Goal: Task Accomplishment & Management: Manage account settings

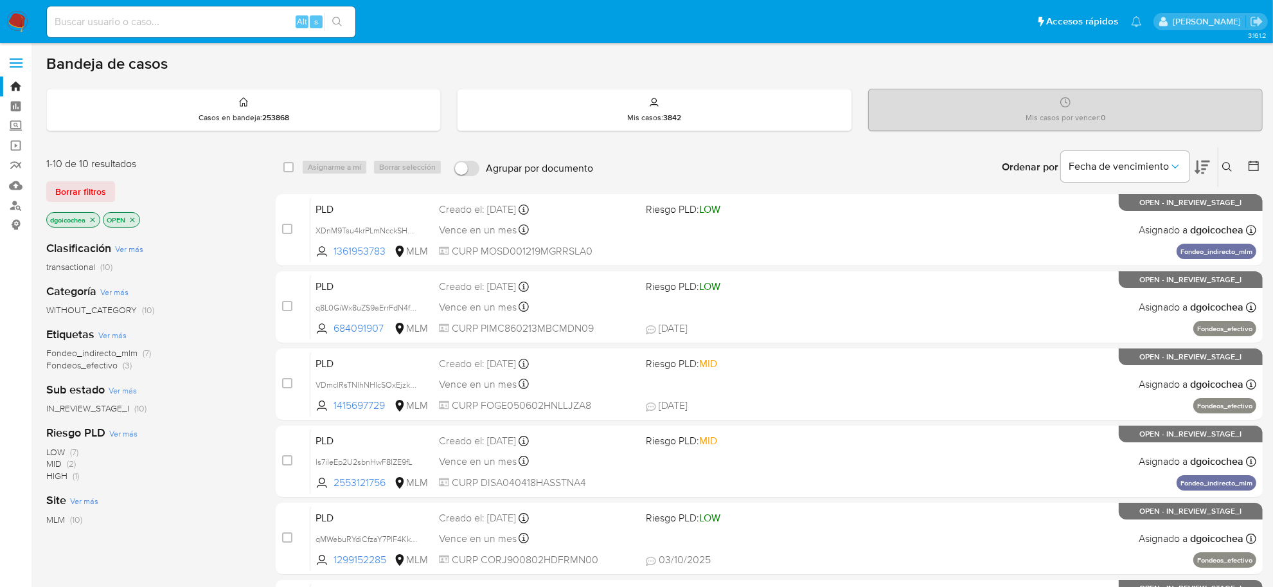
click at [1231, 162] on icon at bounding box center [1227, 167] width 10 height 10
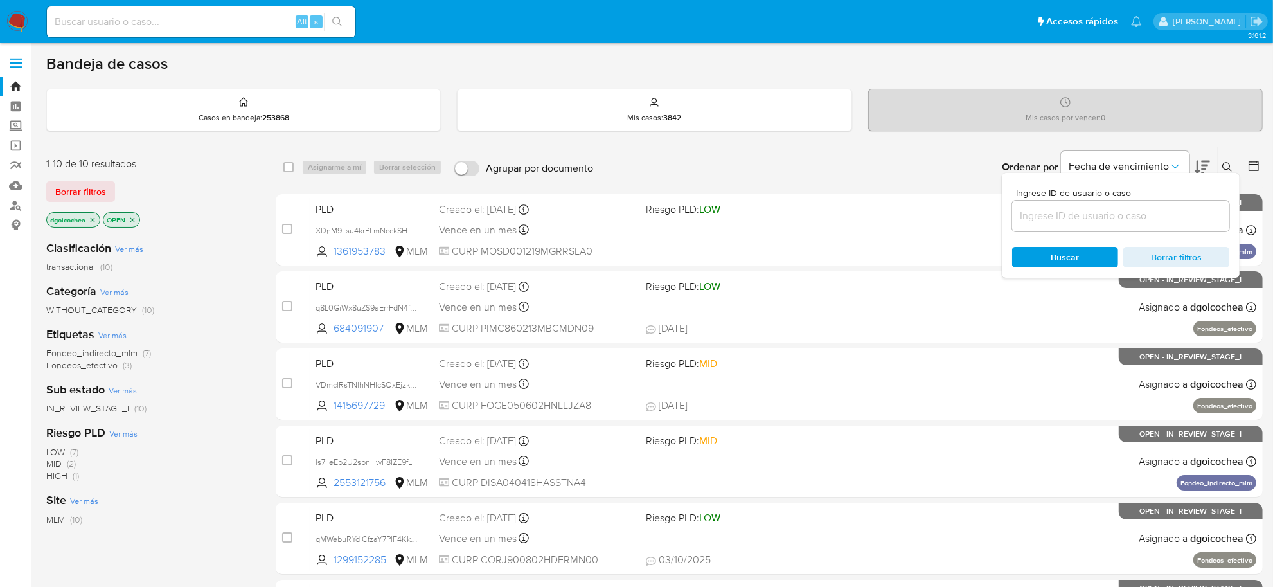
click at [1152, 218] on input at bounding box center [1120, 216] width 217 height 17
type input "1199726140"
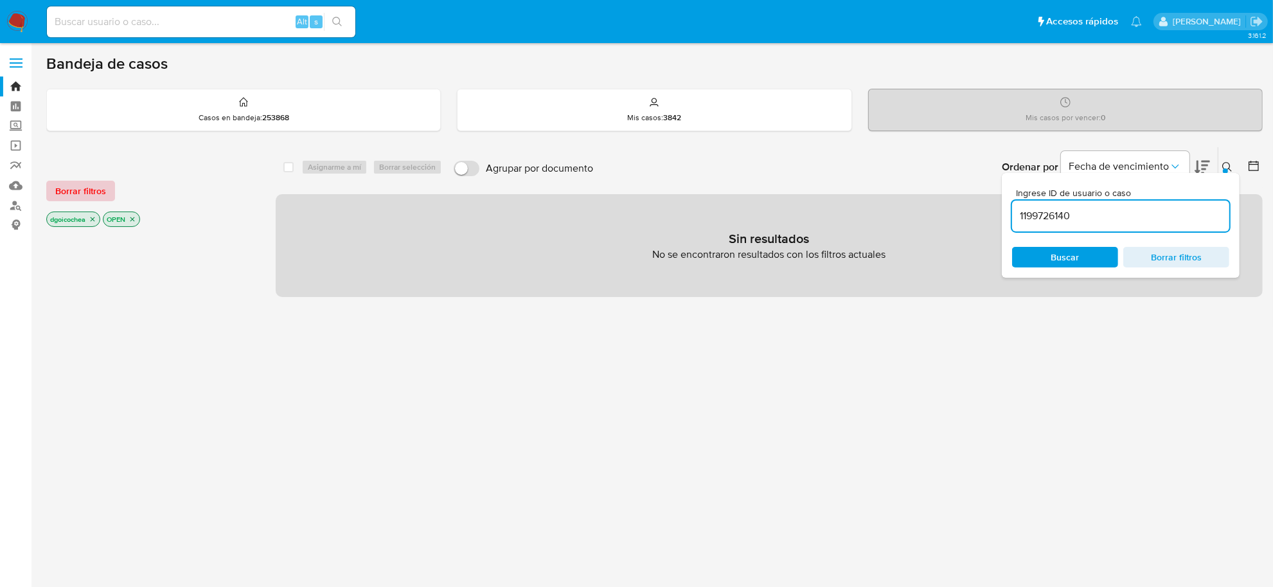
click at [78, 191] on span "Borrar filtros" at bounding box center [80, 191] width 51 height 18
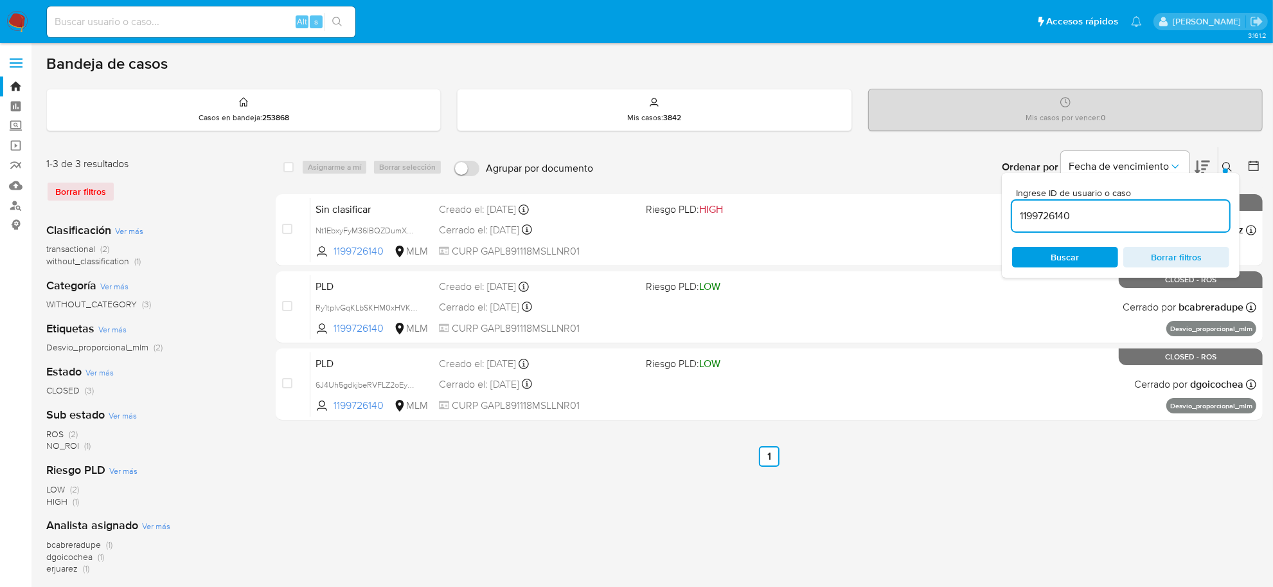
click at [1223, 165] on icon at bounding box center [1227, 167] width 10 height 10
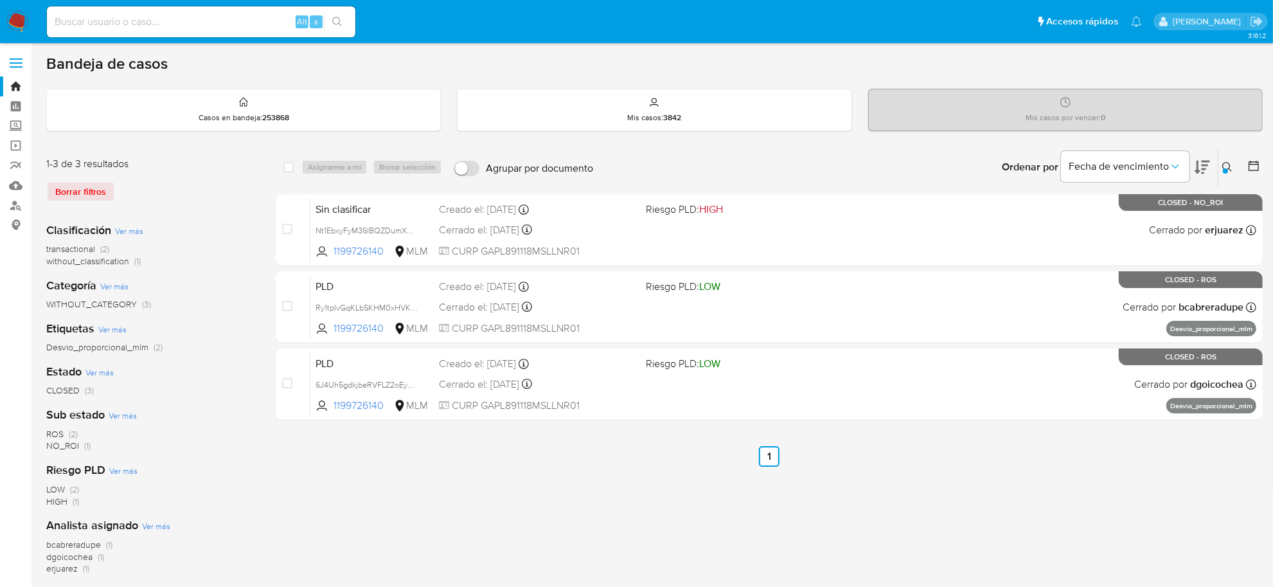
click at [1226, 165] on icon at bounding box center [1227, 167] width 10 height 10
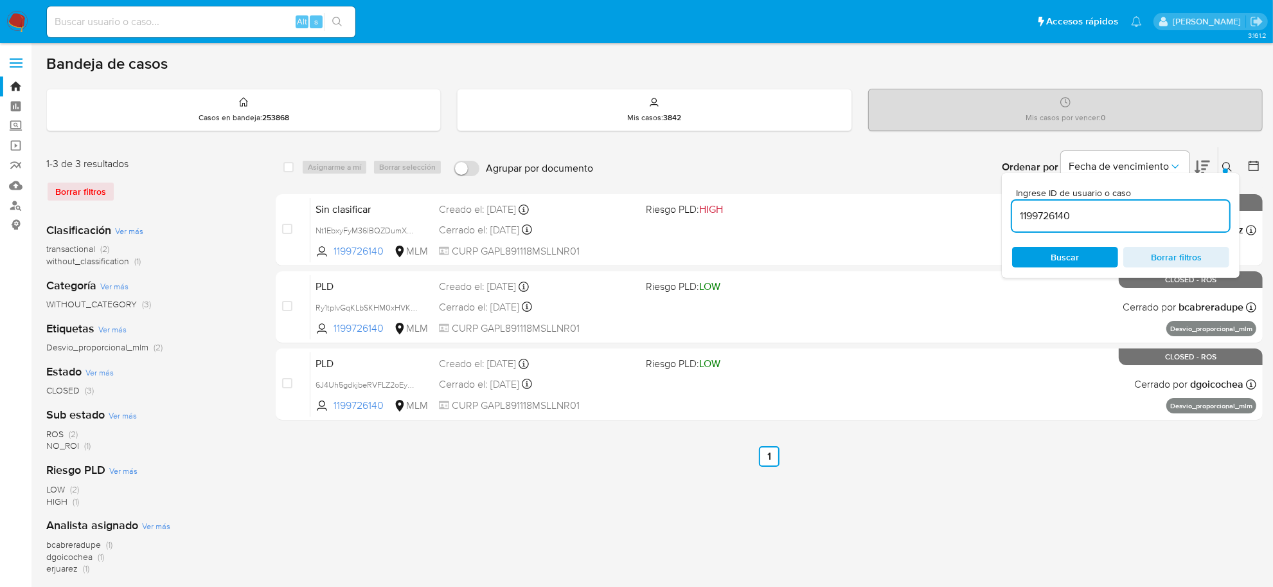
click at [1151, 216] on input "1199726140" at bounding box center [1120, 216] width 217 height 17
type input "S7ydnfd6t7v0yJulkbMv0UHR"
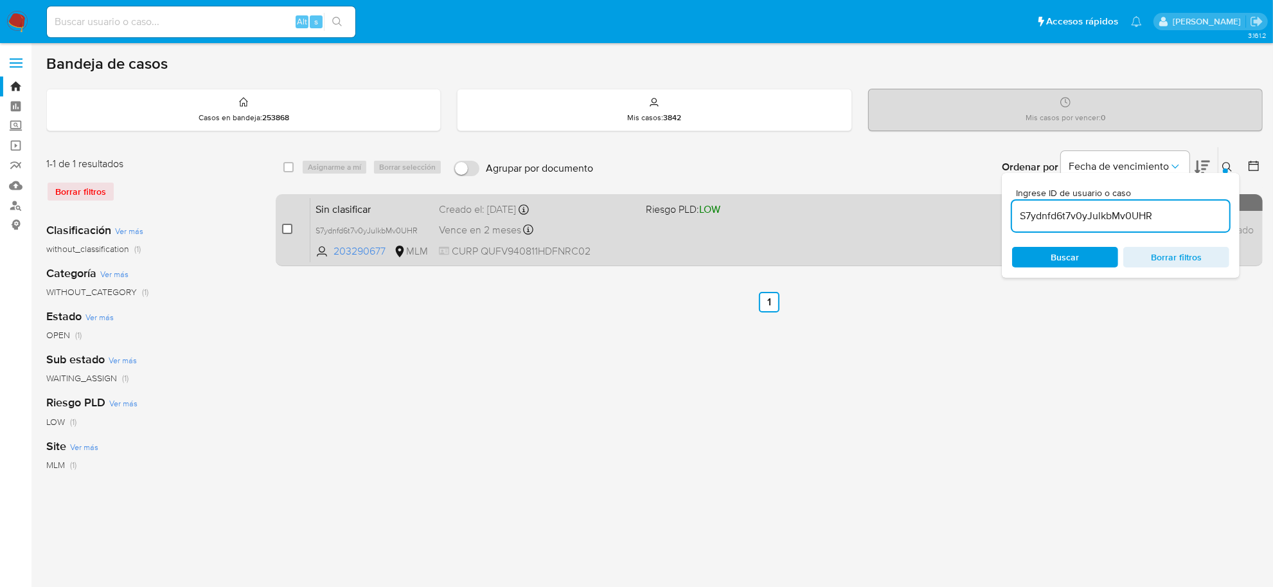
click at [284, 231] on input "checkbox" at bounding box center [287, 229] width 10 height 10
checkbox input "true"
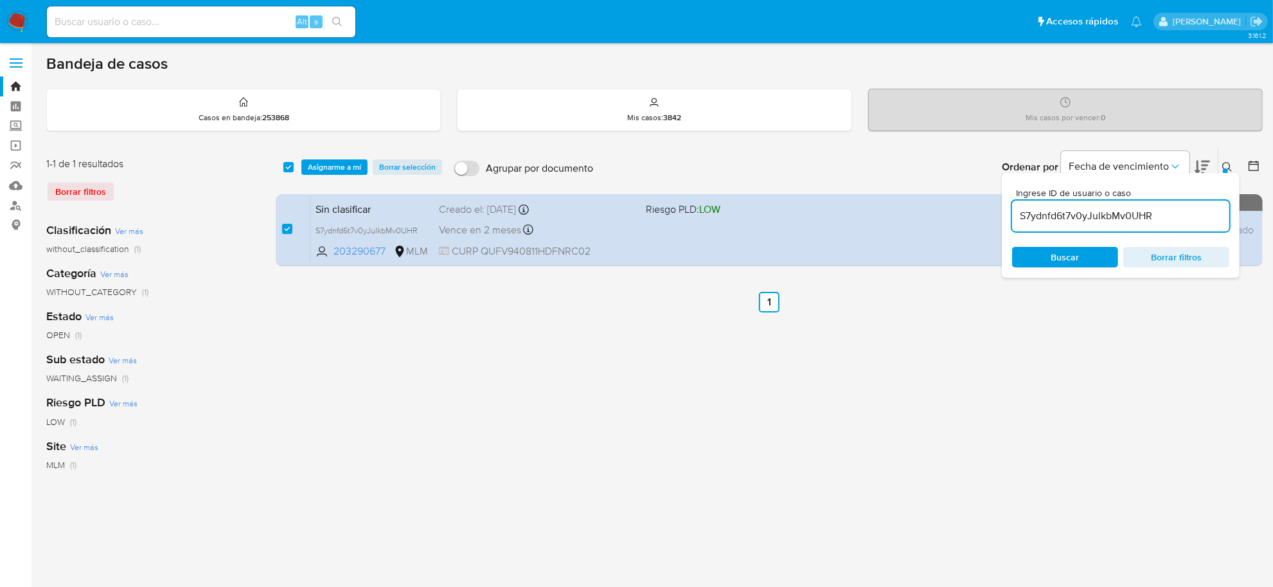
click at [1229, 168] on icon at bounding box center [1227, 167] width 10 height 10
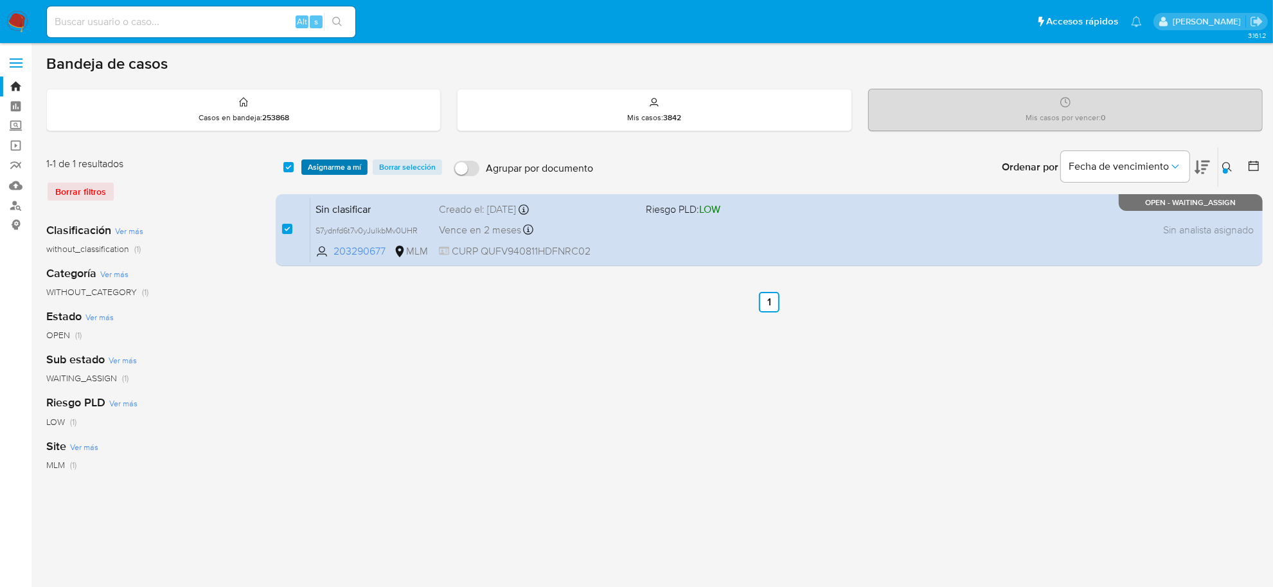
click at [338, 164] on span "Asignarme a mí" at bounding box center [334, 167] width 53 height 13
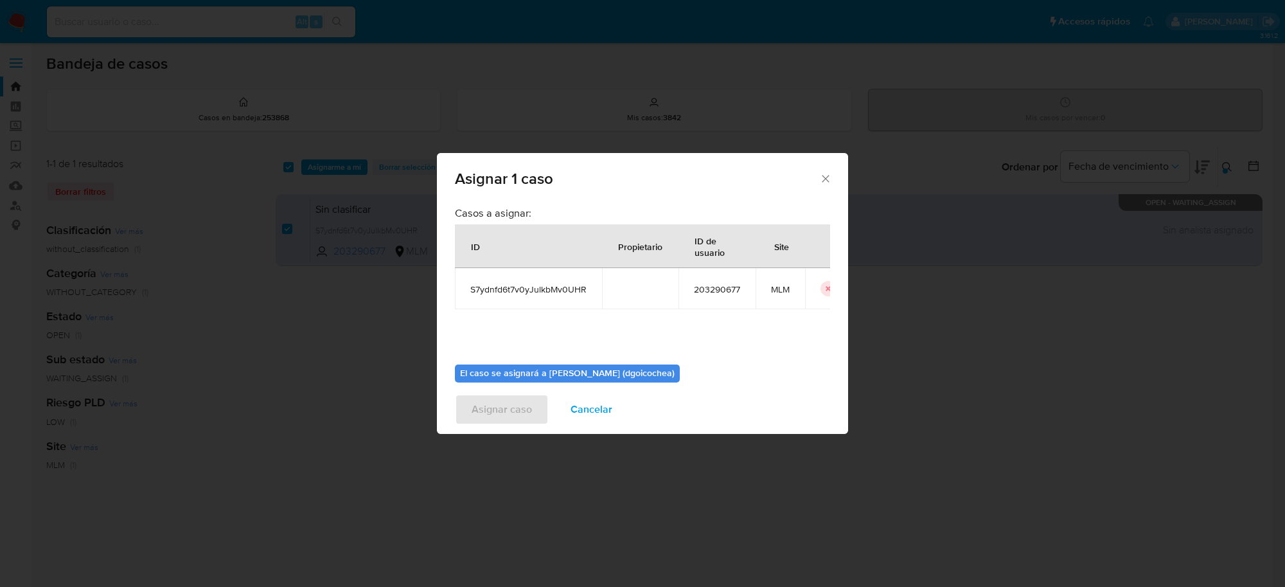
scroll to position [66, 0]
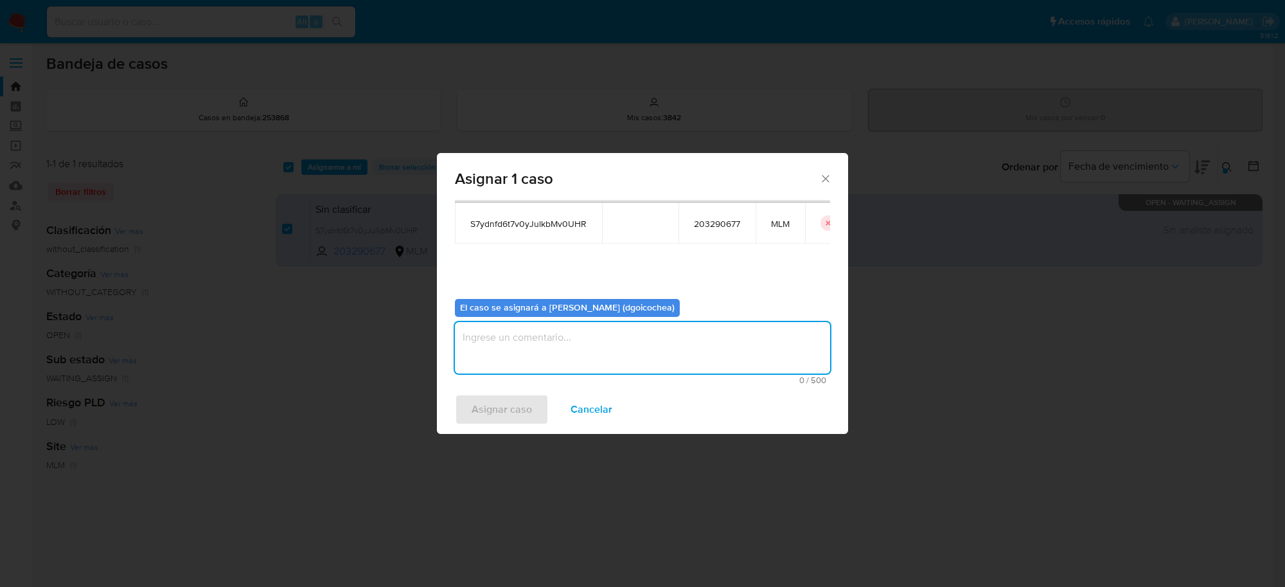
click at [570, 357] on textarea "assign-modal" at bounding box center [642, 347] width 375 height 51
type textarea "dg"
click at [524, 415] on span "Asignar caso" at bounding box center [502, 409] width 60 height 28
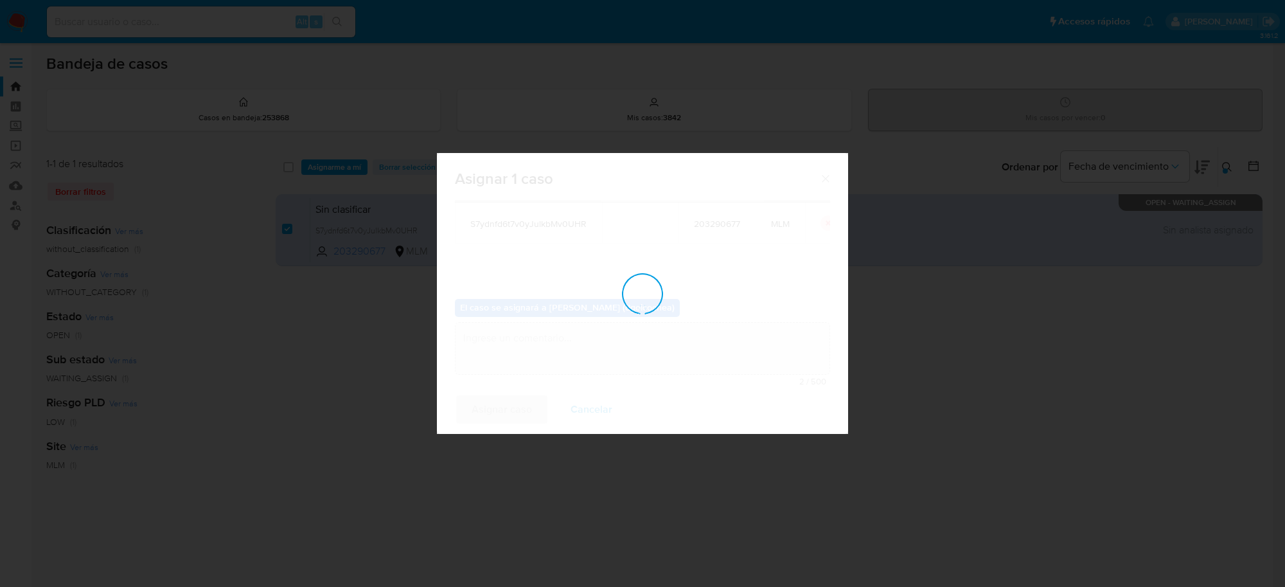
checkbox input "false"
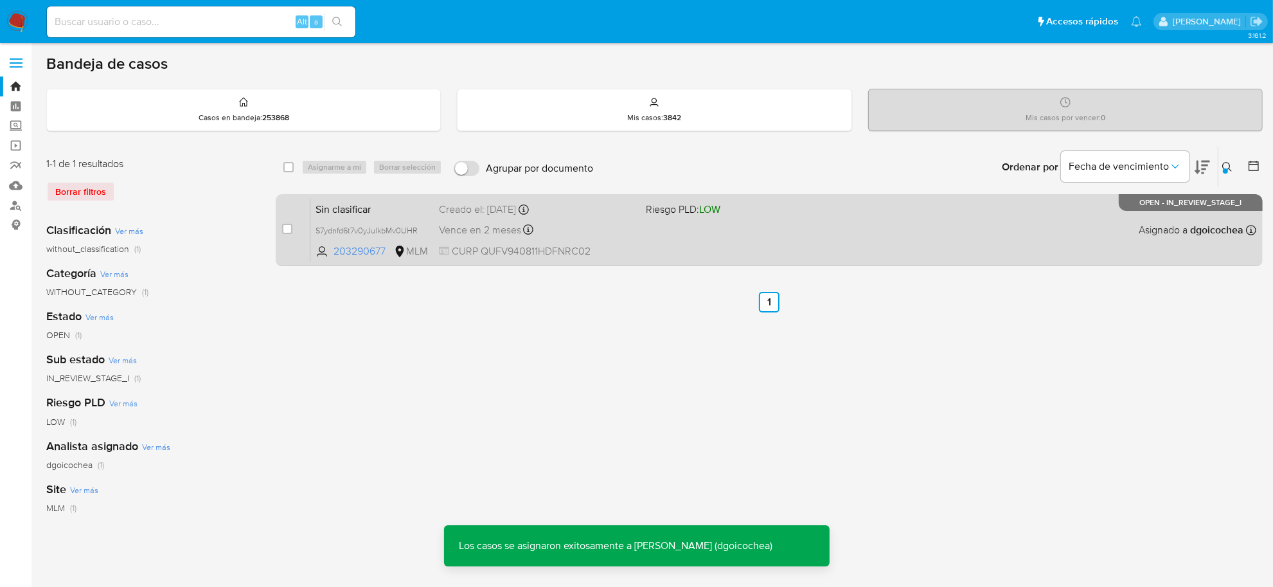
click at [346, 209] on span "Sin clasificar" at bounding box center [371, 208] width 113 height 17
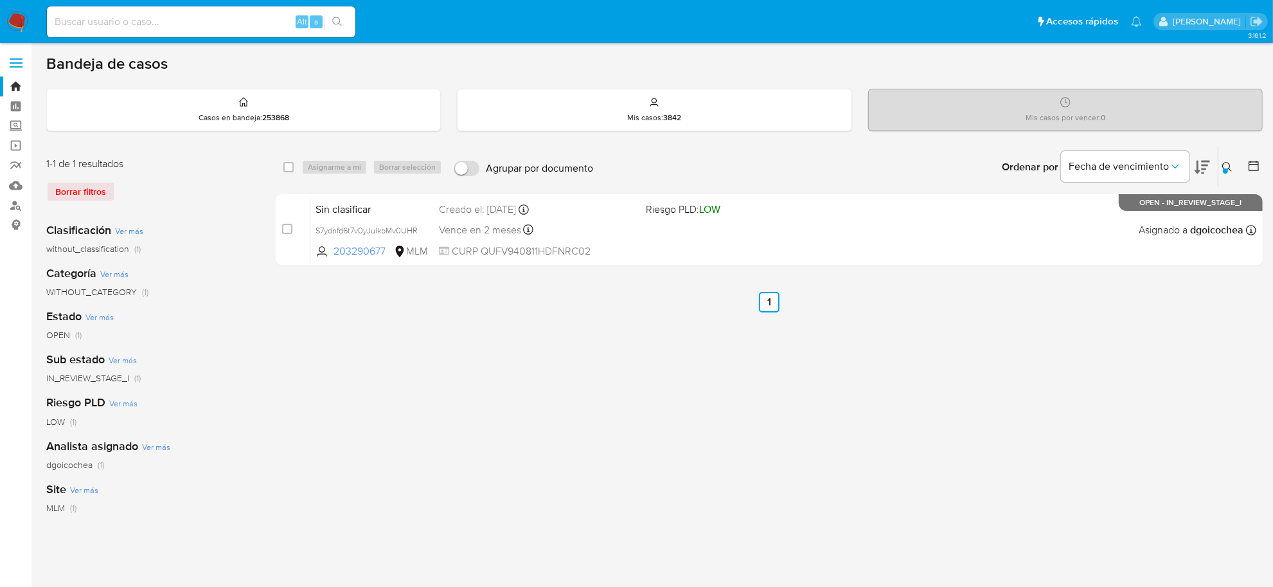
click at [261, 34] on div "Alt s" at bounding box center [201, 21] width 308 height 31
click at [258, 24] on input at bounding box center [201, 21] width 308 height 17
paste input "12326648"
type input "12326648"
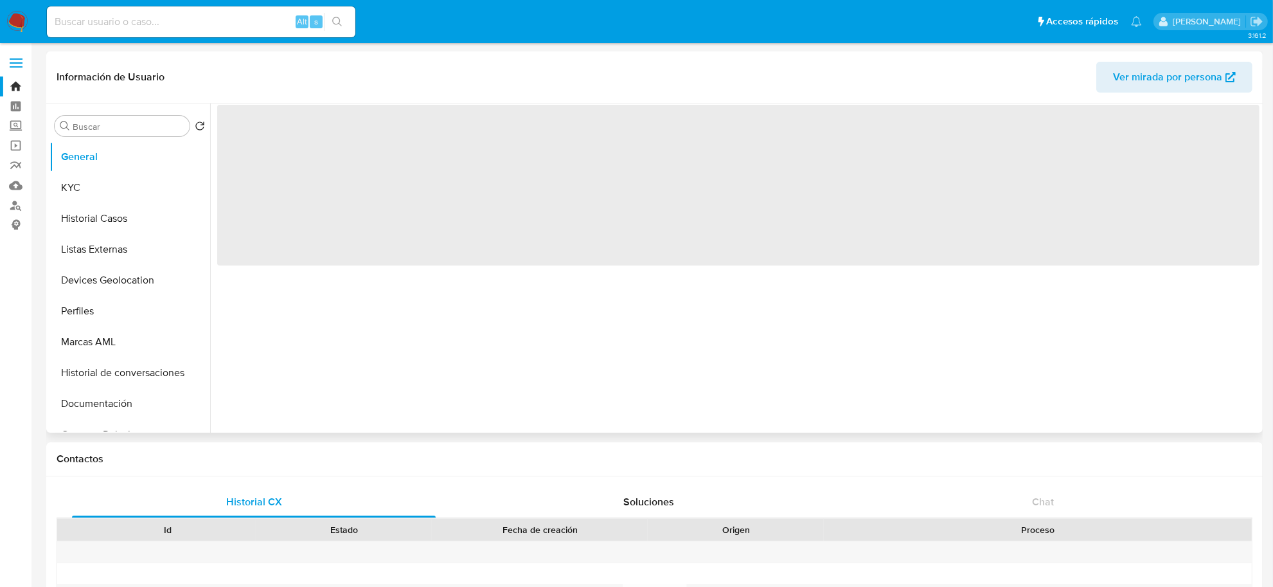
select select "10"
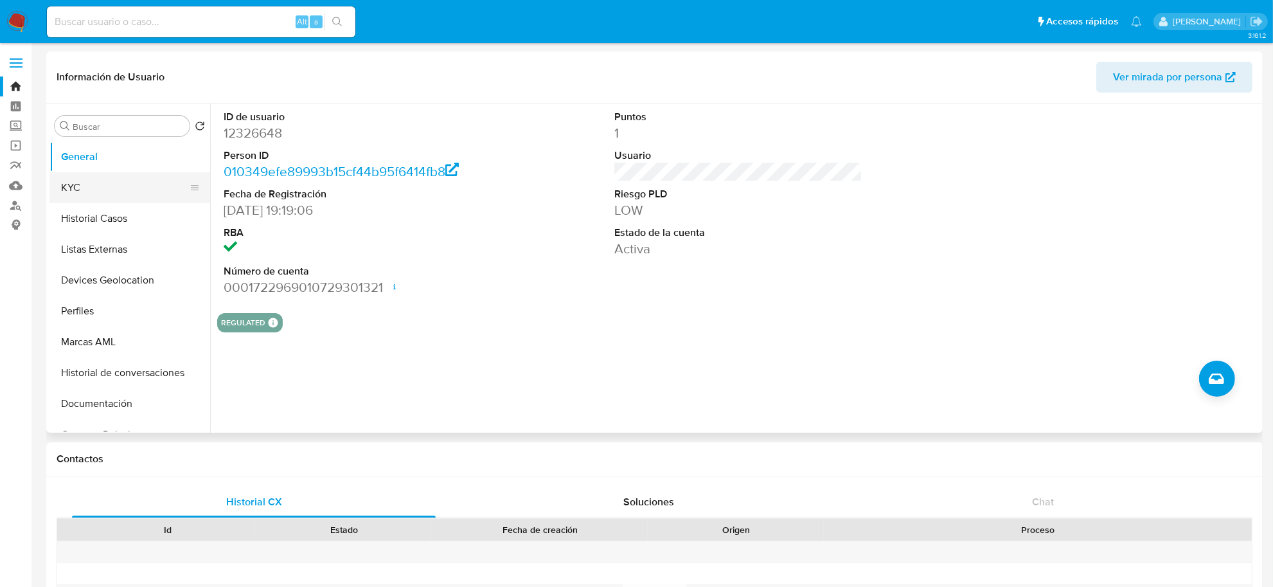
click at [91, 183] on button "KYC" at bounding box center [124, 187] width 150 height 31
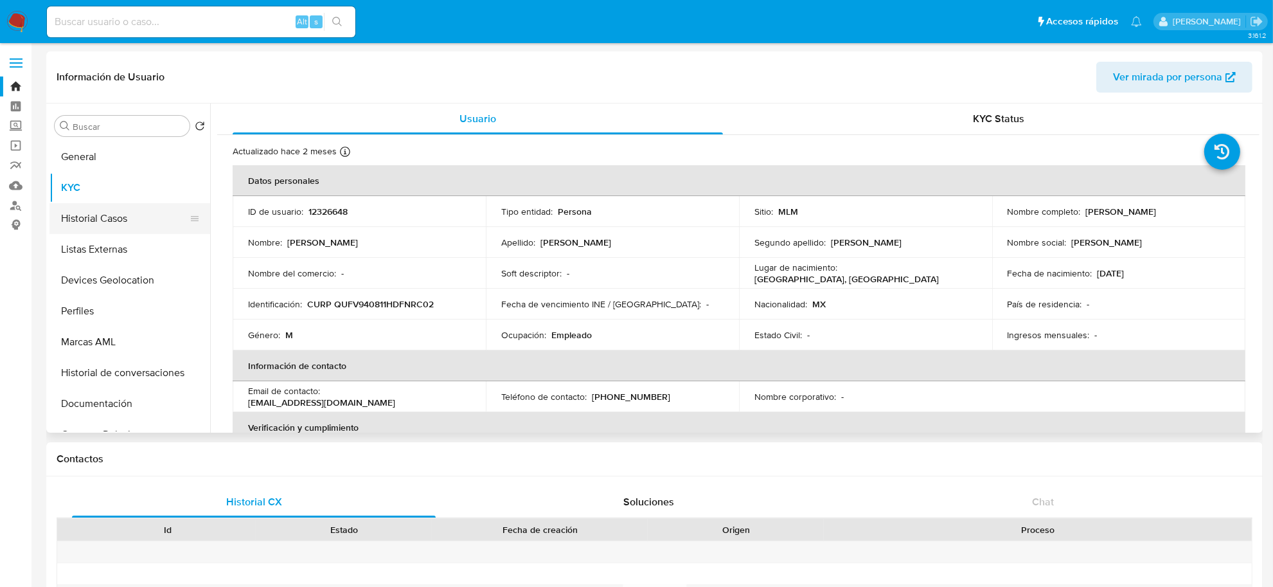
click at [89, 217] on button "Historial Casos" at bounding box center [124, 218] width 150 height 31
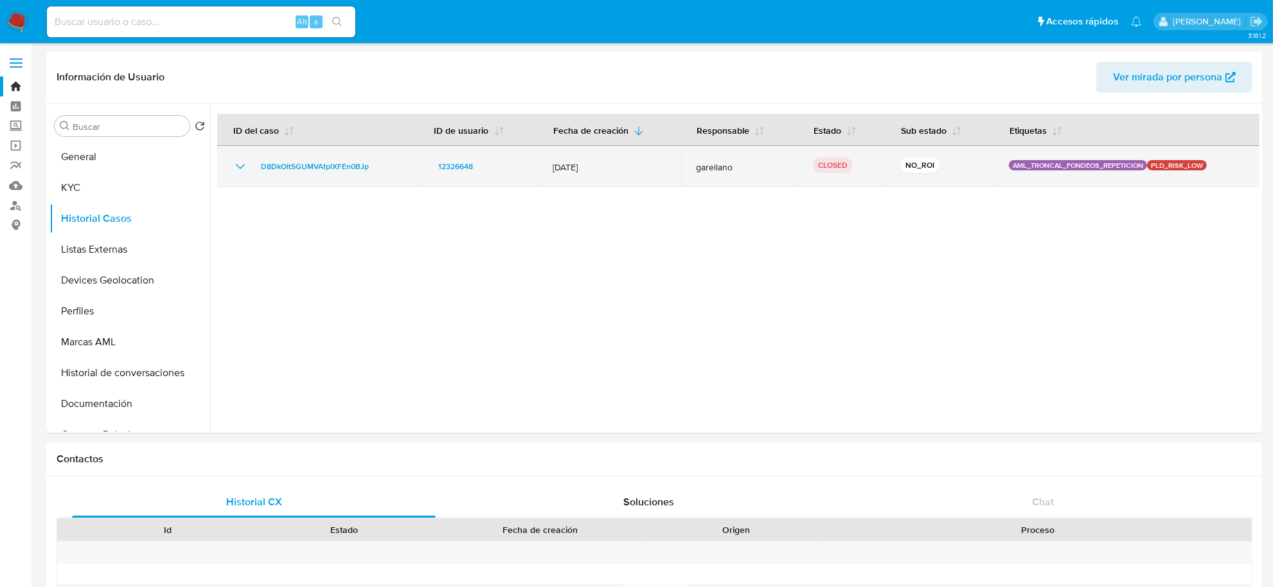
click at [243, 170] on icon "Mostrar/Ocultar" at bounding box center [240, 166] width 15 height 15
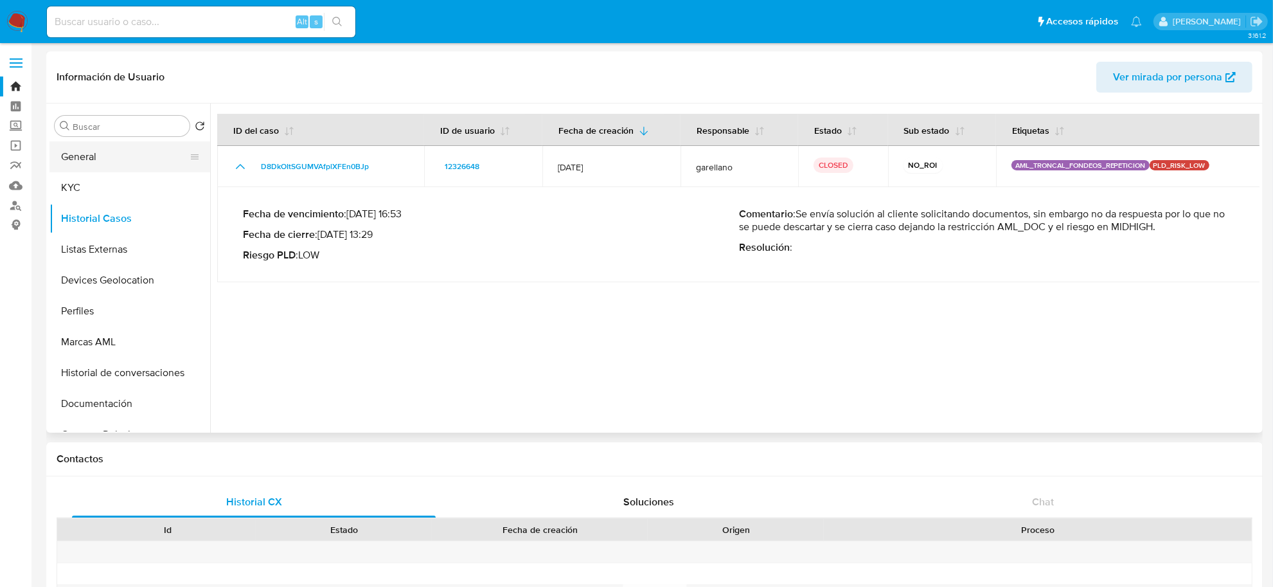
click at [104, 153] on button "General" at bounding box center [124, 156] width 150 height 31
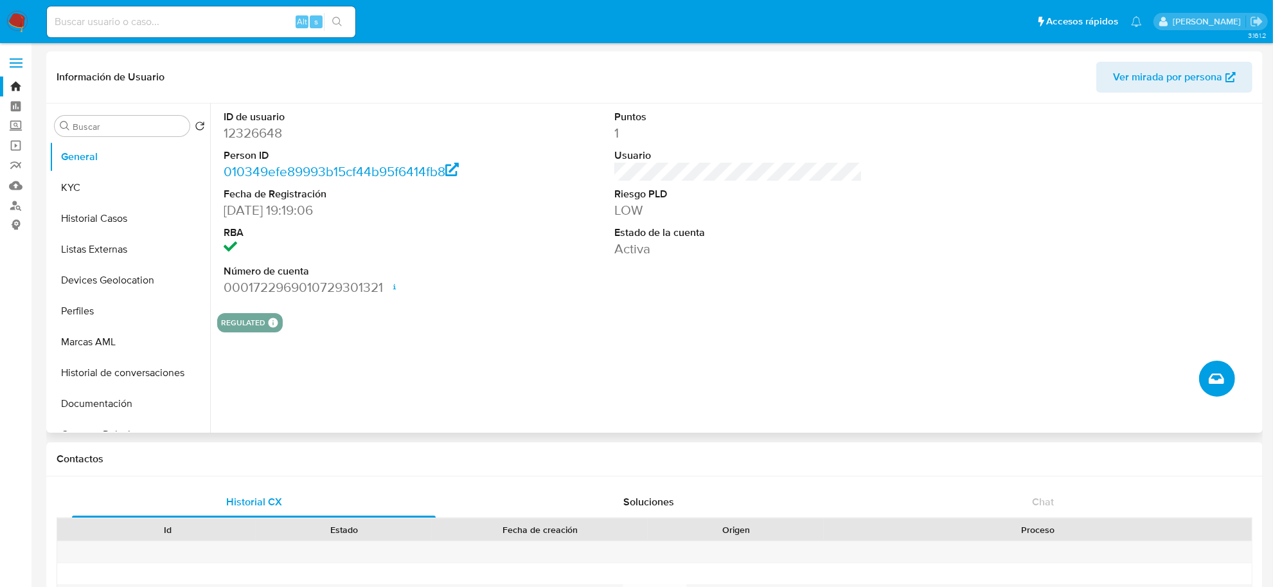
click at [1207, 375] on button "Crear caso manual" at bounding box center [1217, 378] width 36 height 36
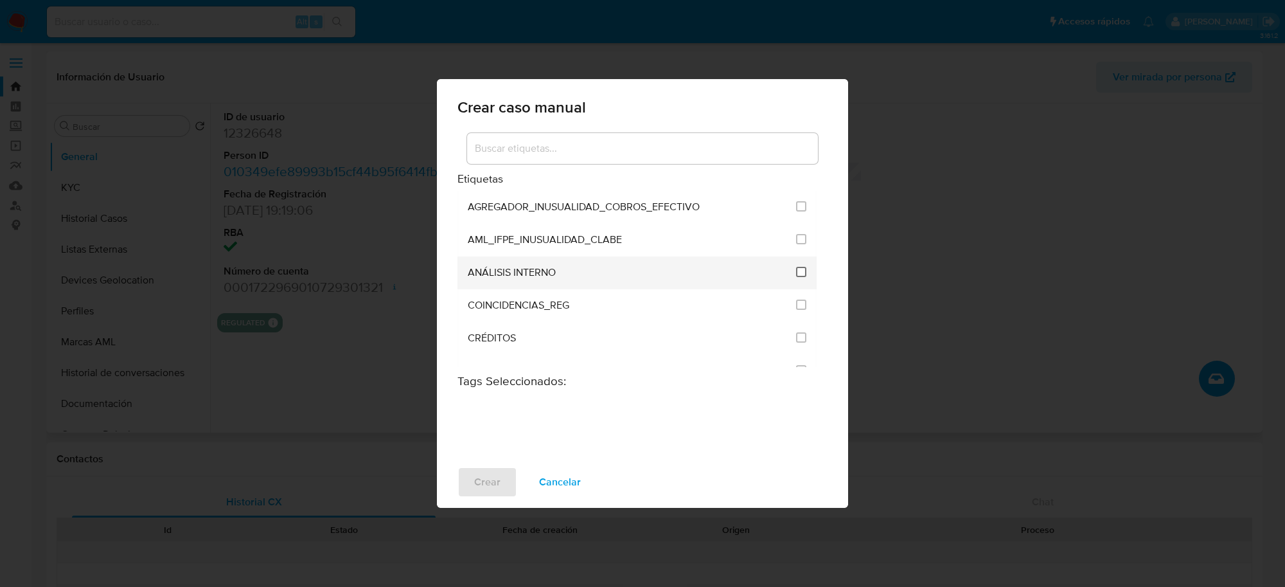
click at [797, 270] on input "1888" at bounding box center [801, 272] width 10 height 10
checkbox input "true"
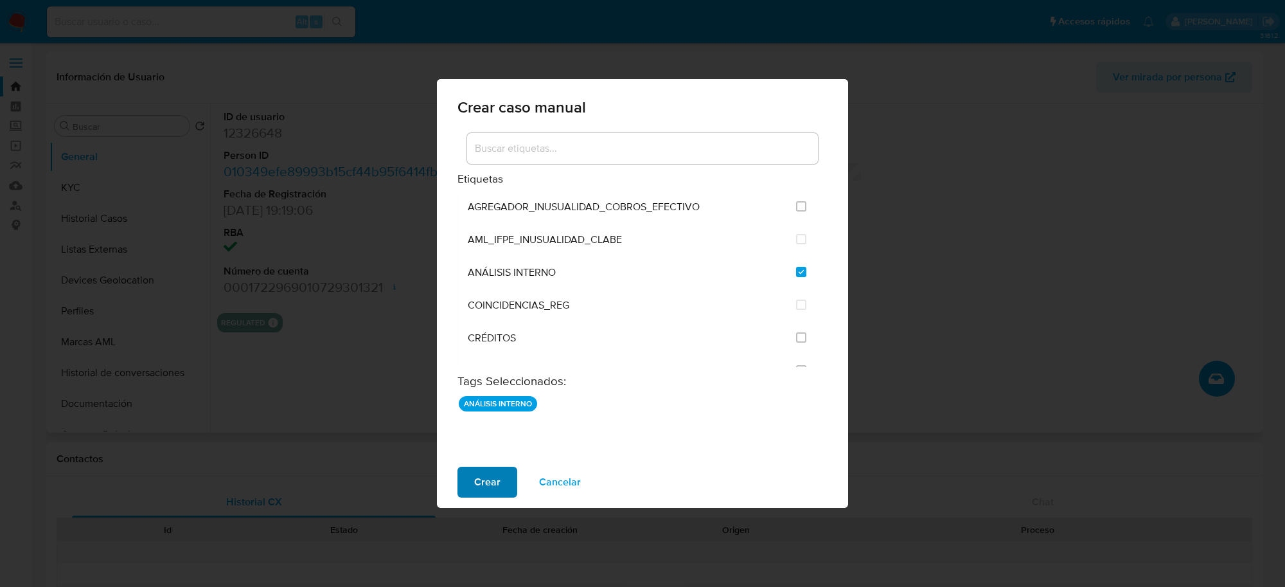
click at [482, 491] on span "Crear" at bounding box center [487, 482] width 26 height 28
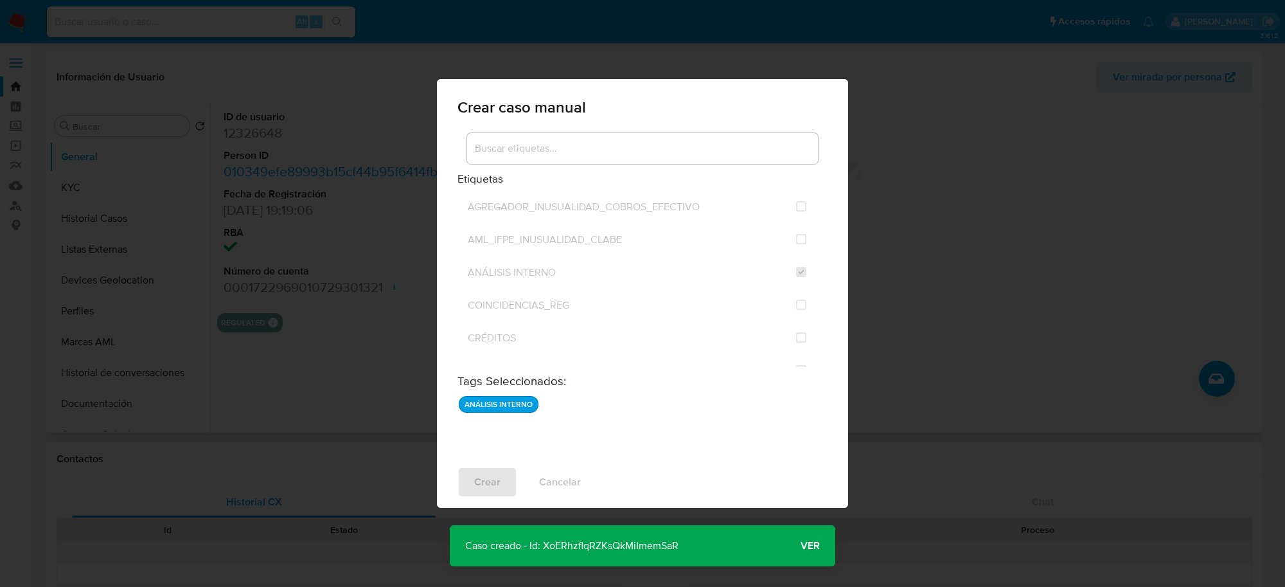
click at [691, 551] on p "Caso creado - Id: XoERhzflqRZKsQkMiImemSaR" at bounding box center [572, 545] width 244 height 41
click at [814, 545] on span "Ver" at bounding box center [809, 545] width 19 height 0
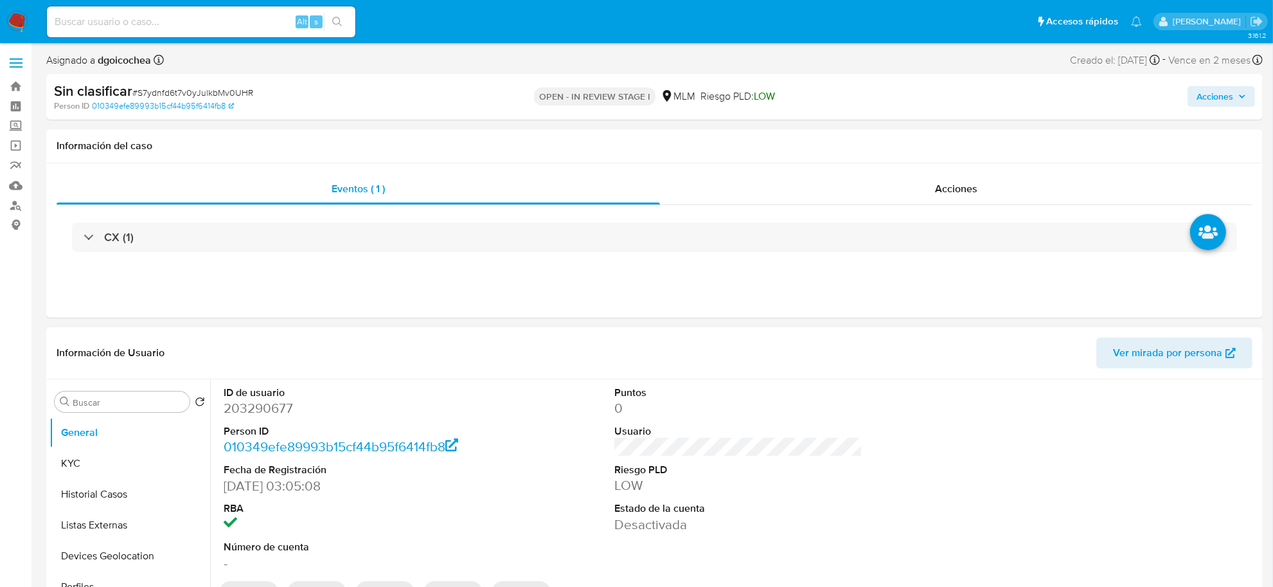
select select "10"
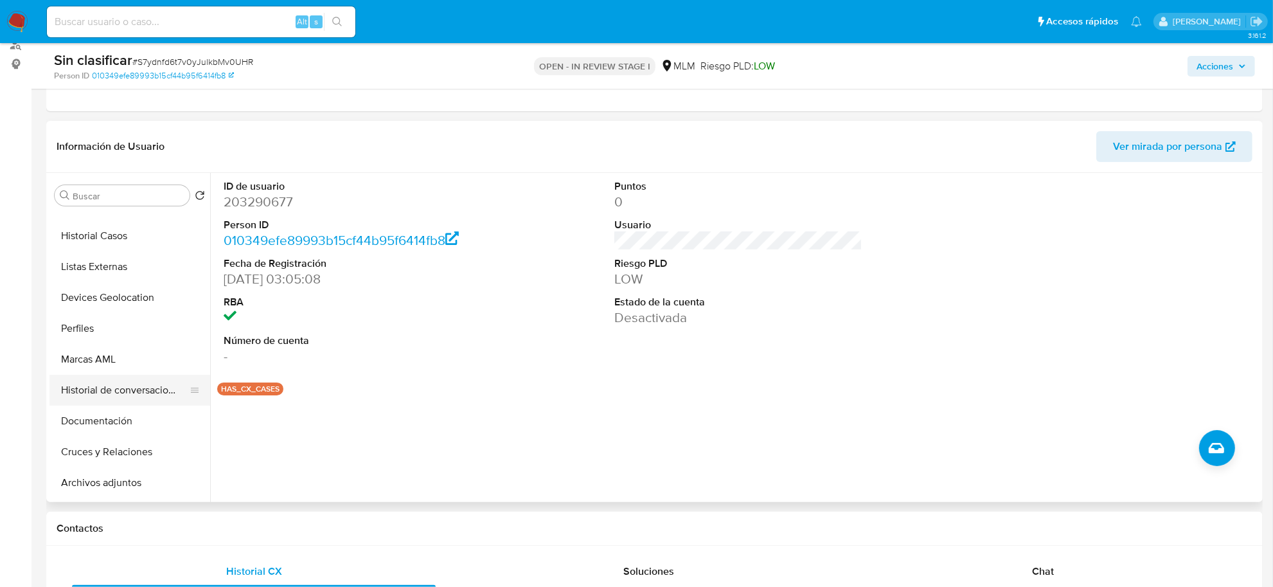
scroll to position [161, 0]
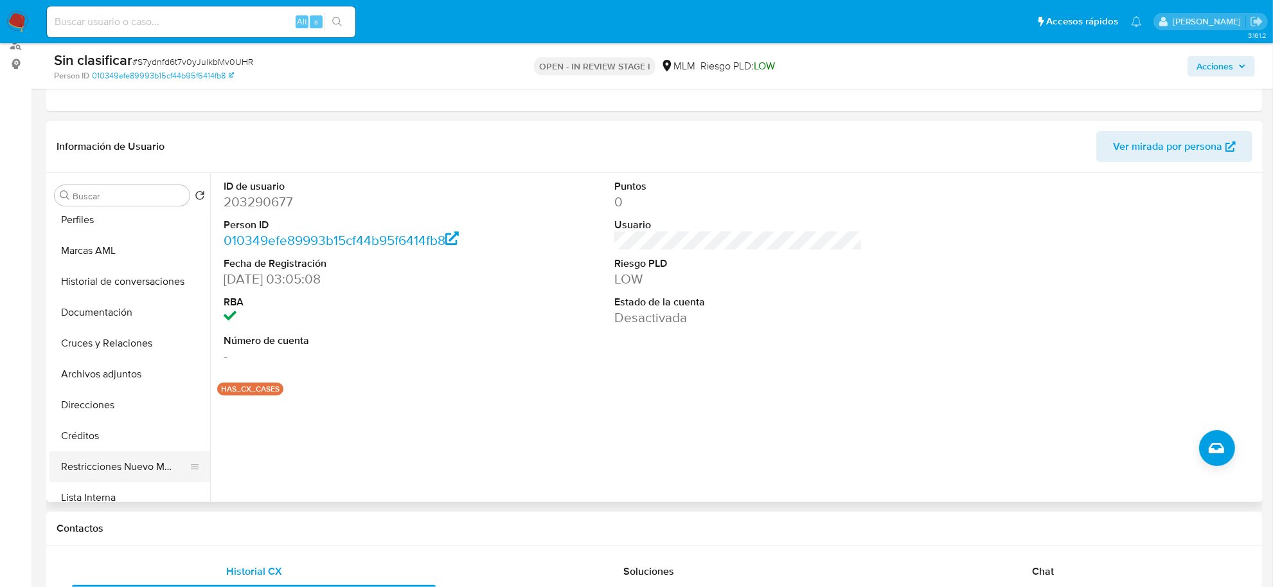
click at [140, 463] on button "Restricciones Nuevo Mundo" at bounding box center [124, 466] width 150 height 31
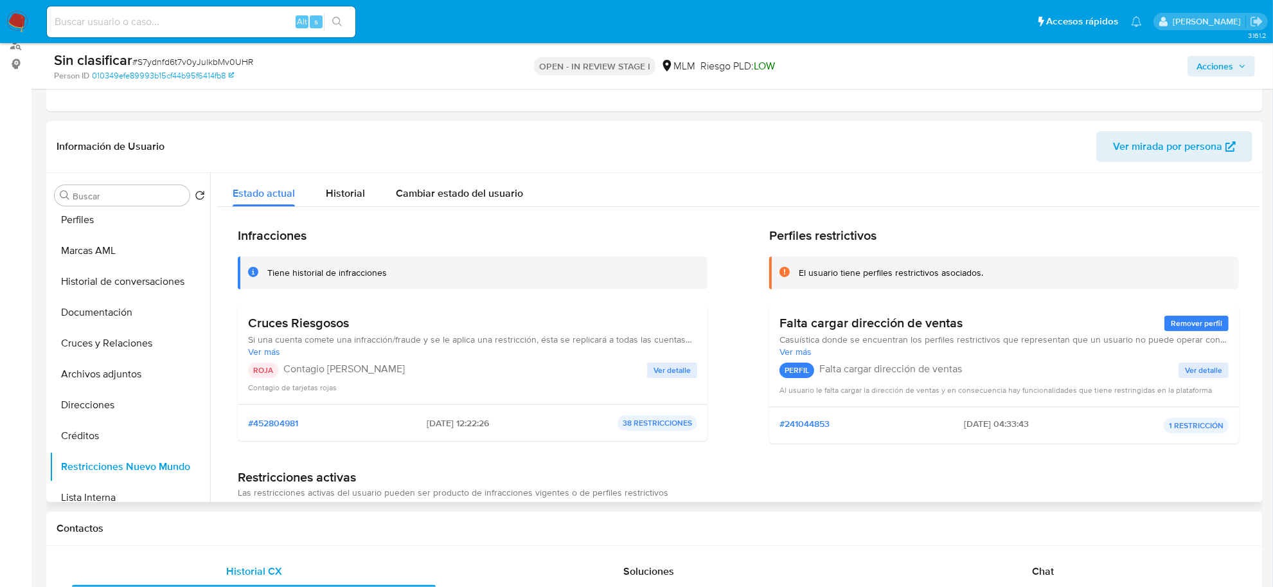
click at [682, 370] on span "Ver detalle" at bounding box center [671, 370] width 37 height 13
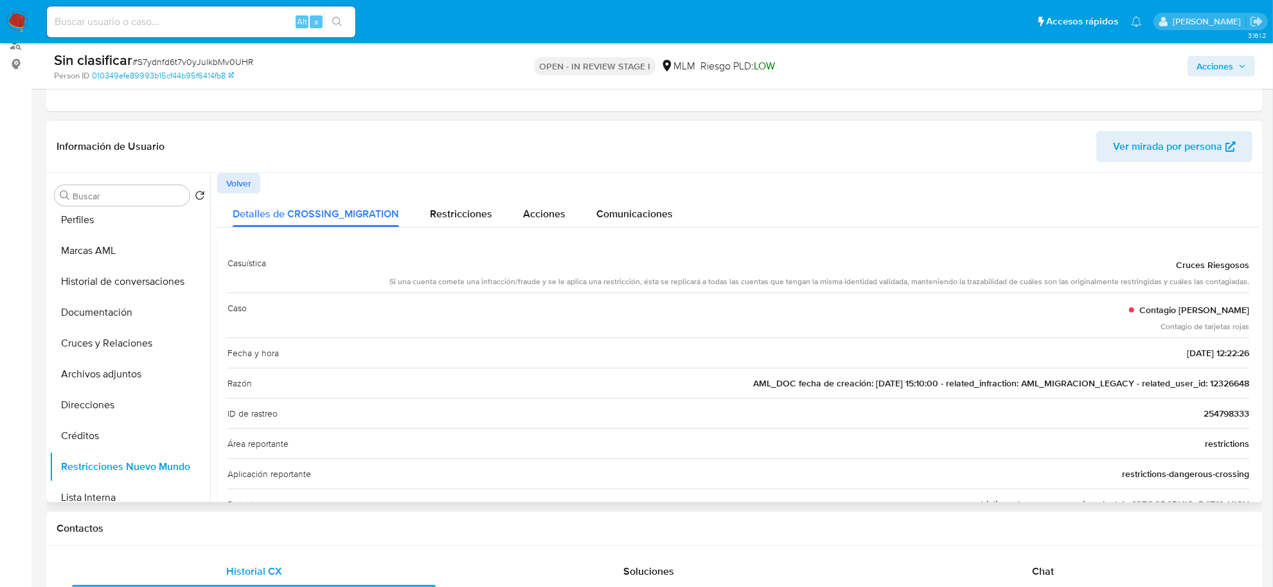
click at [1230, 377] on span "AML_DOC fecha de creación: 06/05/2020 15:10:00 - related_infraction: AML_MIGRAC…" at bounding box center [1001, 382] width 496 height 13
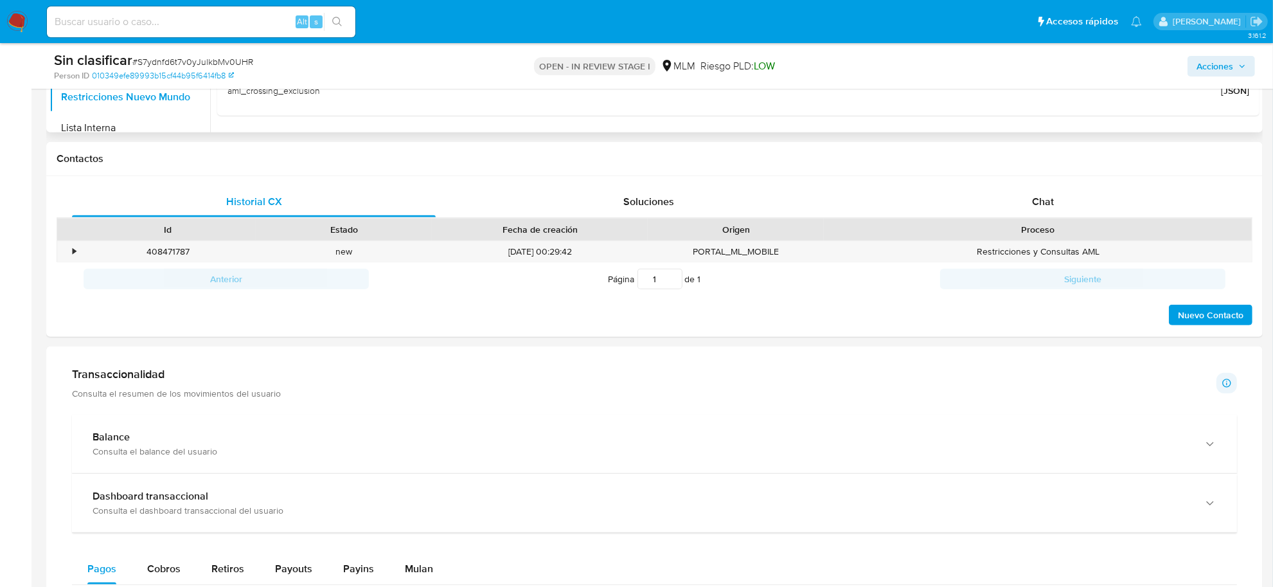
scroll to position [562, 0]
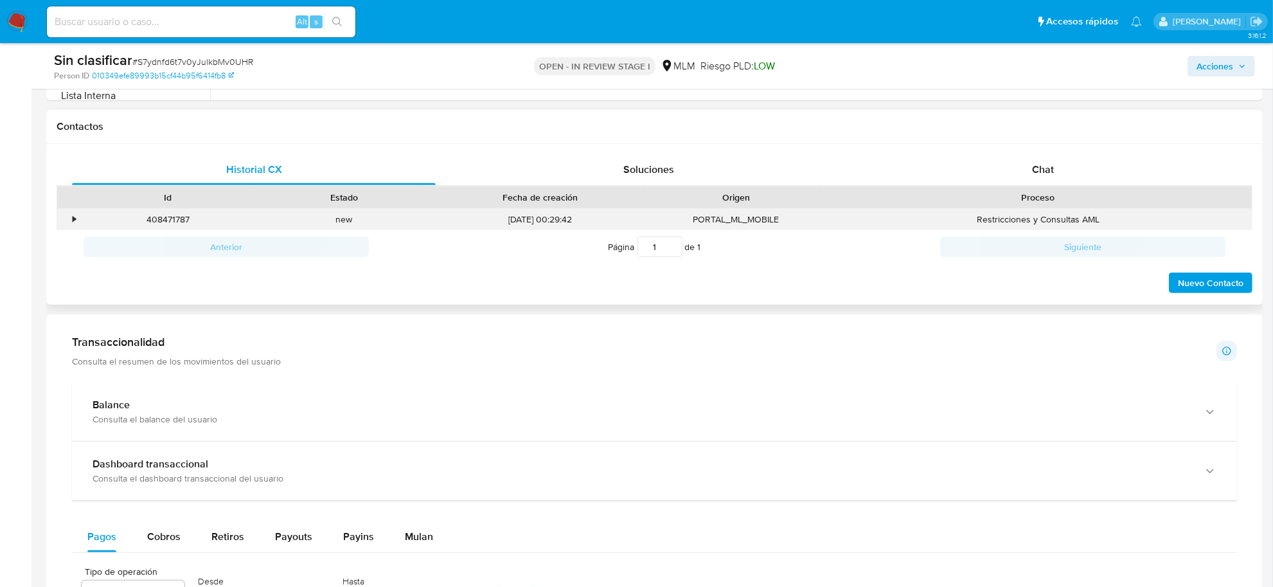
click at [74, 222] on div "•" at bounding box center [74, 219] width 3 height 12
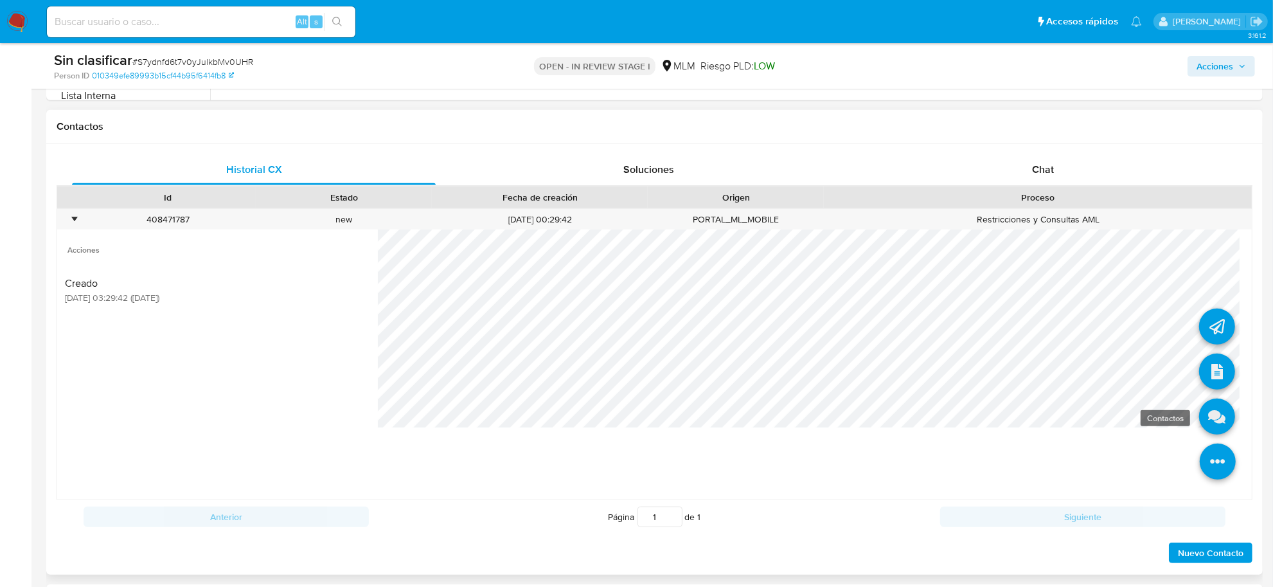
click at [1199, 421] on icon at bounding box center [1217, 416] width 36 height 36
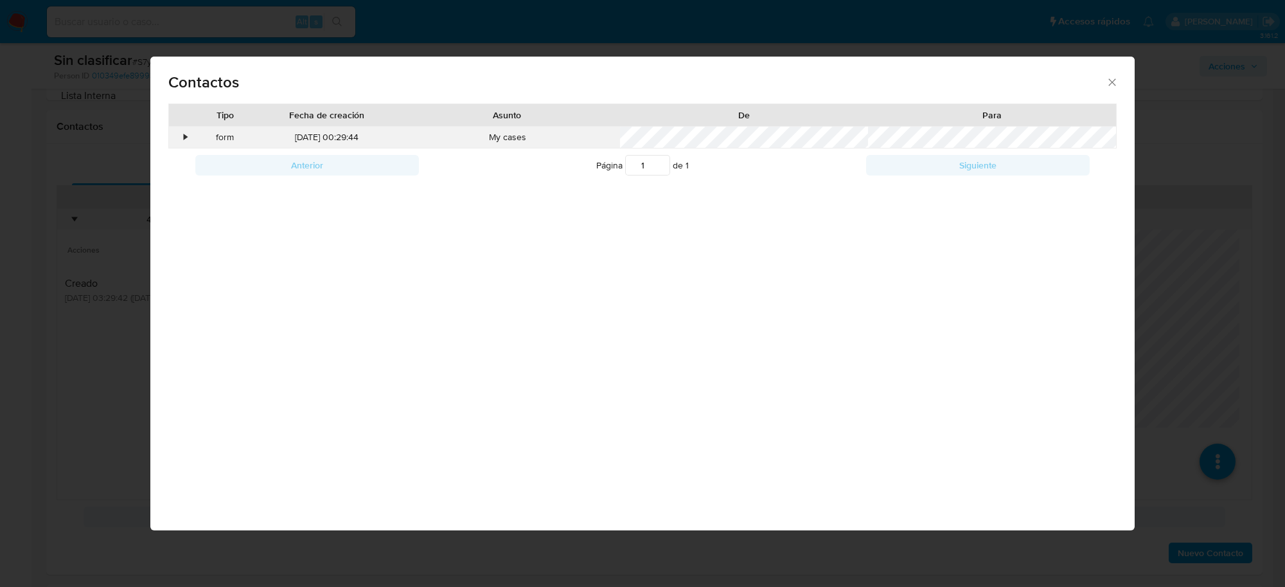
click at [181, 140] on div "•" at bounding box center [180, 138] width 22 height 22
click at [1110, 82] on icon "close" at bounding box center [1112, 82] width 13 height 13
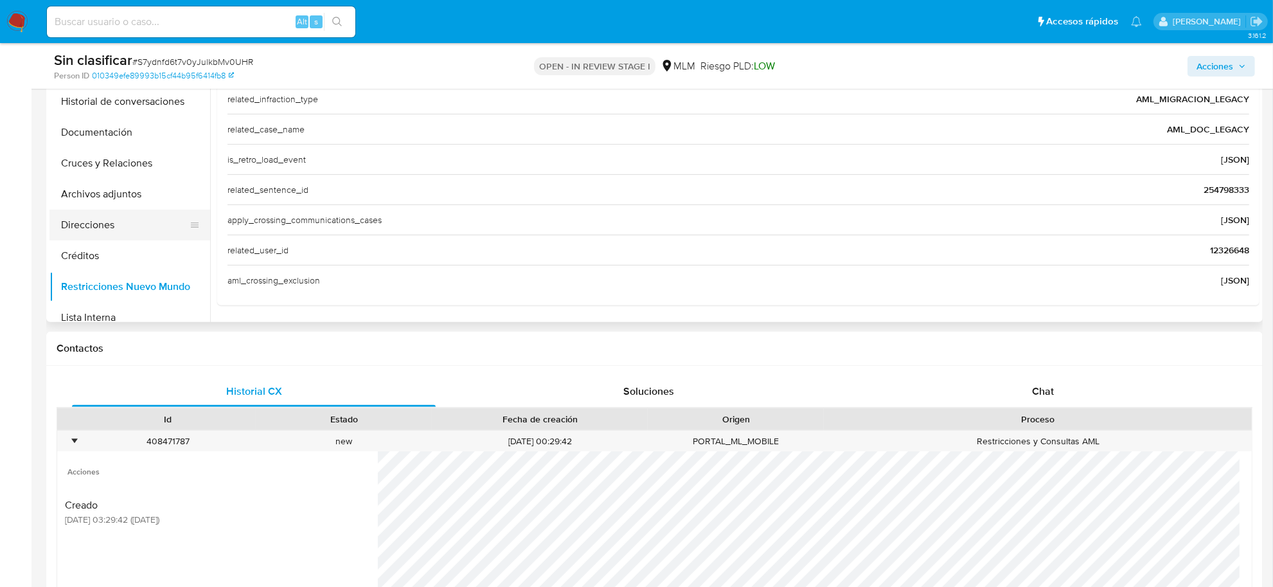
scroll to position [321, 0]
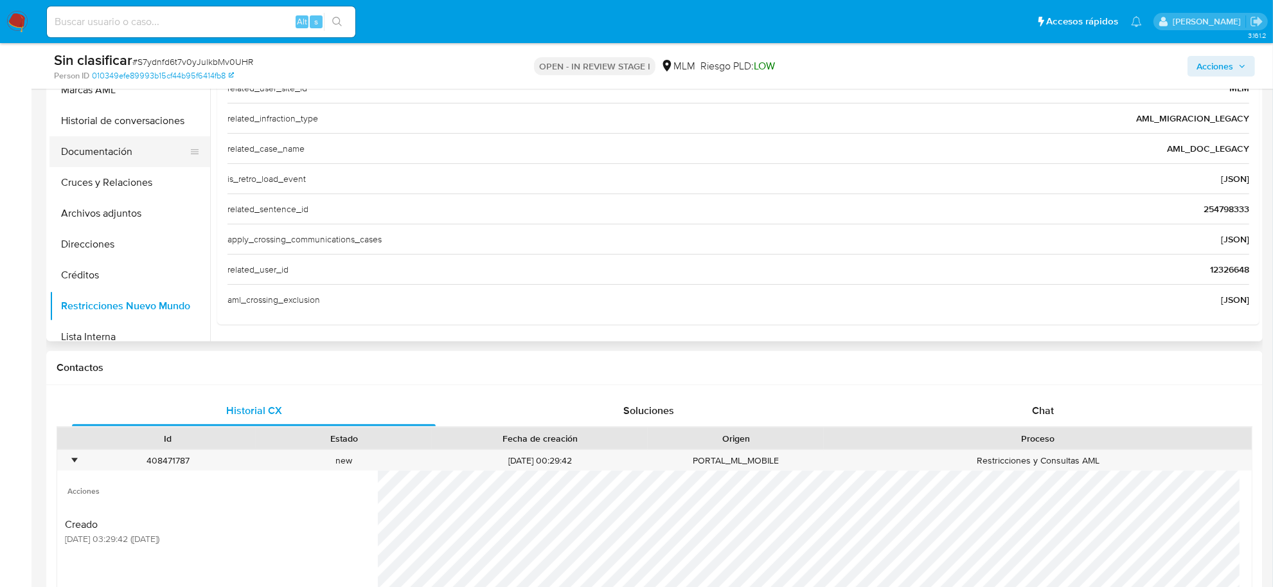
click at [123, 148] on button "Documentación" at bounding box center [124, 151] width 150 height 31
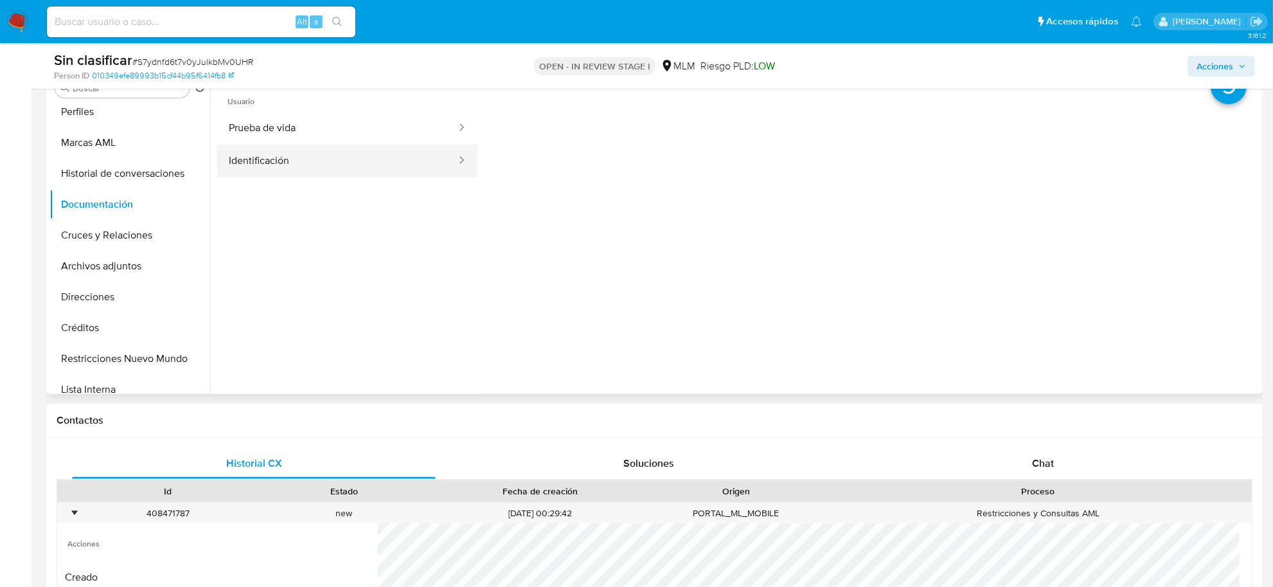
scroll to position [241, 0]
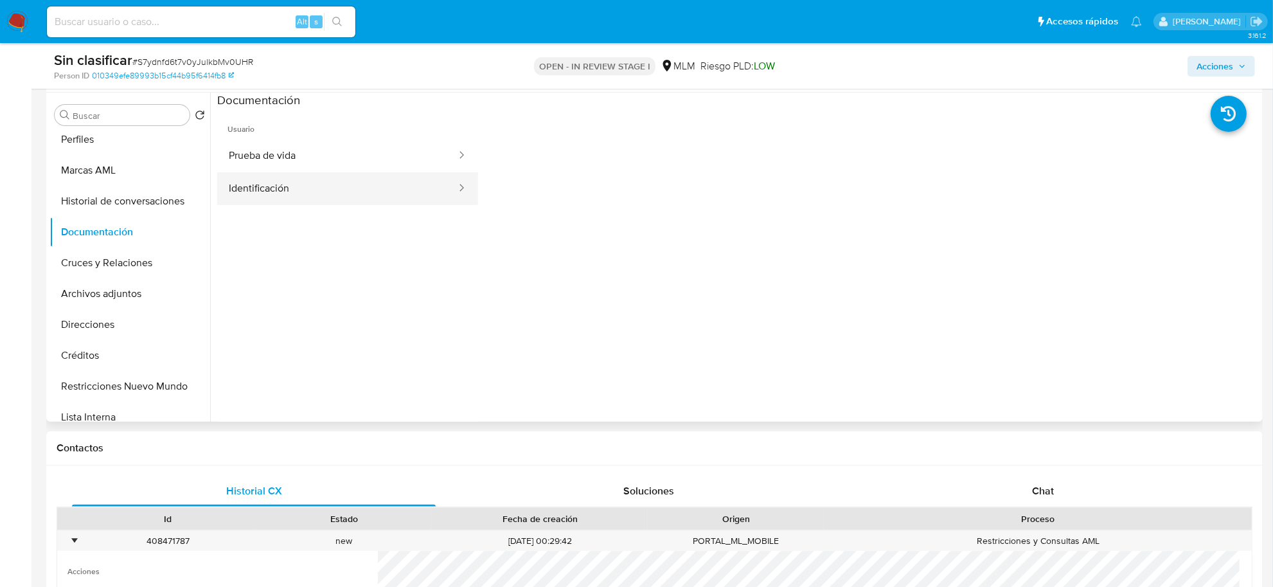
click at [349, 195] on button "Identificación" at bounding box center [337, 188] width 240 height 33
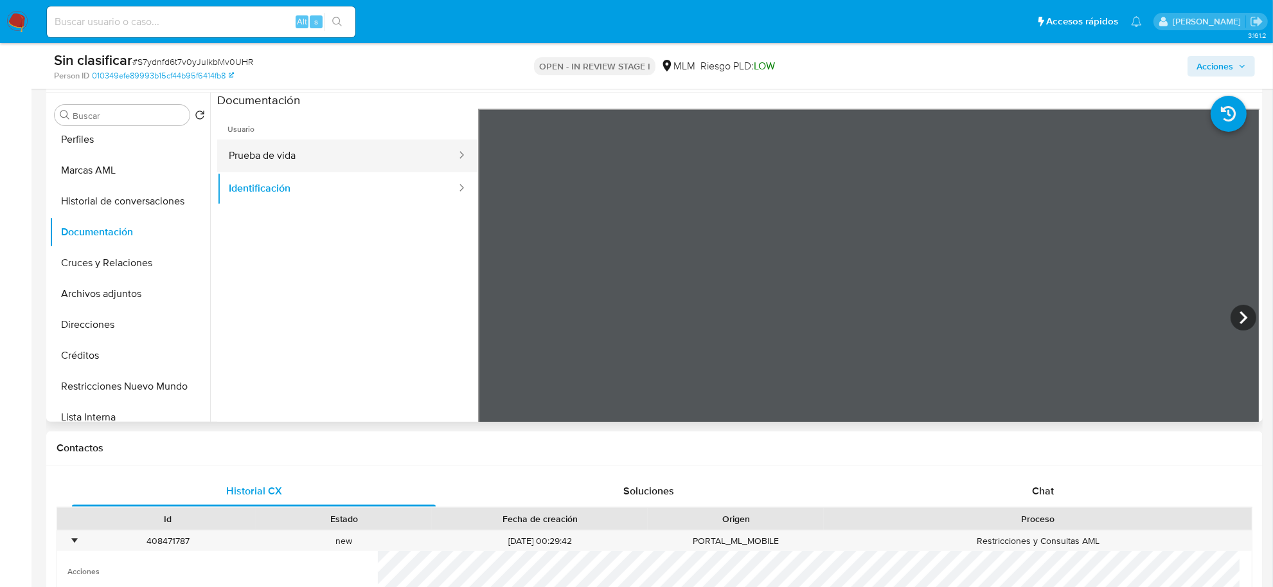
click at [302, 148] on button "Prueba de vida" at bounding box center [337, 155] width 240 height 33
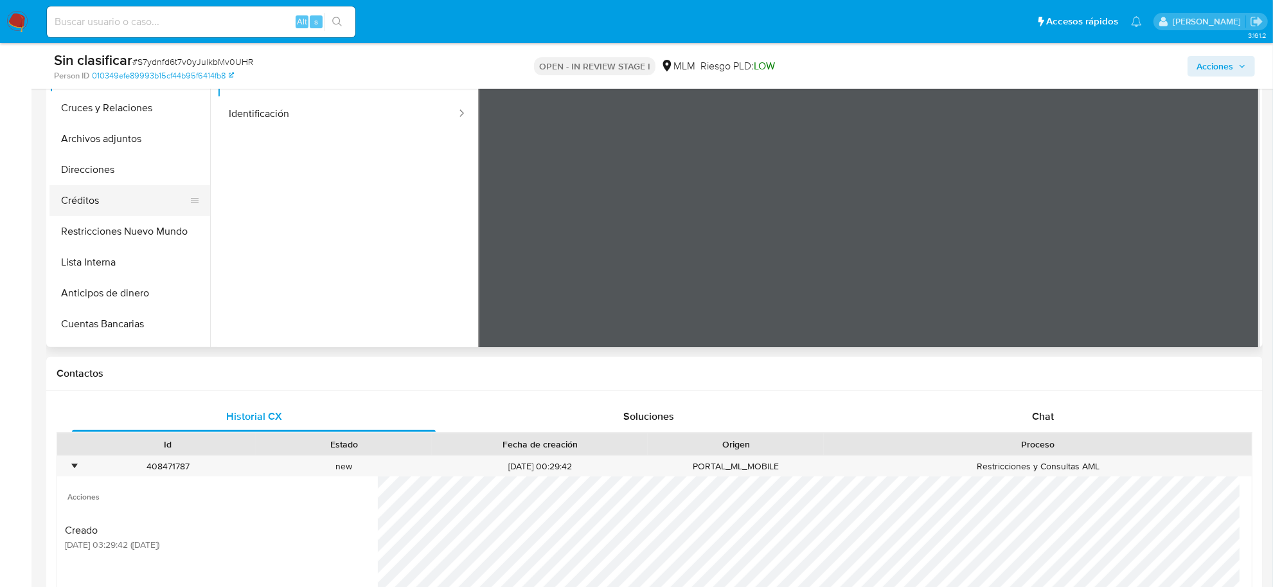
click at [110, 214] on button "Créditos" at bounding box center [124, 200] width 150 height 31
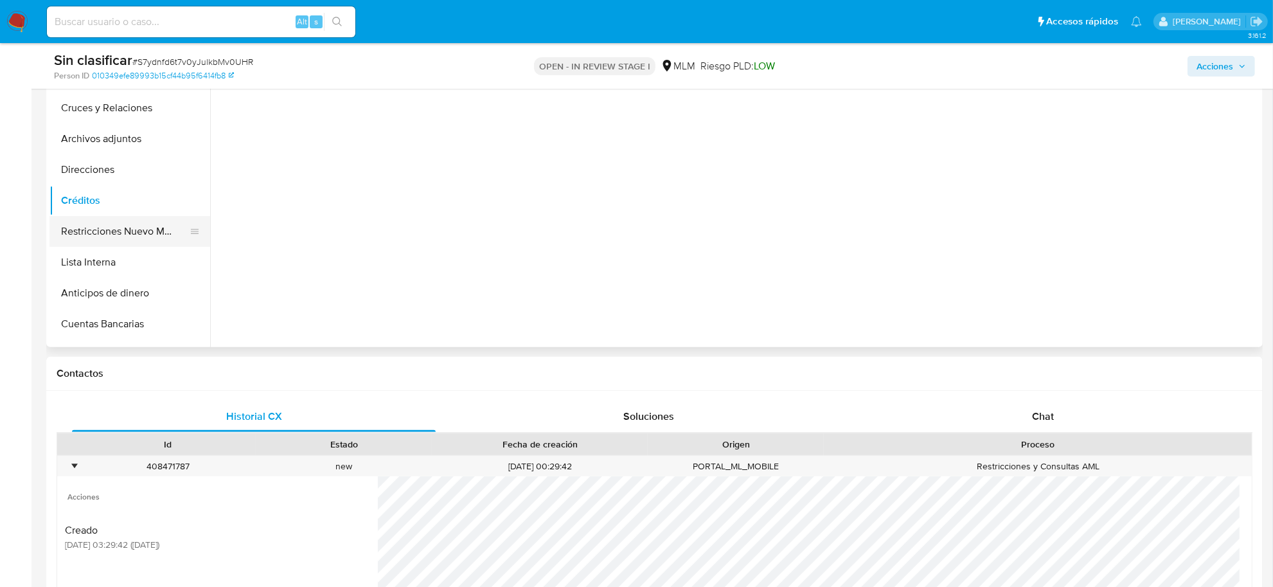
click at [112, 227] on button "Restricciones Nuevo Mundo" at bounding box center [124, 231] width 150 height 31
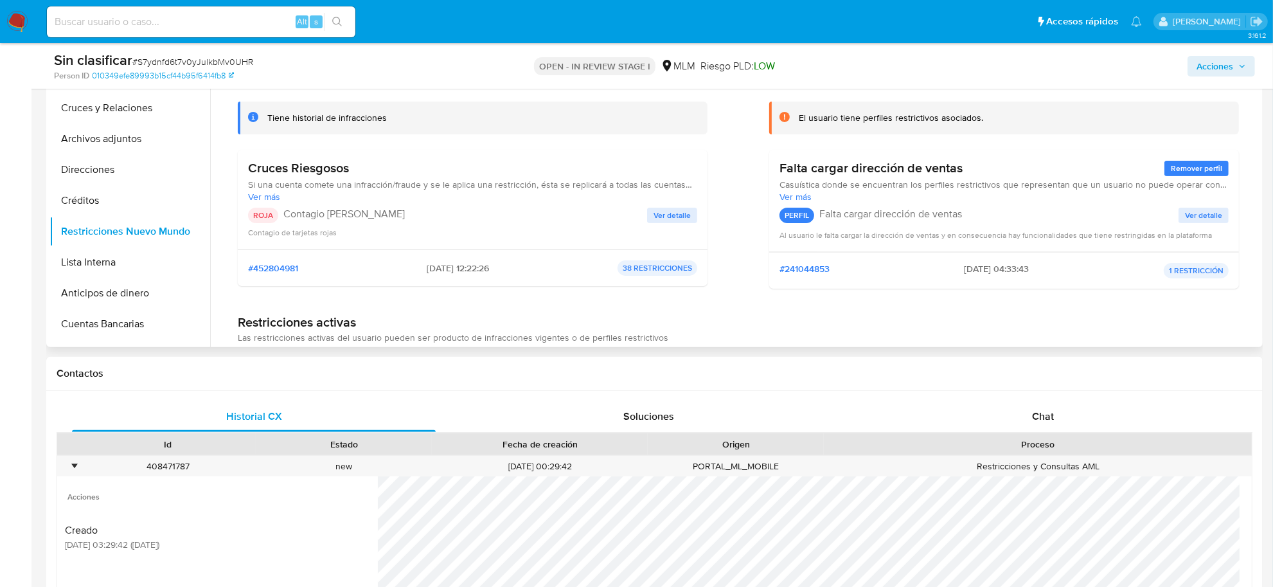
click at [687, 209] on span "Ver detalle" at bounding box center [671, 215] width 37 height 13
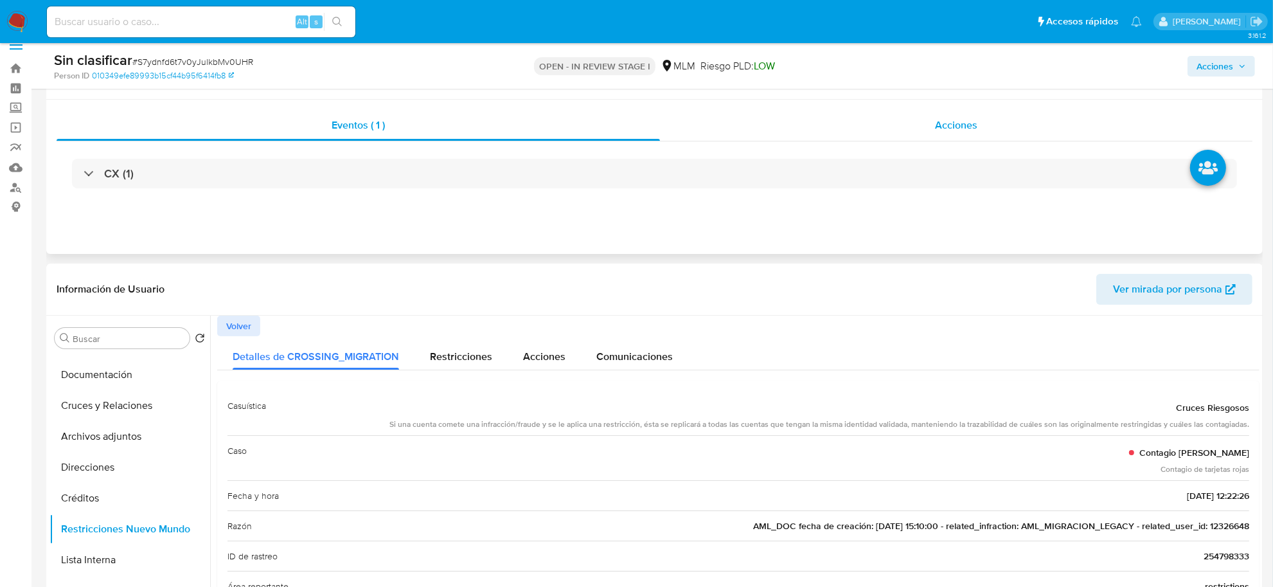
scroll to position [0, 0]
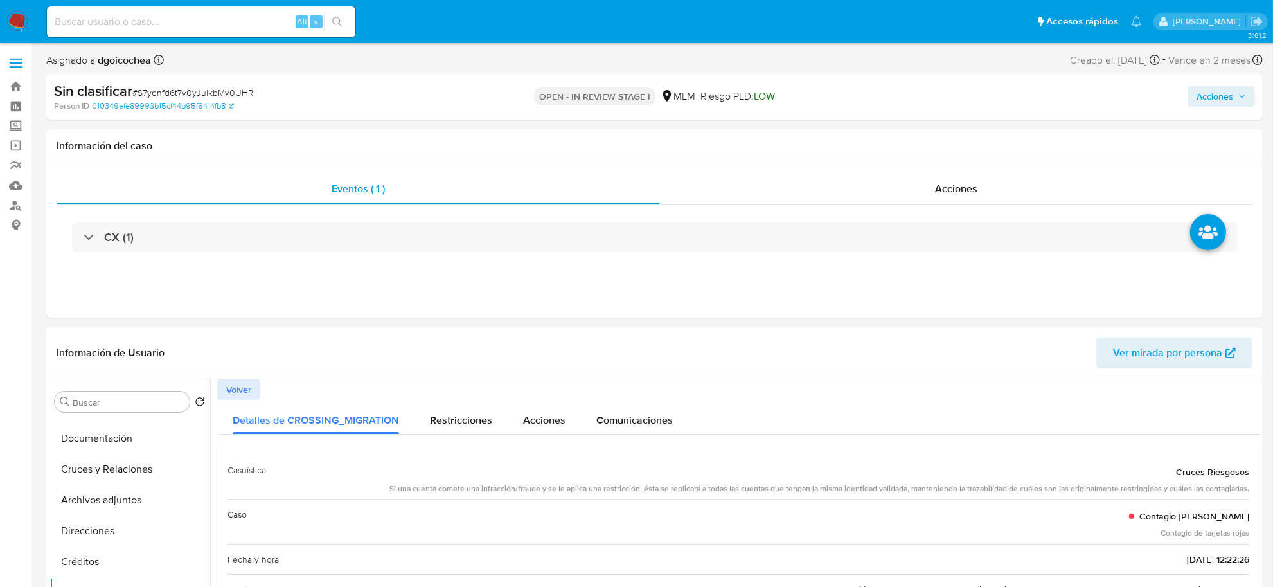
click at [1215, 98] on span "Acciones" at bounding box center [1214, 96] width 37 height 21
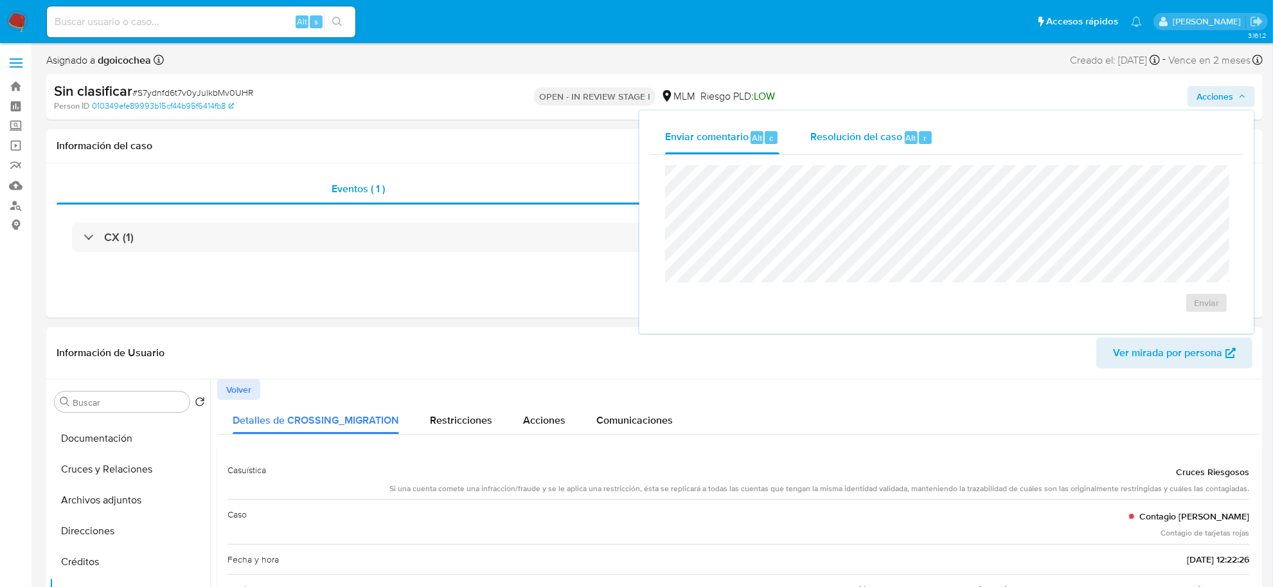
click at [874, 146] on div "Resolución del caso Alt r" at bounding box center [871, 137] width 123 height 33
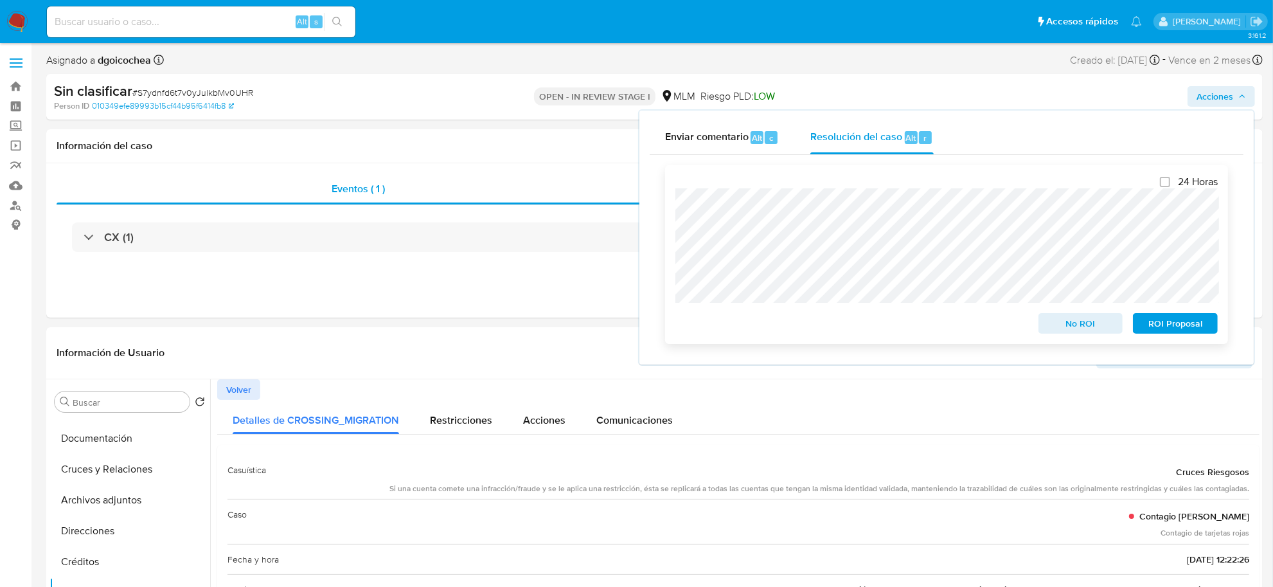
click at [1068, 320] on span "No ROI" at bounding box center [1080, 323] width 67 height 18
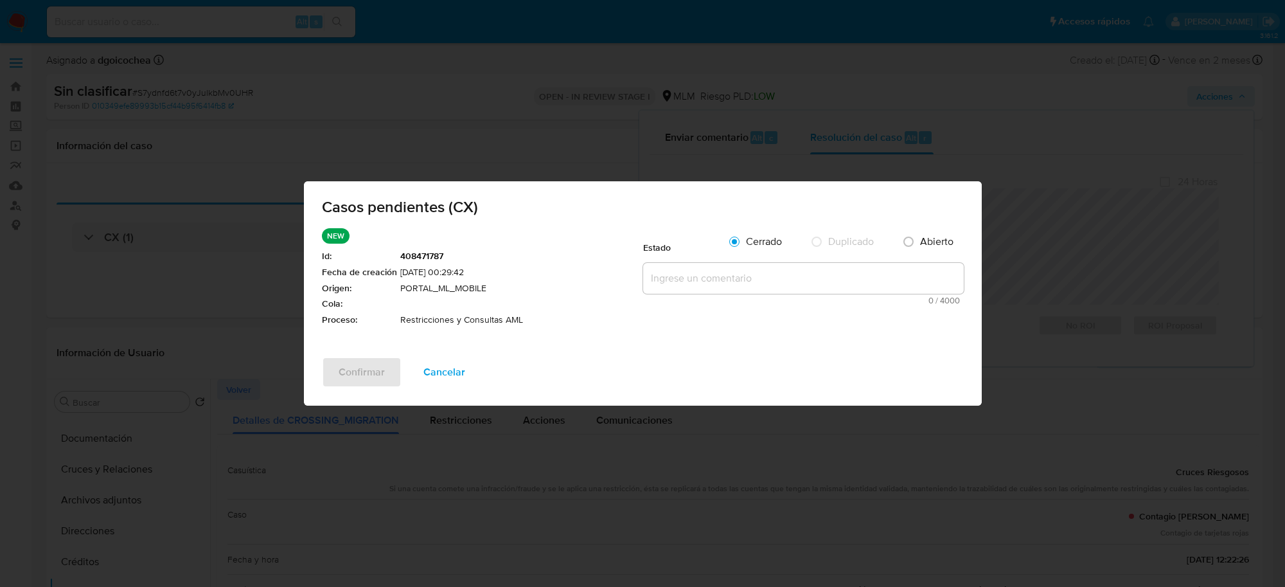
click at [714, 290] on textarea at bounding box center [803, 278] width 321 height 31
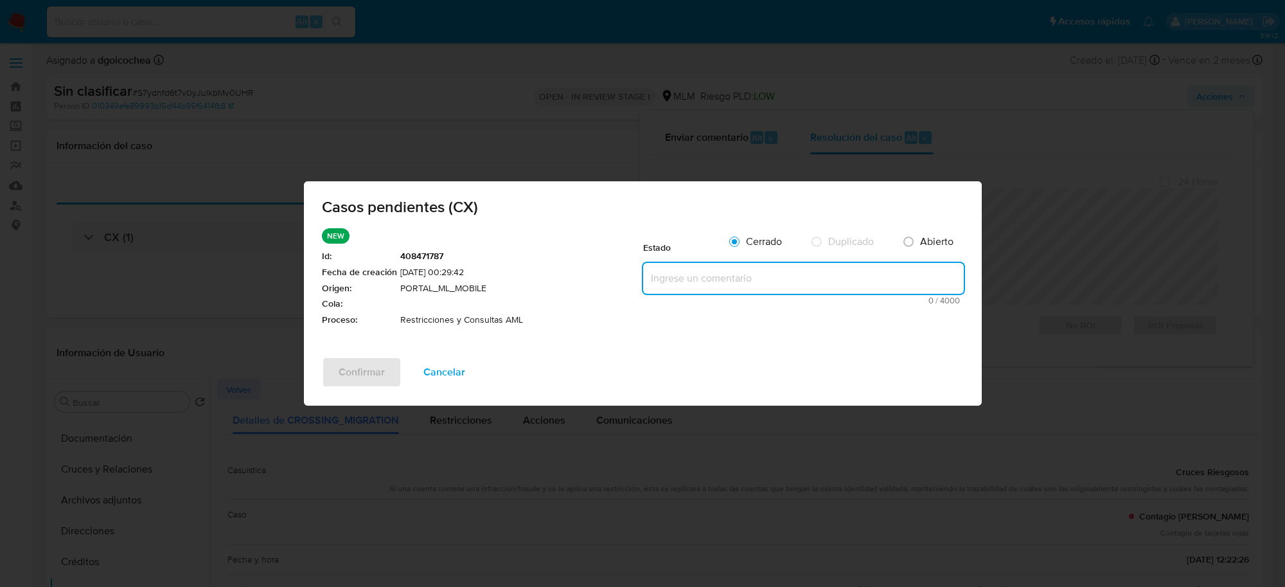
paste textarea "Se valida CX, se elimino restricción en cuenta origen debido a que no aplica a …"
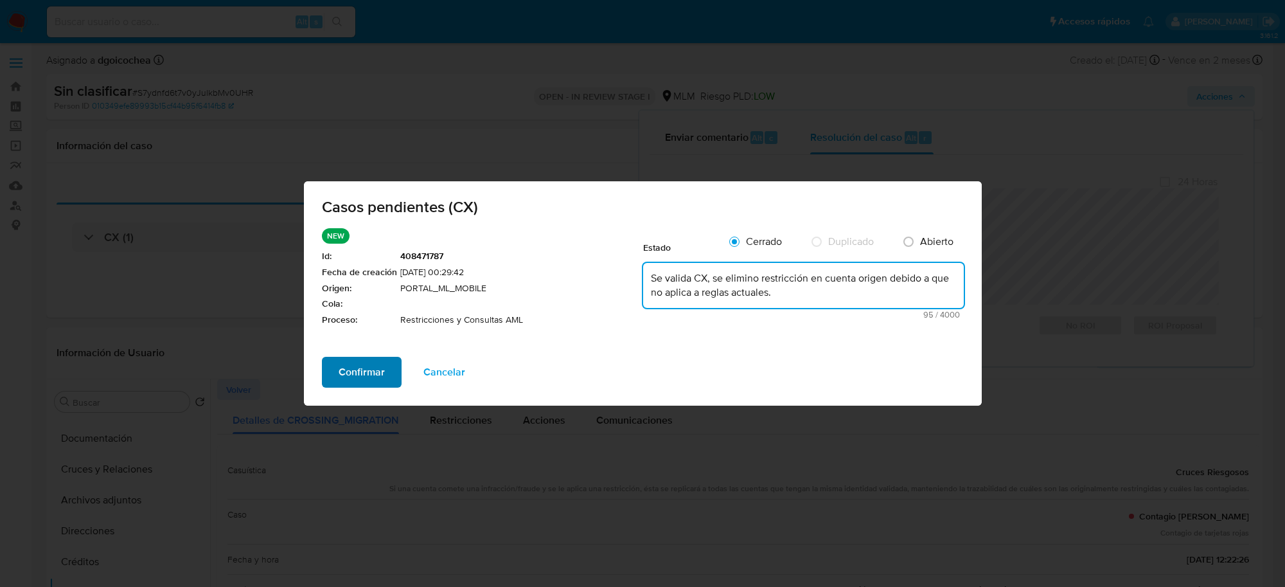
type textarea "Se valida CX, se elimino restricción en cuenta origen debido a que no aplica a …"
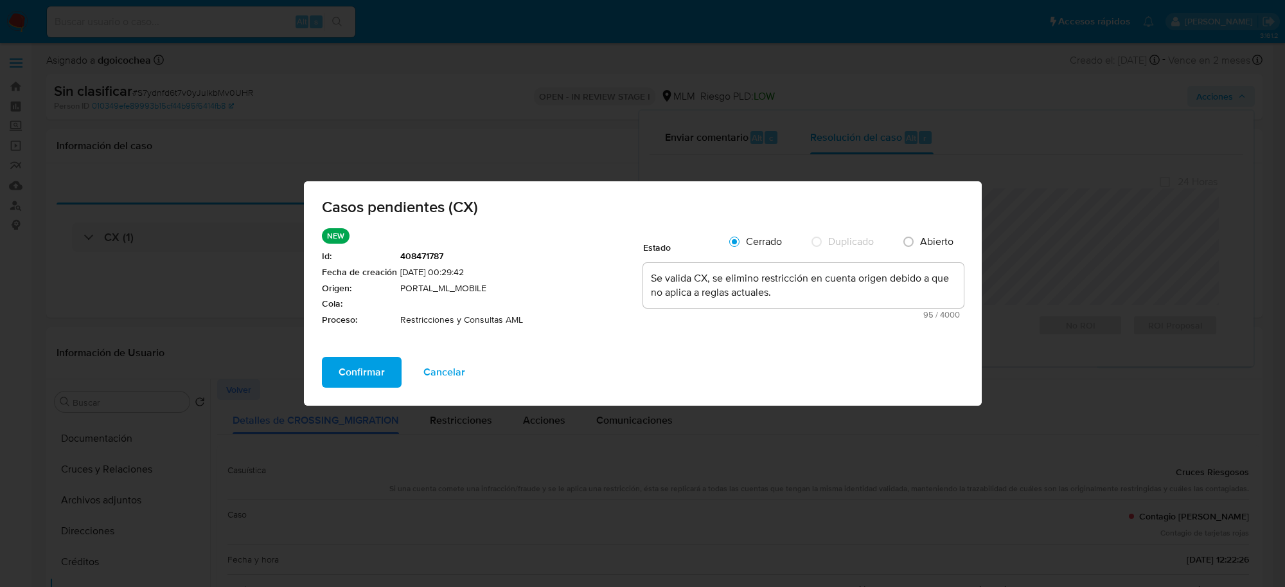
click at [376, 381] on span "Confirmar" at bounding box center [362, 372] width 46 height 28
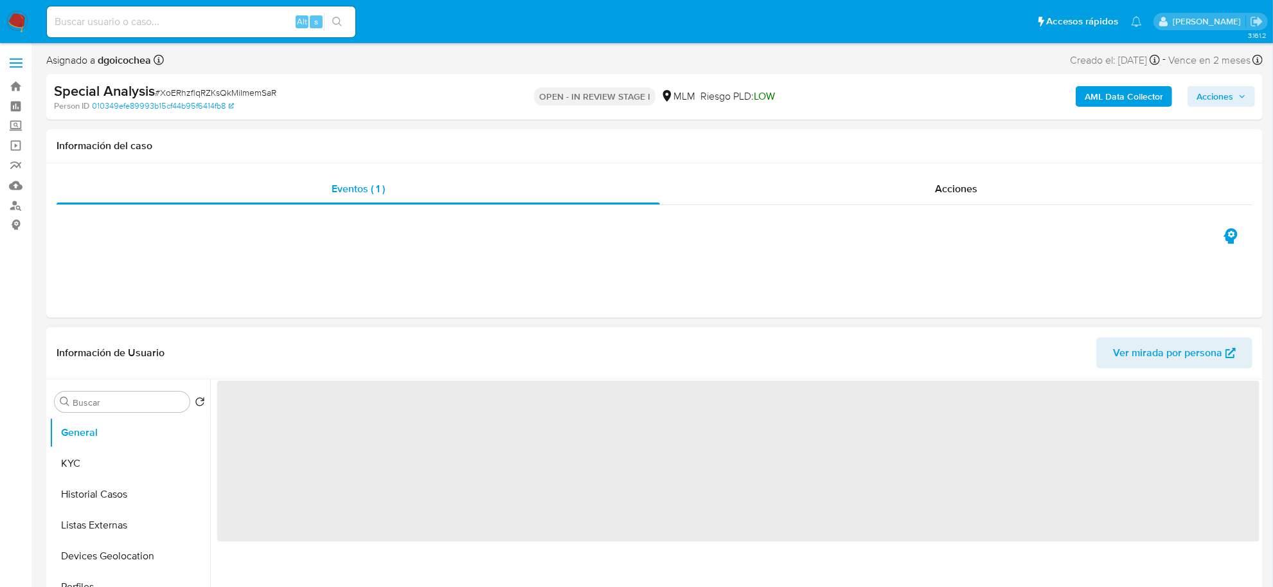
select select "10"
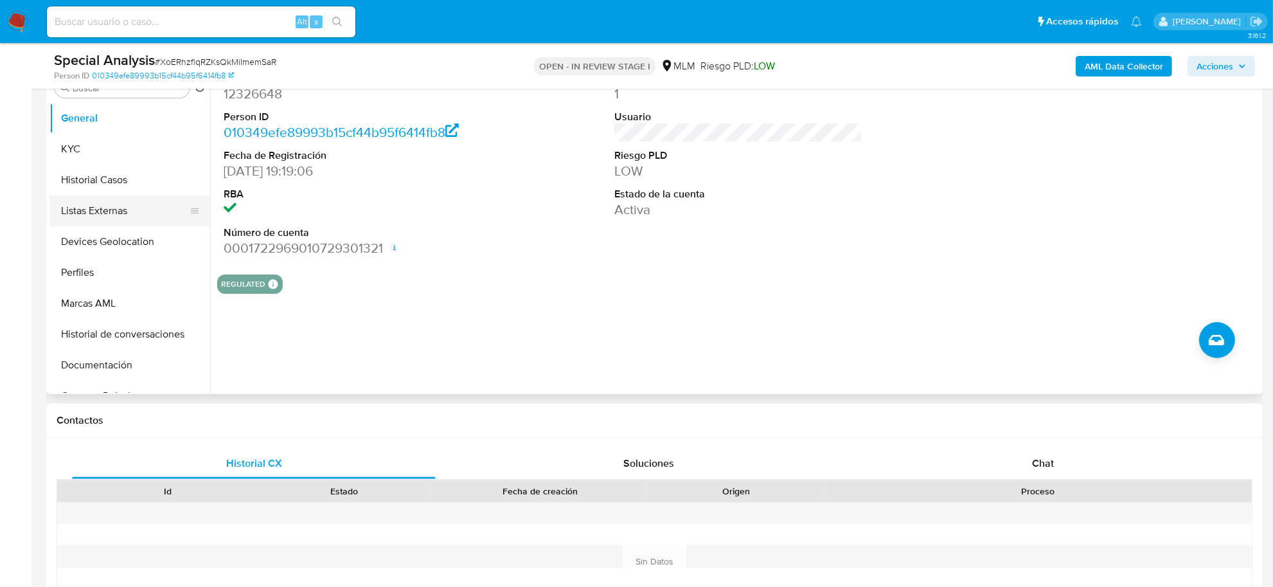
scroll to position [241, 0]
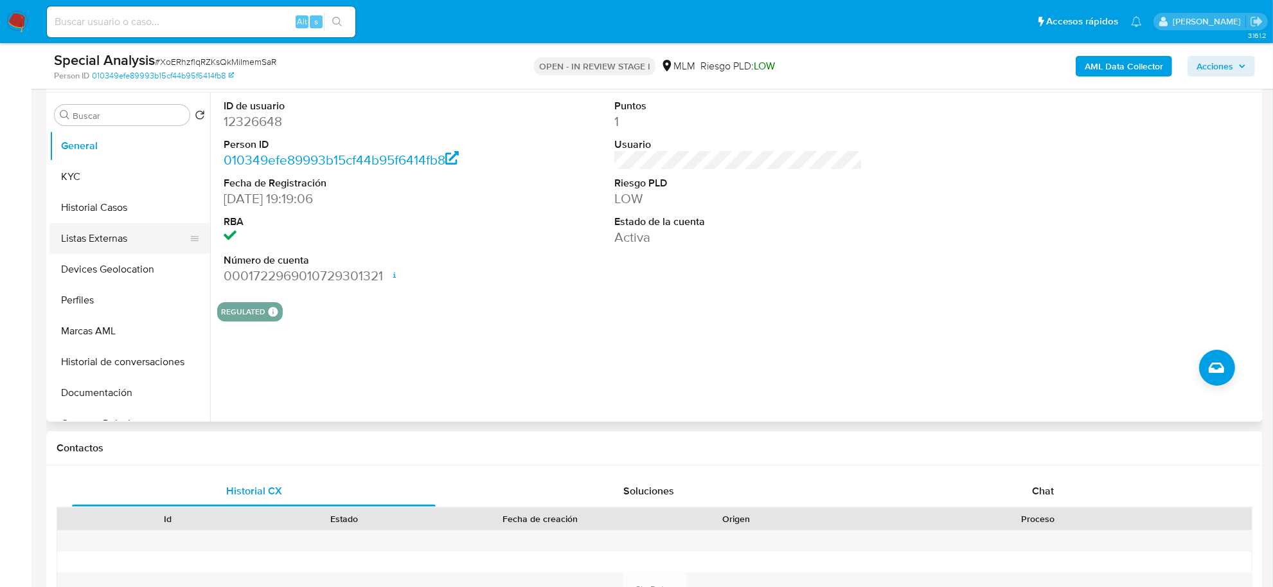
click at [123, 236] on button "Listas Externas" at bounding box center [124, 238] width 150 height 31
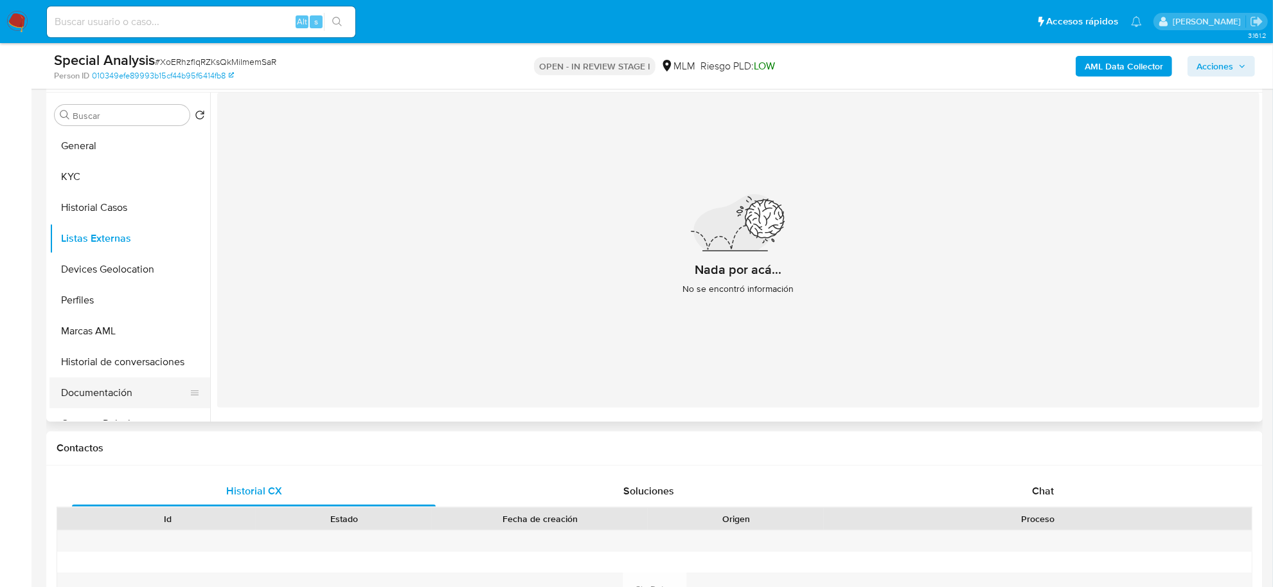
click at [128, 389] on button "Documentación" at bounding box center [124, 392] width 150 height 31
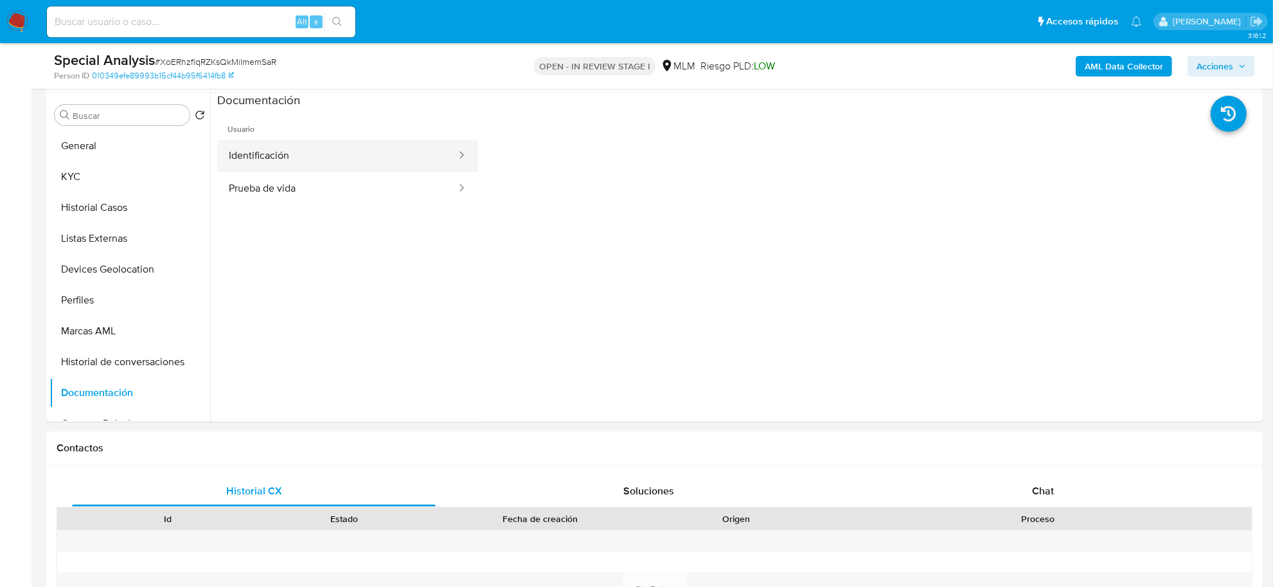
click at [256, 151] on button "Identificación" at bounding box center [337, 155] width 240 height 33
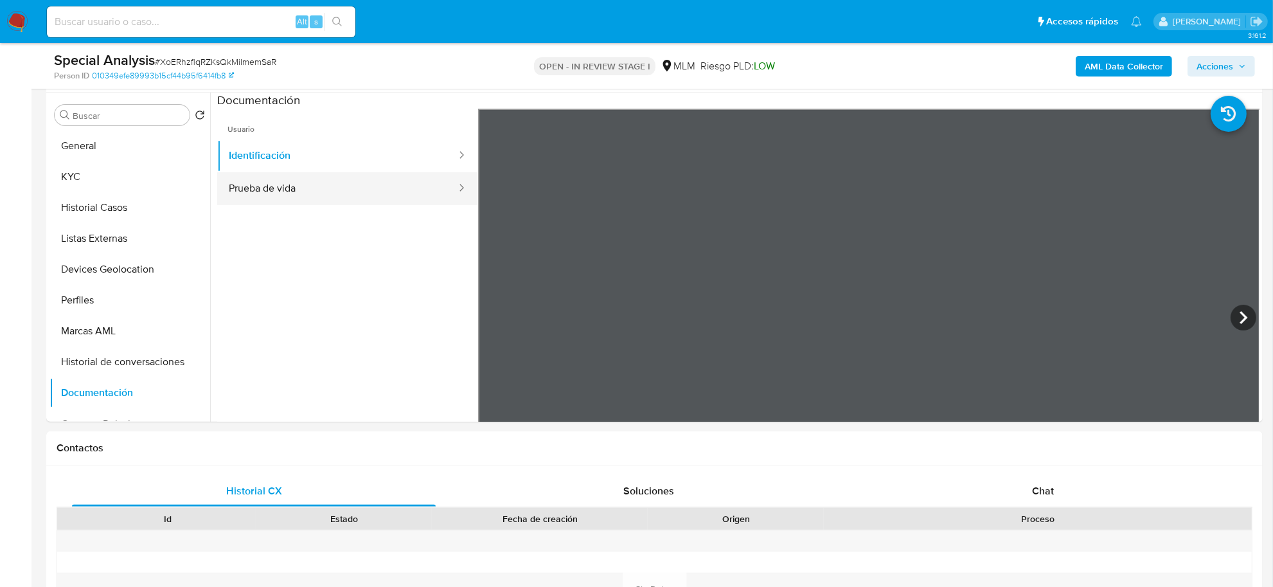
click at [317, 195] on button "Prueba de vida" at bounding box center [337, 188] width 240 height 33
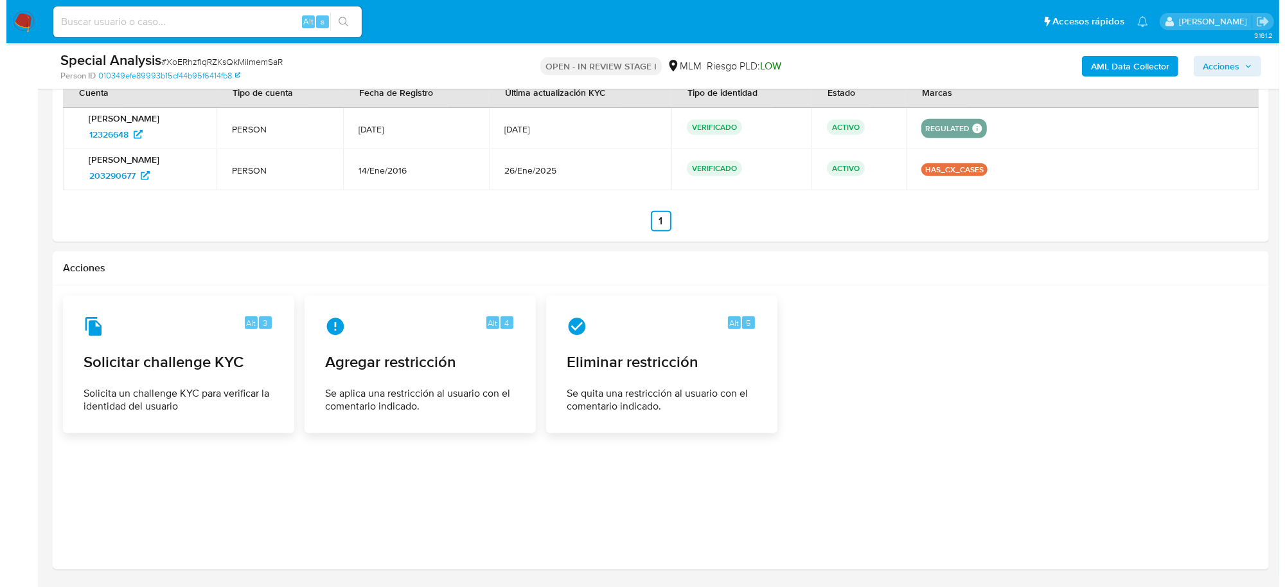
scroll to position [1596, 0]
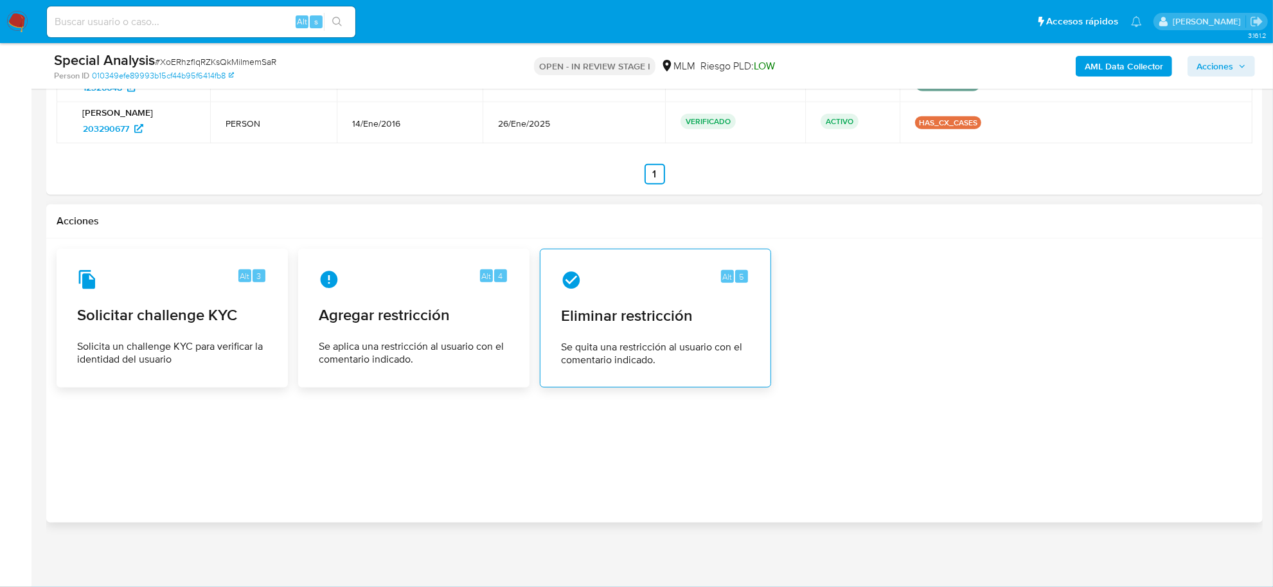
click at [659, 325] on span "Eliminar restricción" at bounding box center [655, 315] width 189 height 19
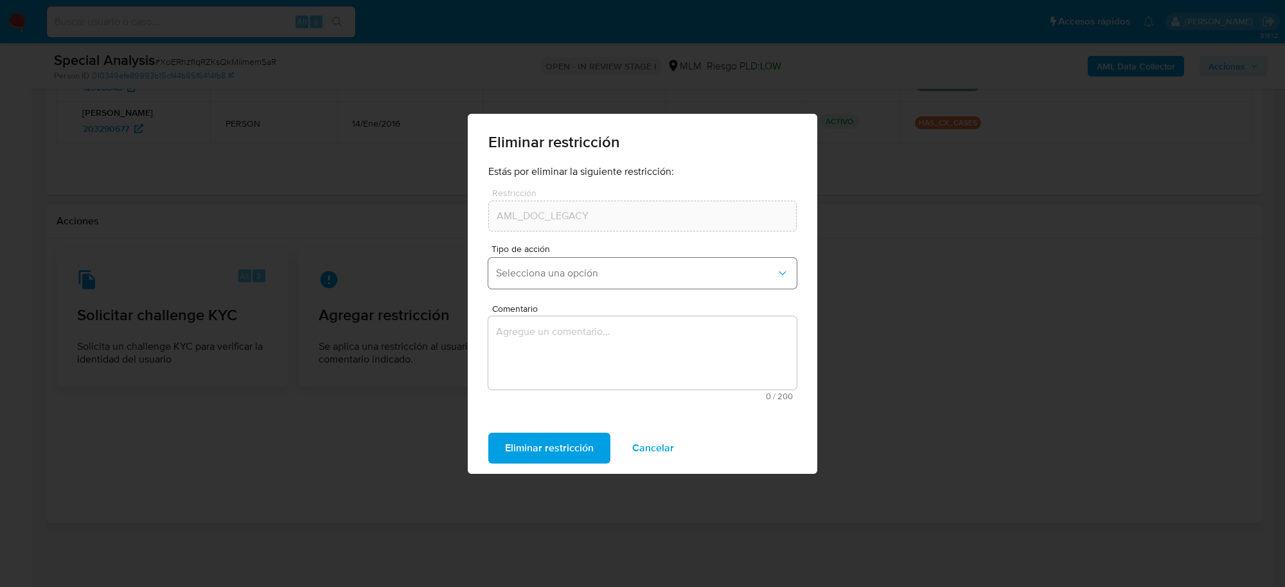
click at [576, 272] on span "Selecciona una opción" at bounding box center [636, 273] width 280 height 13
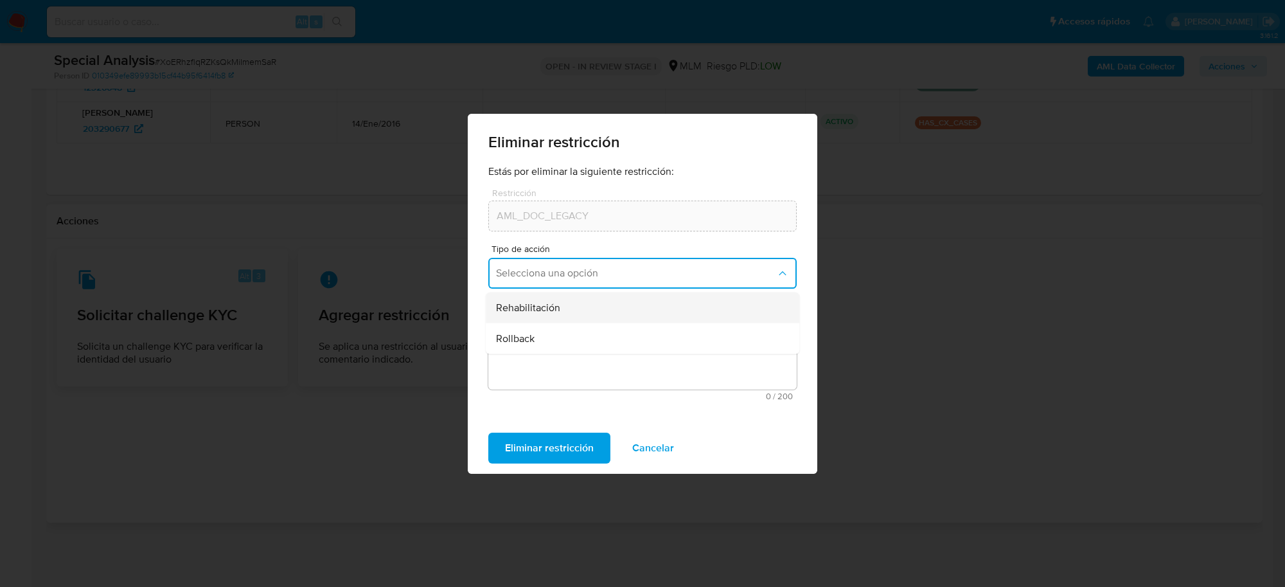
click at [543, 310] on span "Rehabilitación" at bounding box center [528, 307] width 64 height 13
click at [556, 348] on textarea "Comentario" at bounding box center [642, 352] width 308 height 73
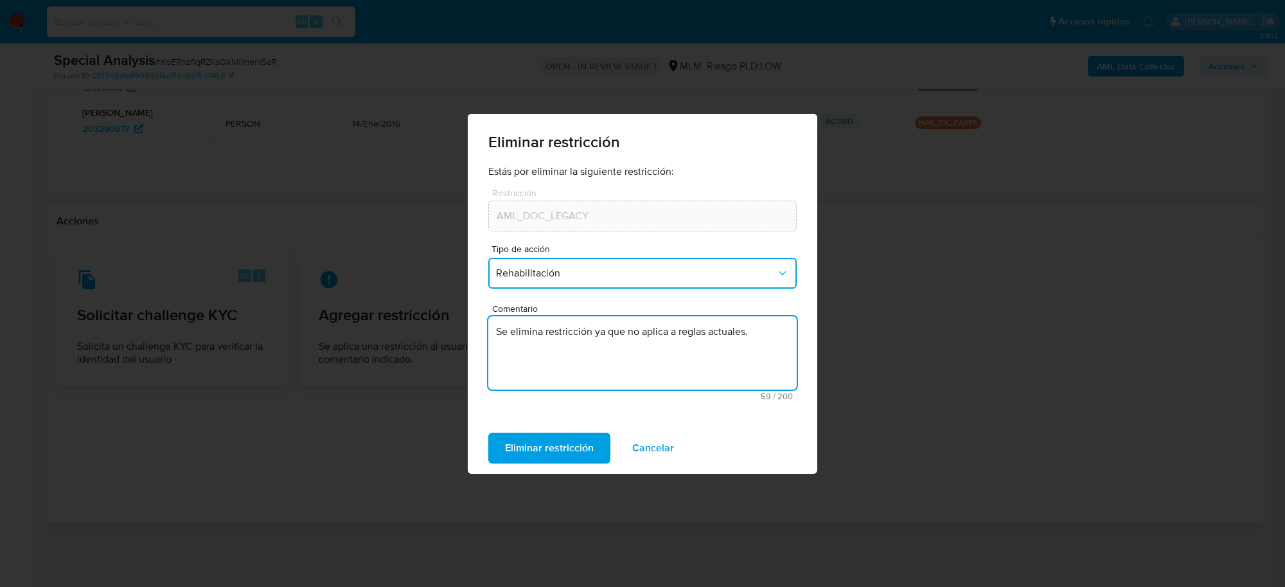
drag, startPoint x: 760, startPoint y: 328, endPoint x: 491, endPoint y: 339, distance: 268.7
click at [491, 339] on textarea "Se elimina restricción ya que no aplica a reglas actuales." at bounding box center [642, 352] width 308 height 73
type textarea "Se elimina restricción ya que no aplica a reglas actuales."
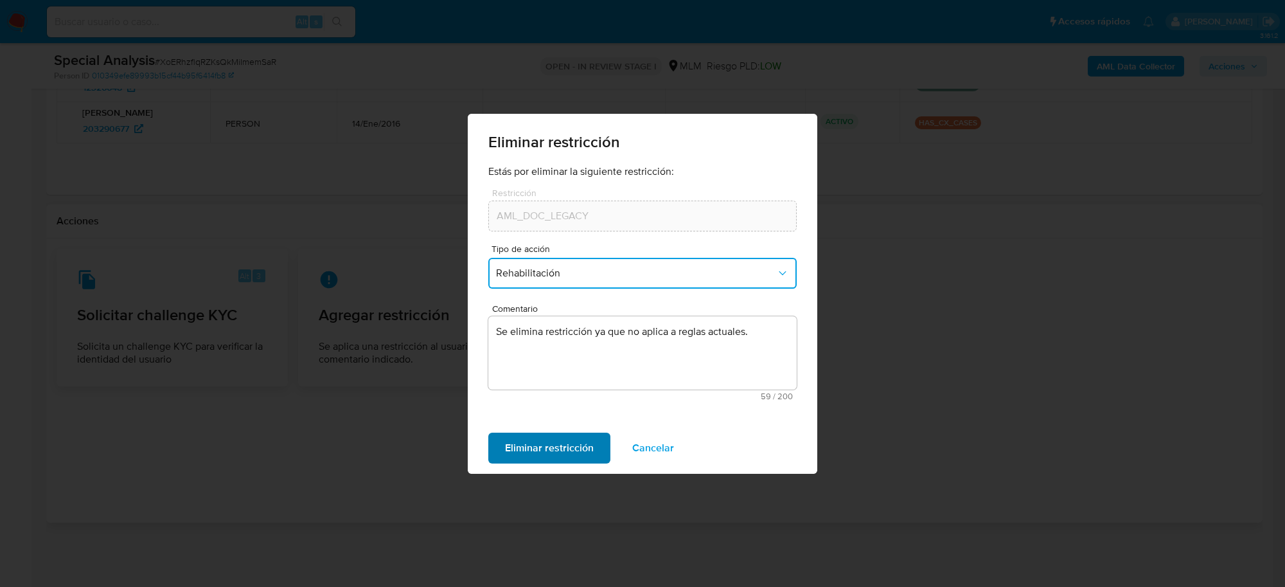
click at [528, 437] on span "Eliminar restricción" at bounding box center [549, 448] width 89 height 28
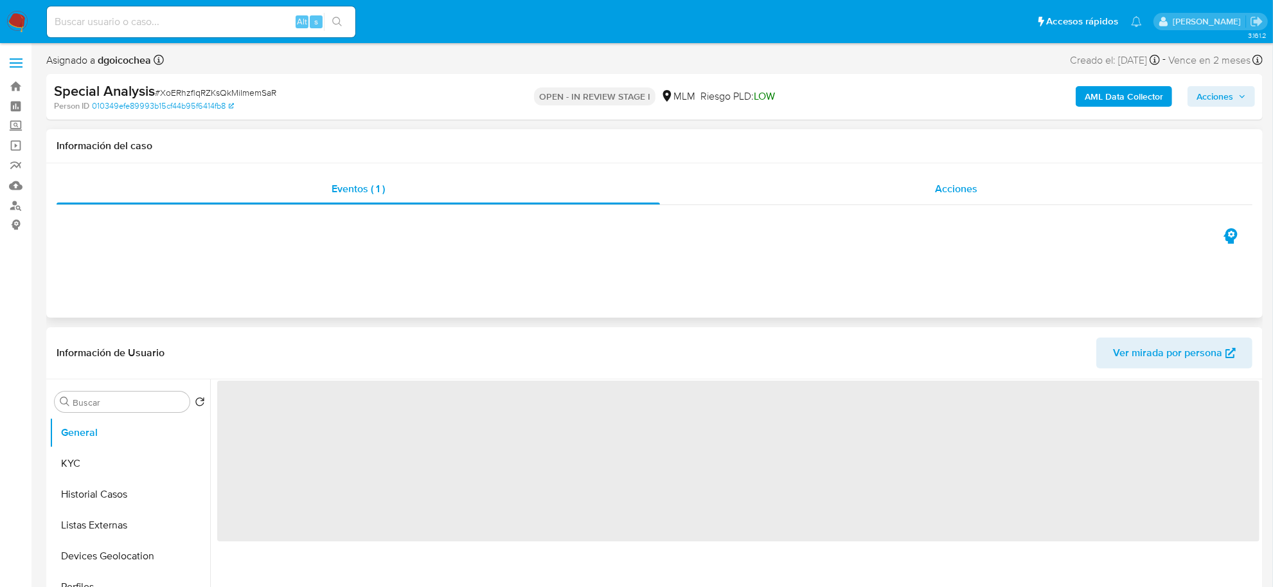
select select "10"
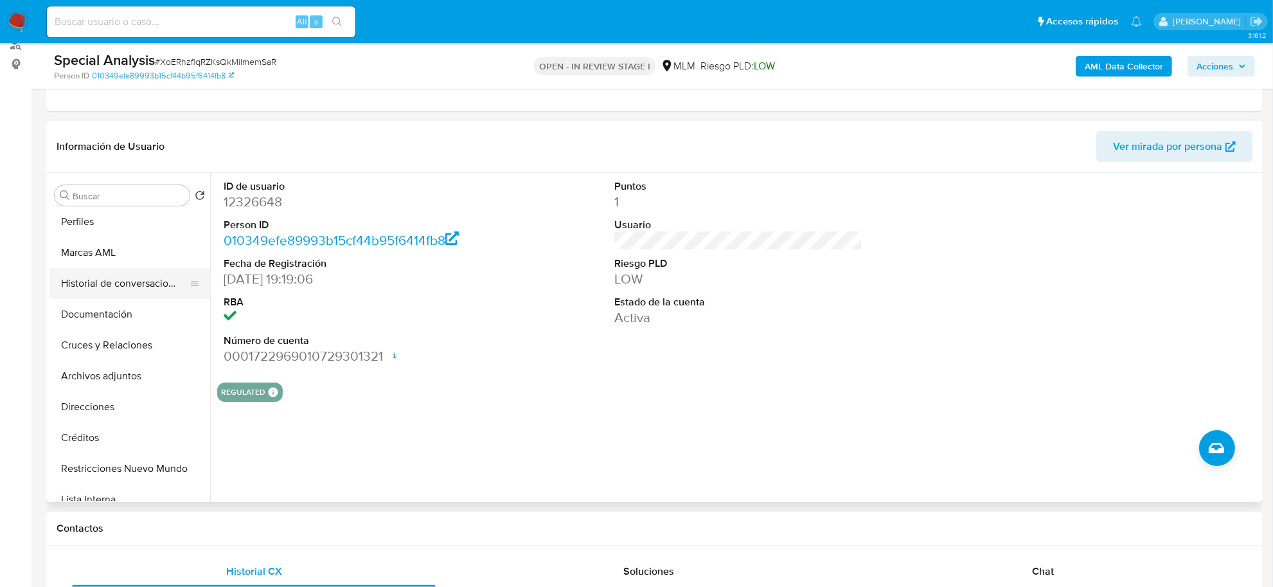
scroll to position [161, 0]
click at [138, 460] on button "Restricciones Nuevo Mundo" at bounding box center [124, 466] width 150 height 31
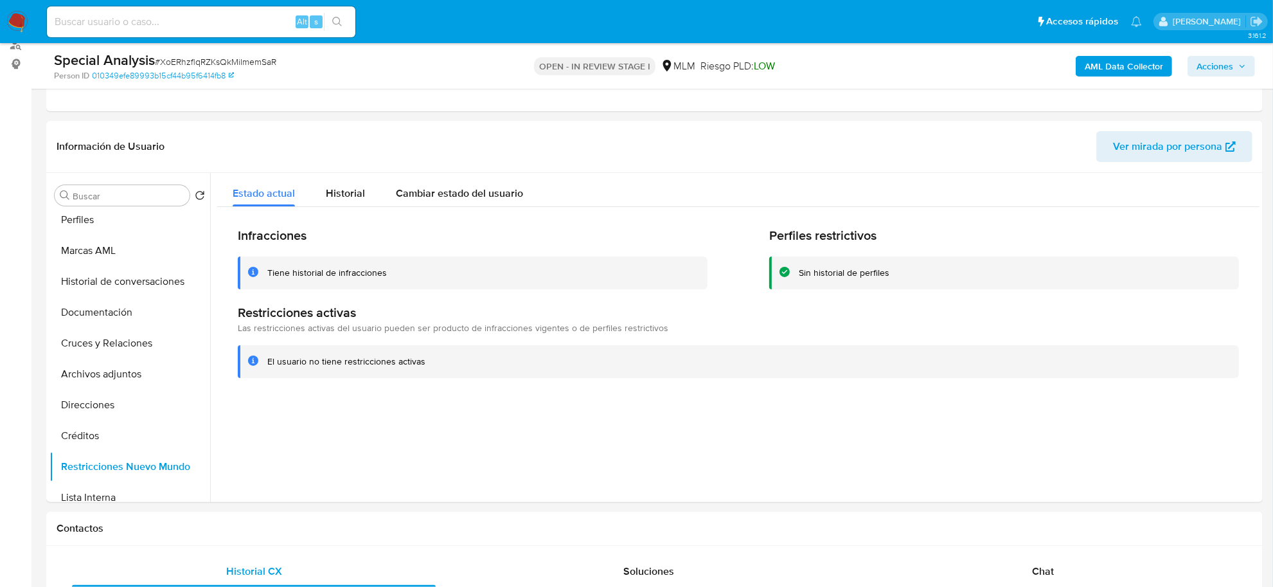
click at [1203, 74] on span "Acciones" at bounding box center [1214, 66] width 37 height 21
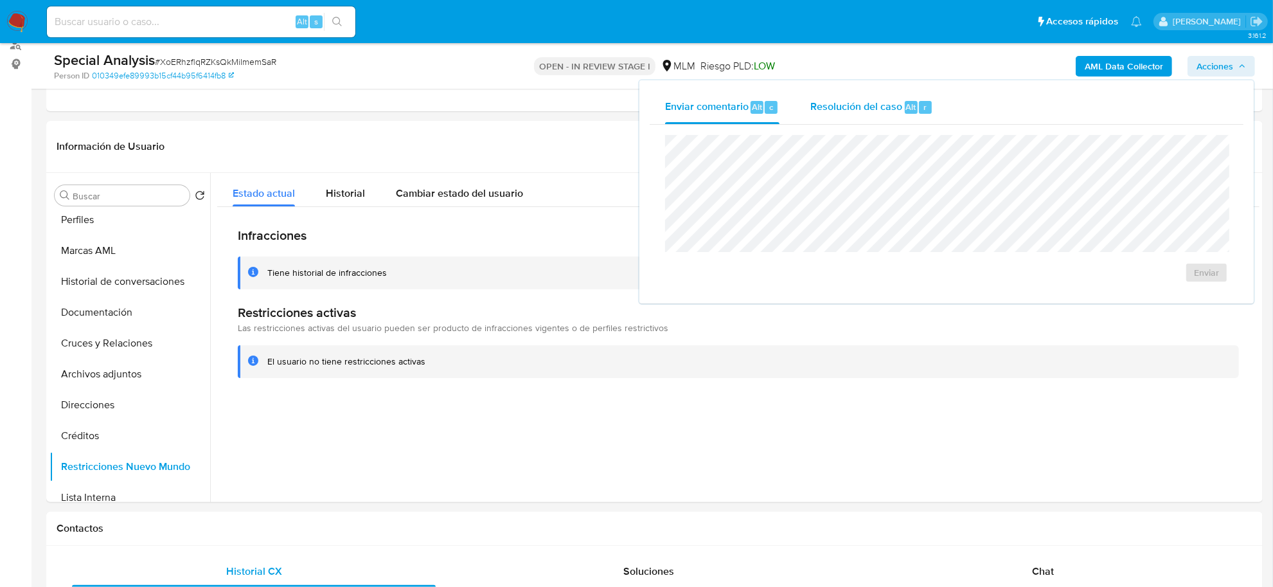
click at [861, 104] on span "Resolución del caso" at bounding box center [856, 106] width 92 height 15
click at [795, 175] on textarea at bounding box center [946, 203] width 561 height 103
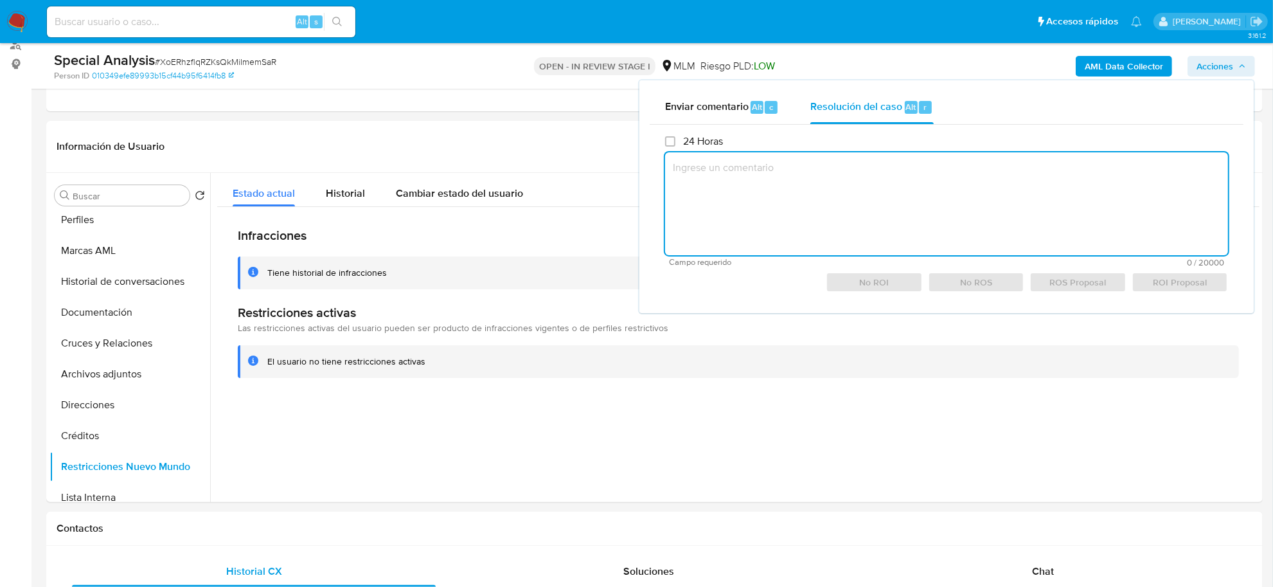
paste textarea "Se elimina restricción ya que no aplica a reglas actuales."
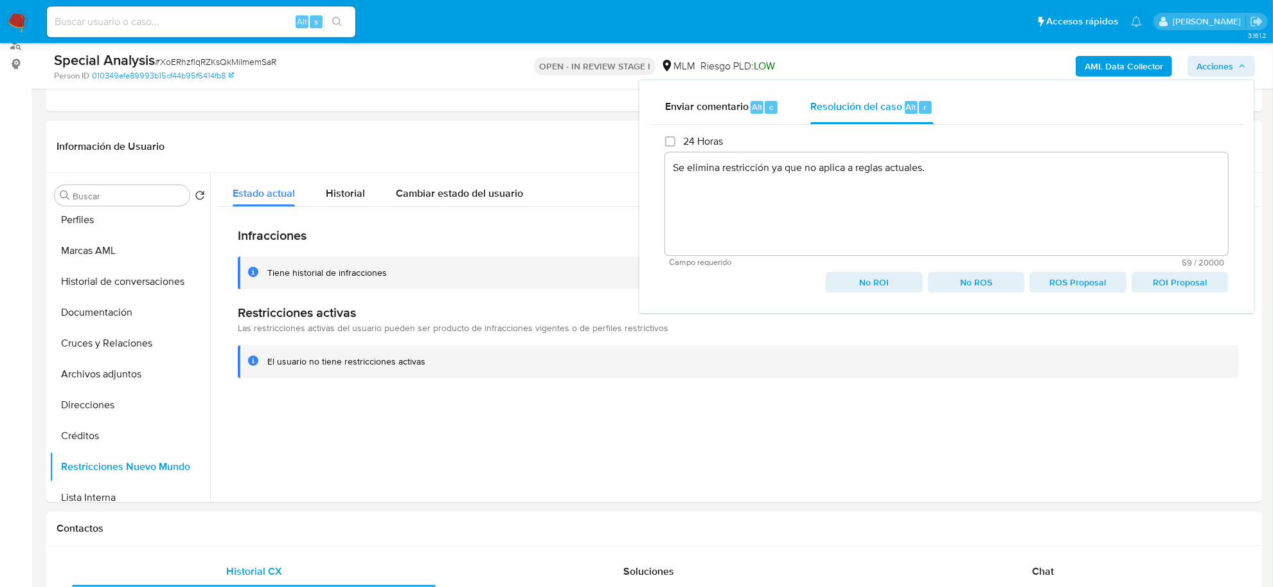
click at [864, 289] on span "No ROI" at bounding box center [874, 282] width 78 height 18
type textarea "Se elimina restricción ya que no aplica a reglas actuales."
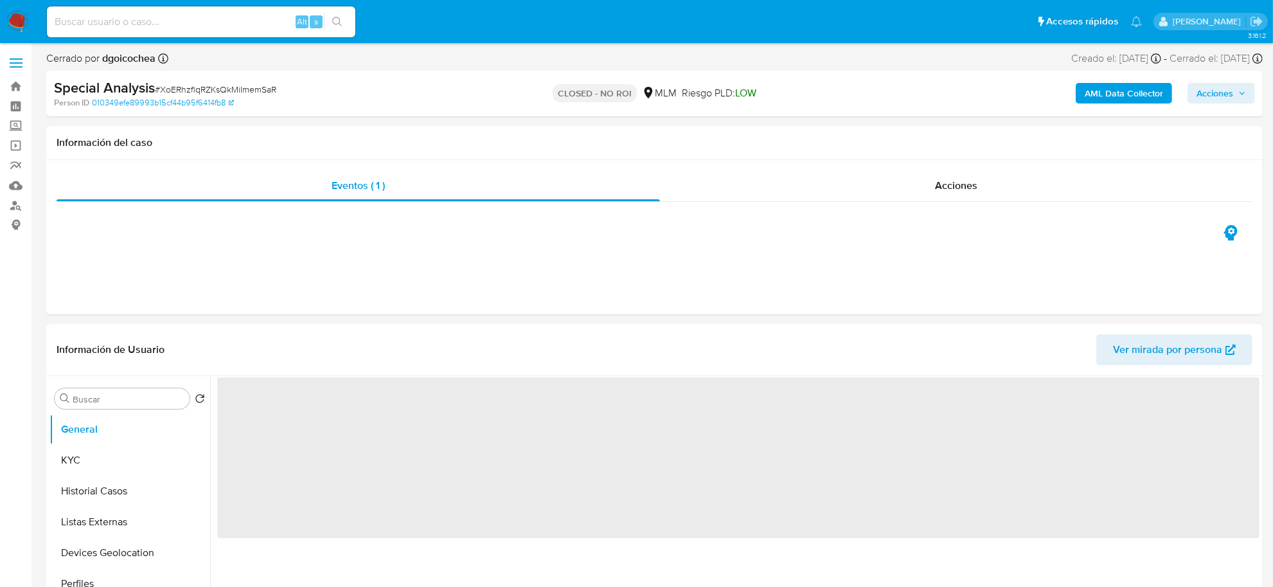
select select "10"
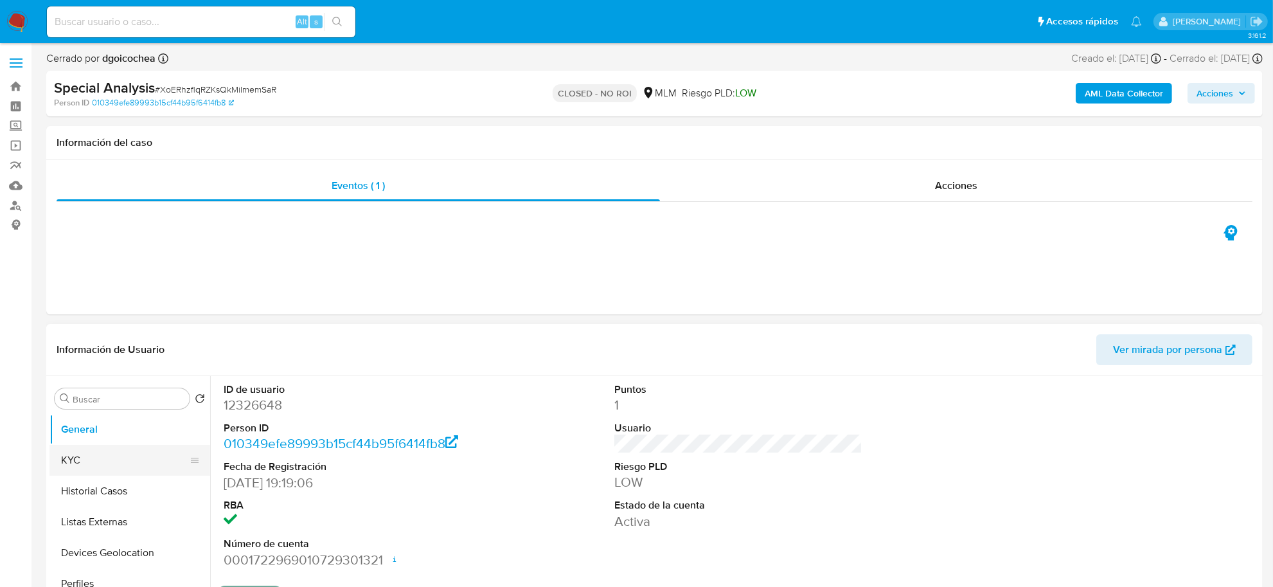
click at [98, 445] on button "KYC" at bounding box center [124, 460] width 150 height 31
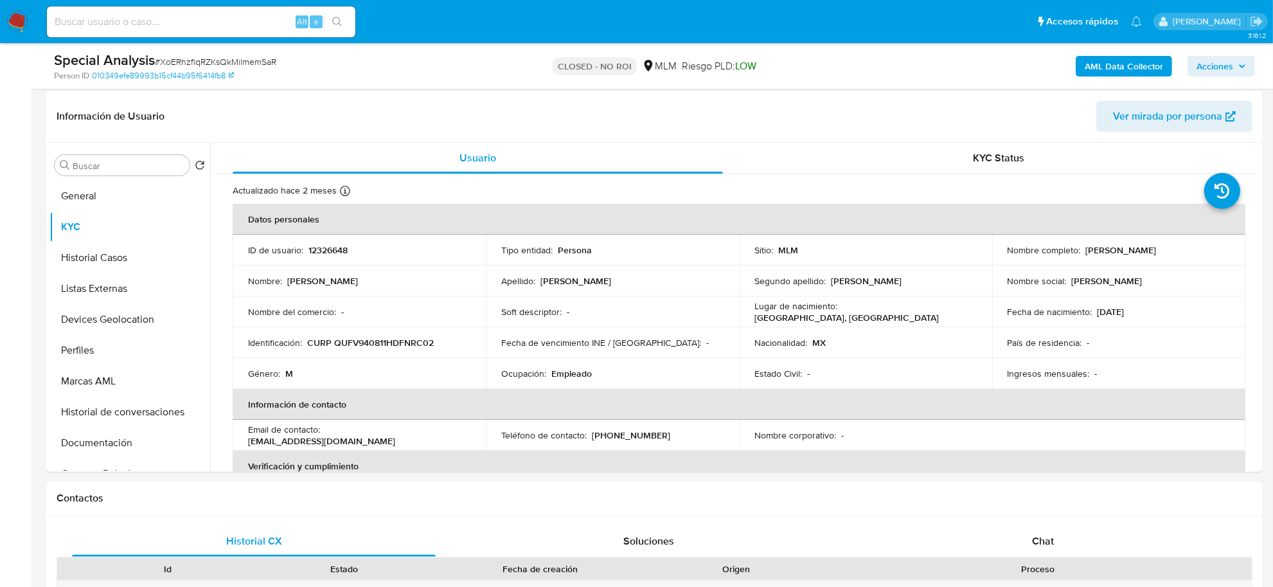
scroll to position [193, 0]
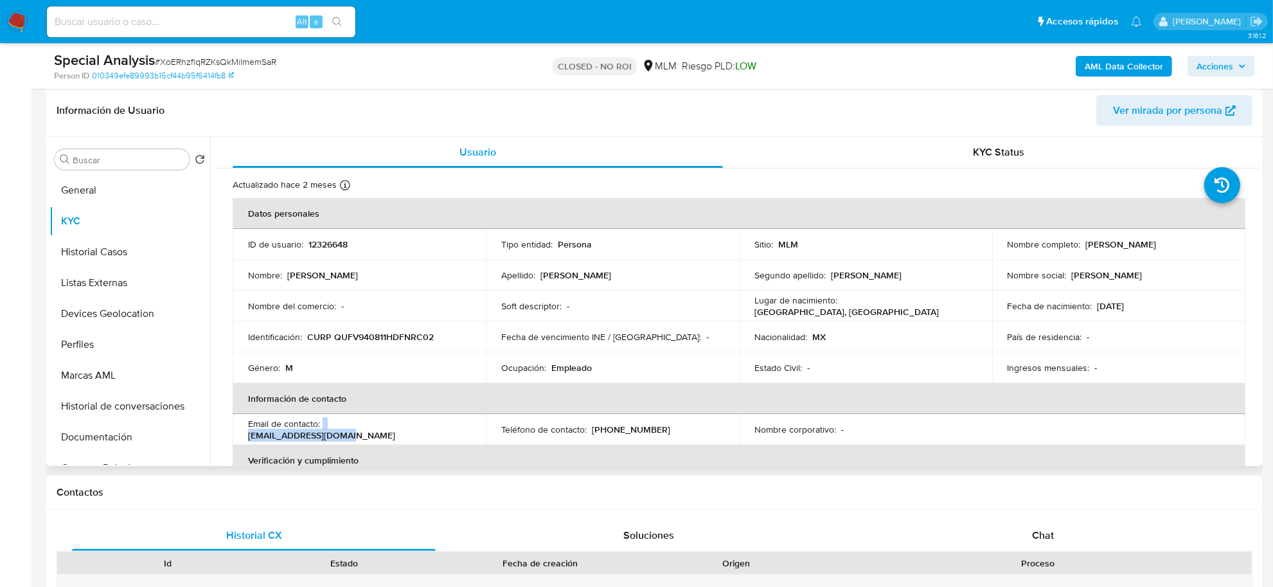
drag, startPoint x: 432, startPoint y: 431, endPoint x: 322, endPoint y: 431, distance: 109.9
click at [322, 431] on div "Email de contacto : [EMAIL_ADDRESS][DOMAIN_NAME]" at bounding box center [359, 429] width 222 height 23
copy div "[EMAIL_ADDRESS][DOMAIN_NAME]"
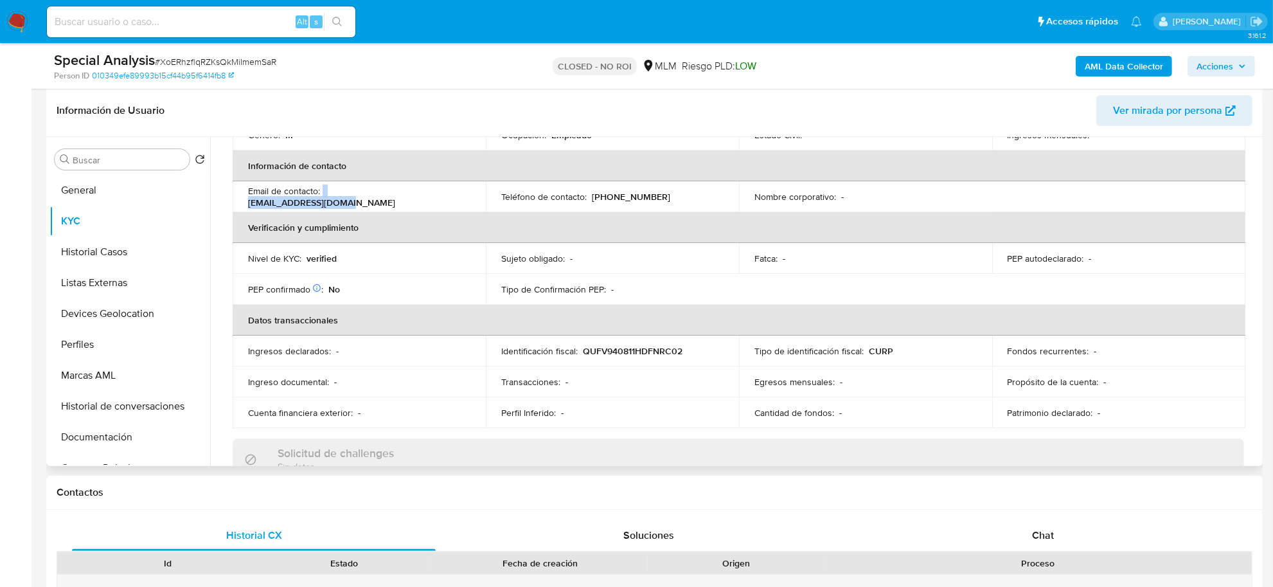
scroll to position [241, 0]
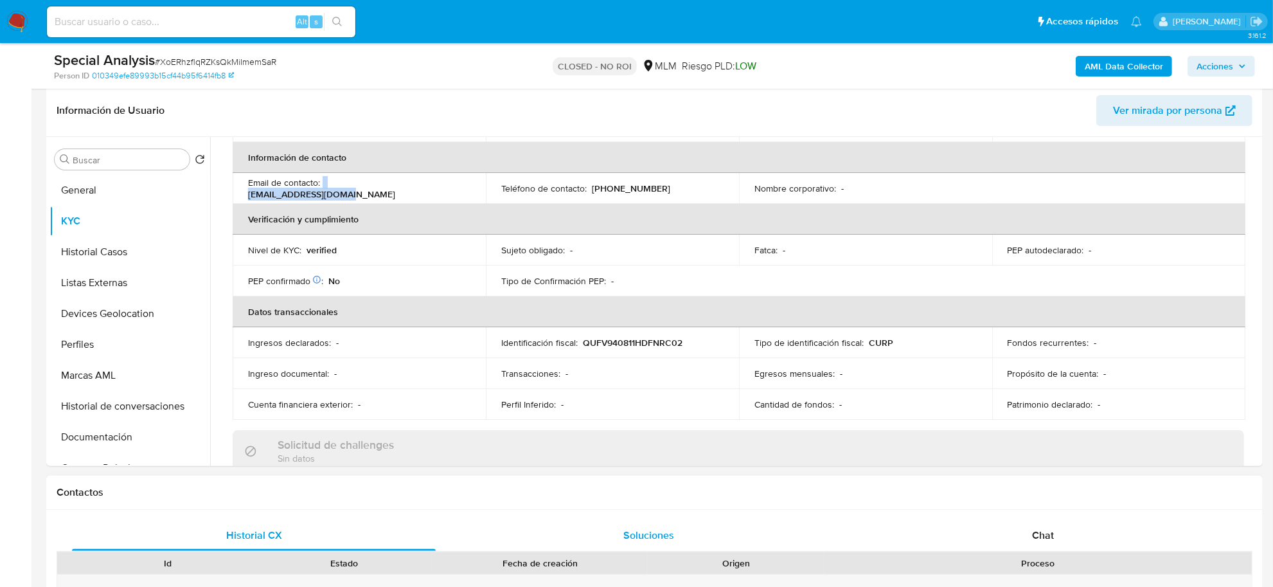
click at [642, 522] on div "Soluciones" at bounding box center [648, 535] width 364 height 31
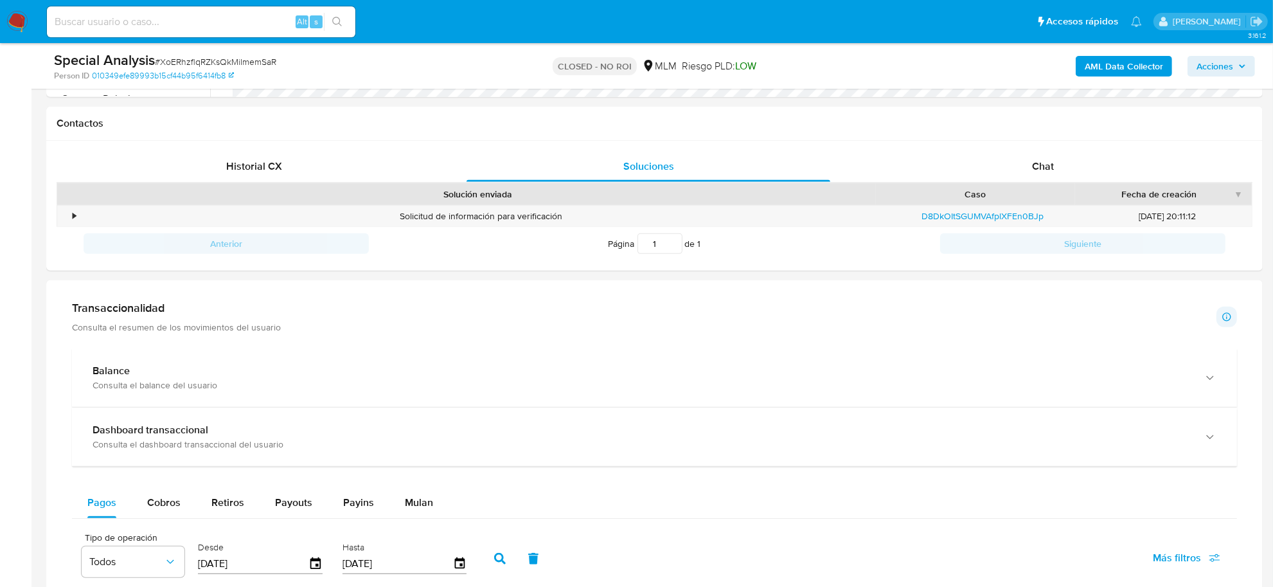
scroll to position [567, 0]
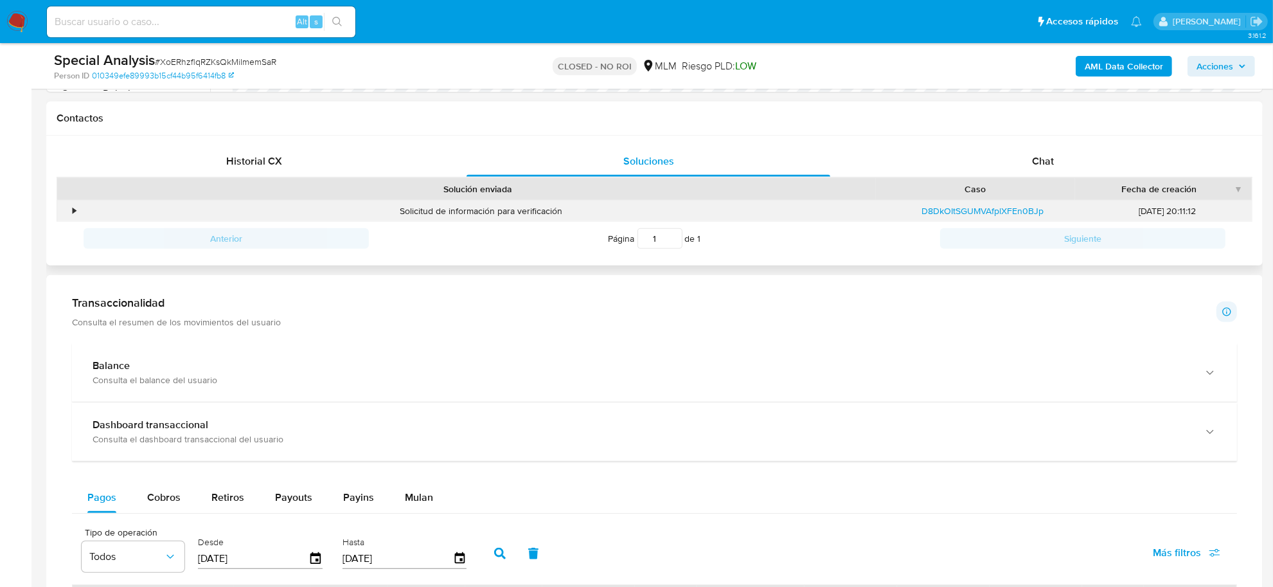
click at [77, 213] on div "•" at bounding box center [68, 210] width 22 height 21
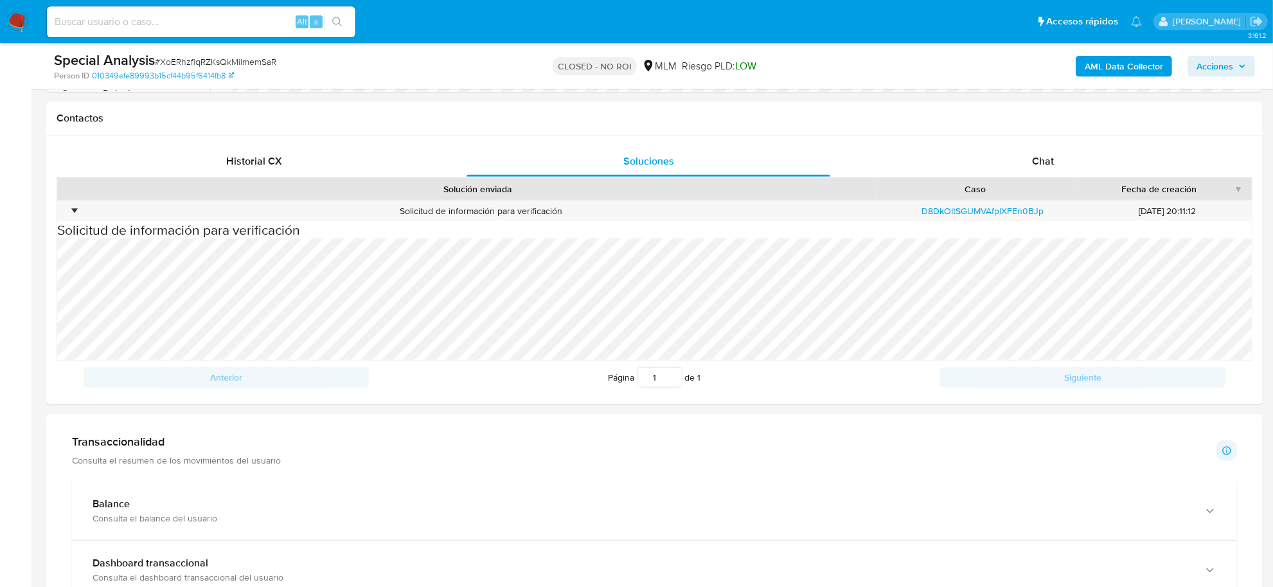
click at [17, 24] on img at bounding box center [17, 22] width 22 height 22
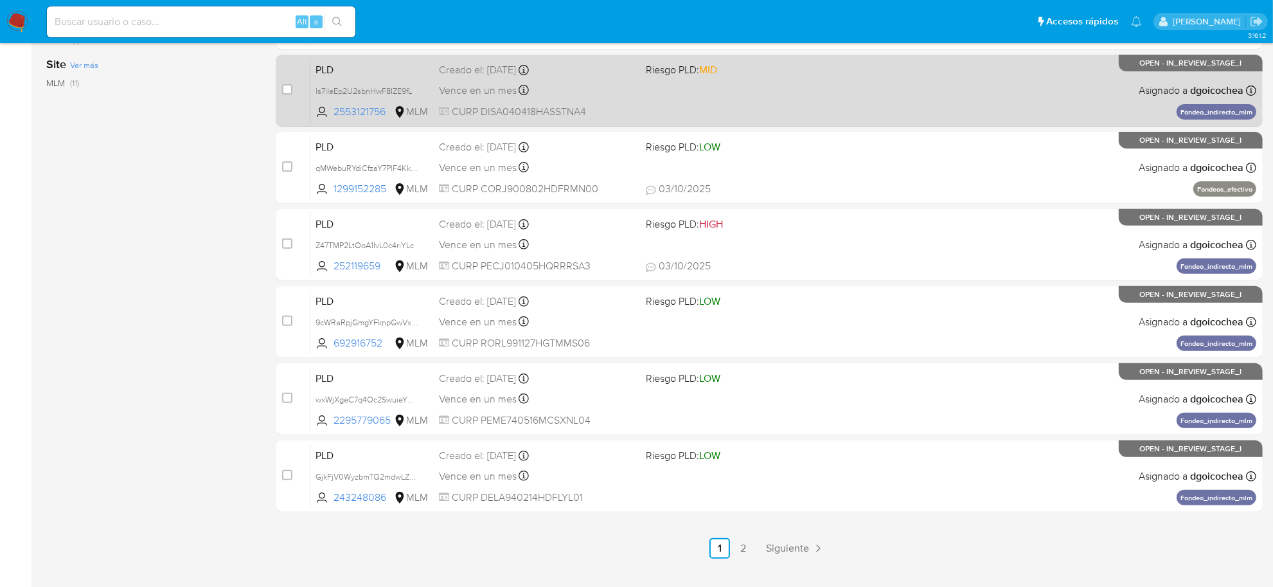
scroll to position [473, 0]
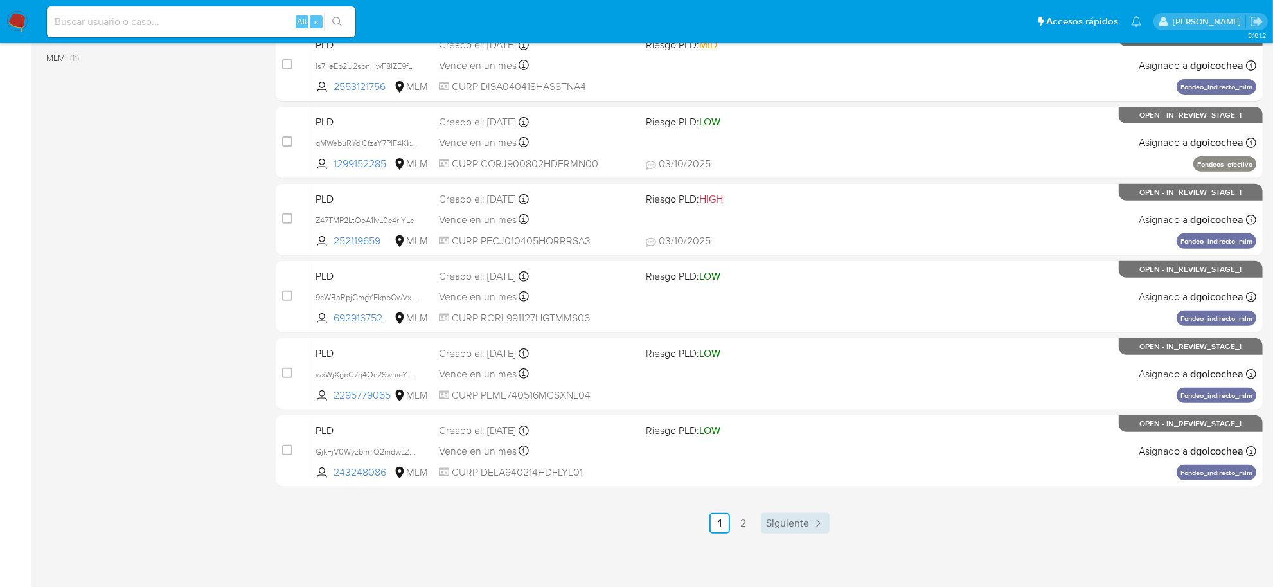
click at [763, 517] on link "Siguiente" at bounding box center [795, 523] width 69 height 21
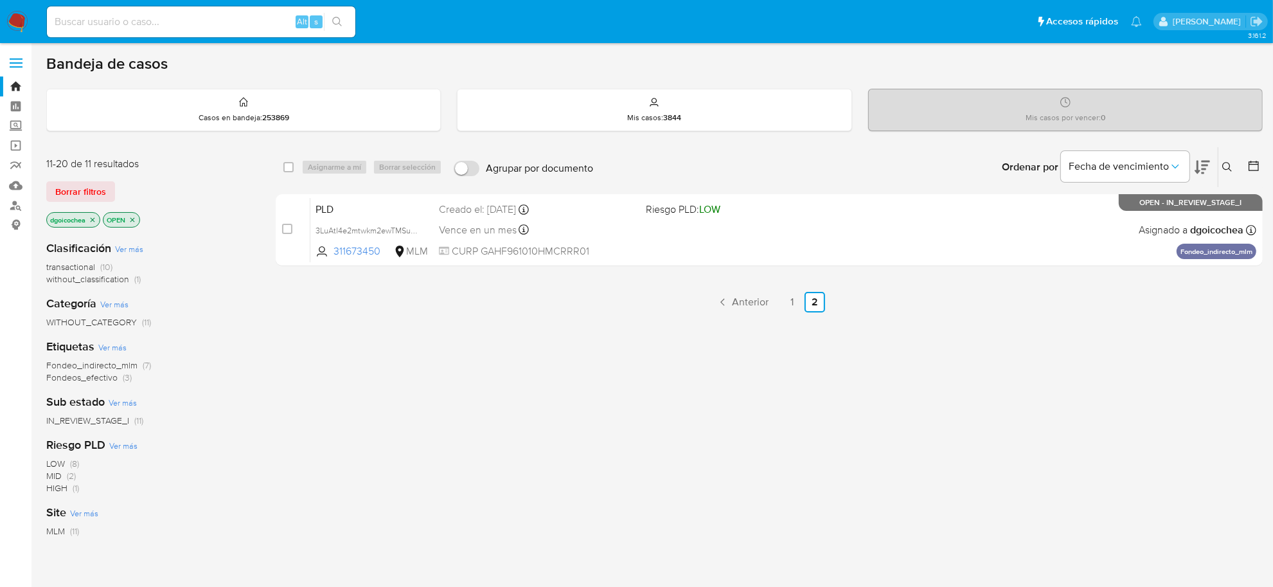
click at [1225, 164] on icon at bounding box center [1227, 167] width 10 height 10
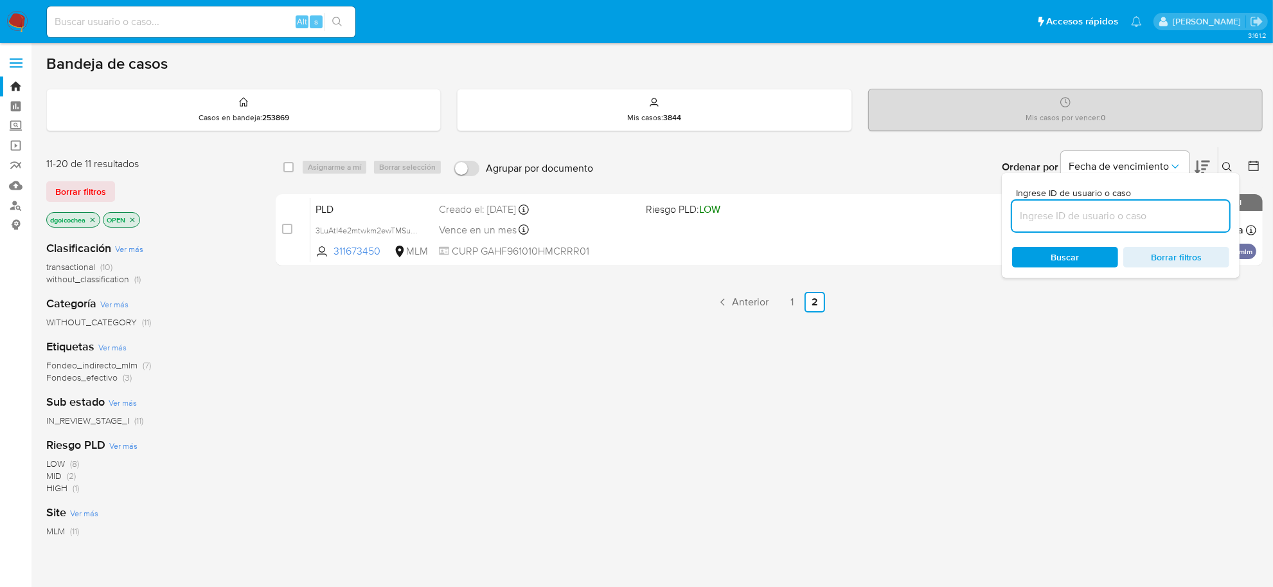
click at [1110, 213] on input at bounding box center [1120, 216] width 217 height 17
type input "cXMcrZr5DPaG4Pg2yfcbrEK8"
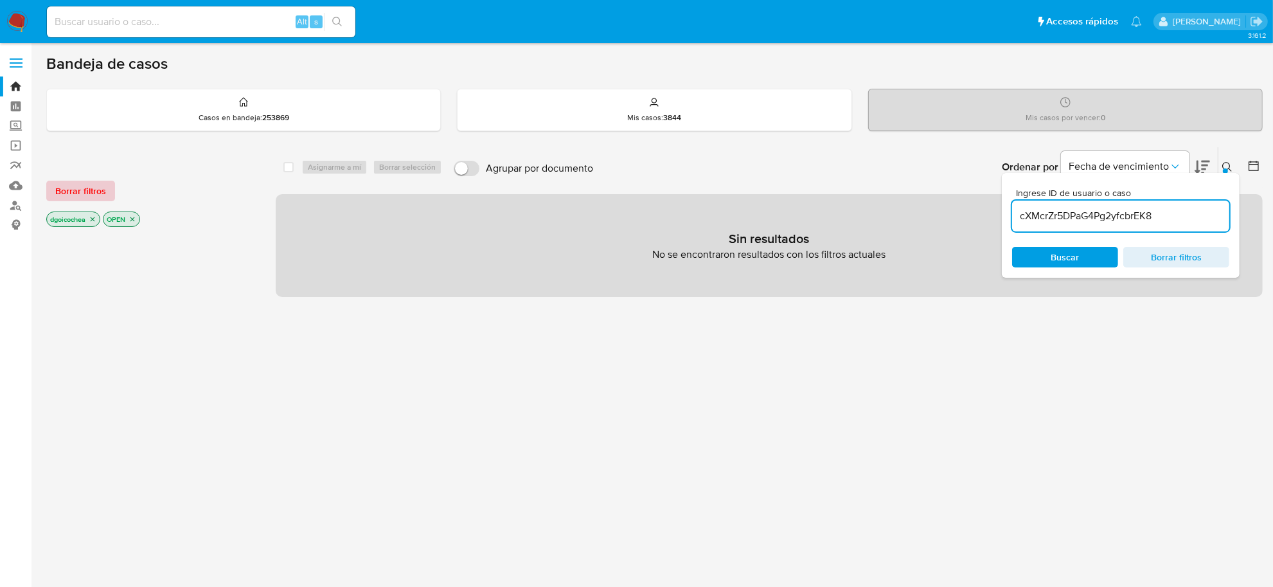
click at [100, 184] on span "Borrar filtros" at bounding box center [80, 191] width 51 height 18
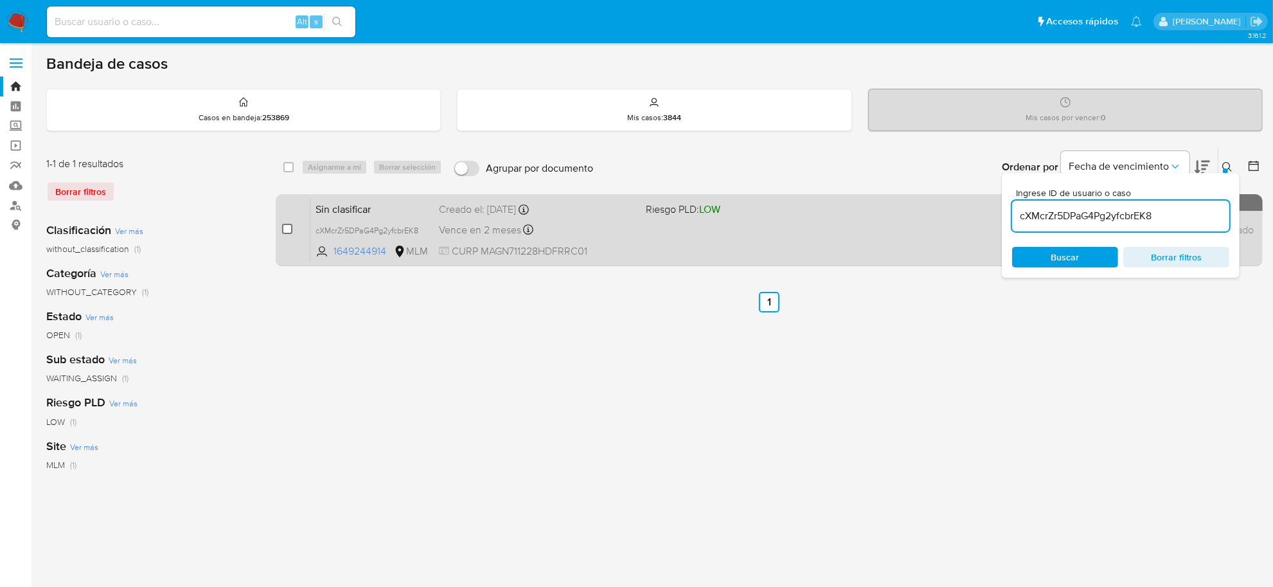
click at [289, 225] on input "checkbox" at bounding box center [287, 229] width 10 height 10
checkbox input "true"
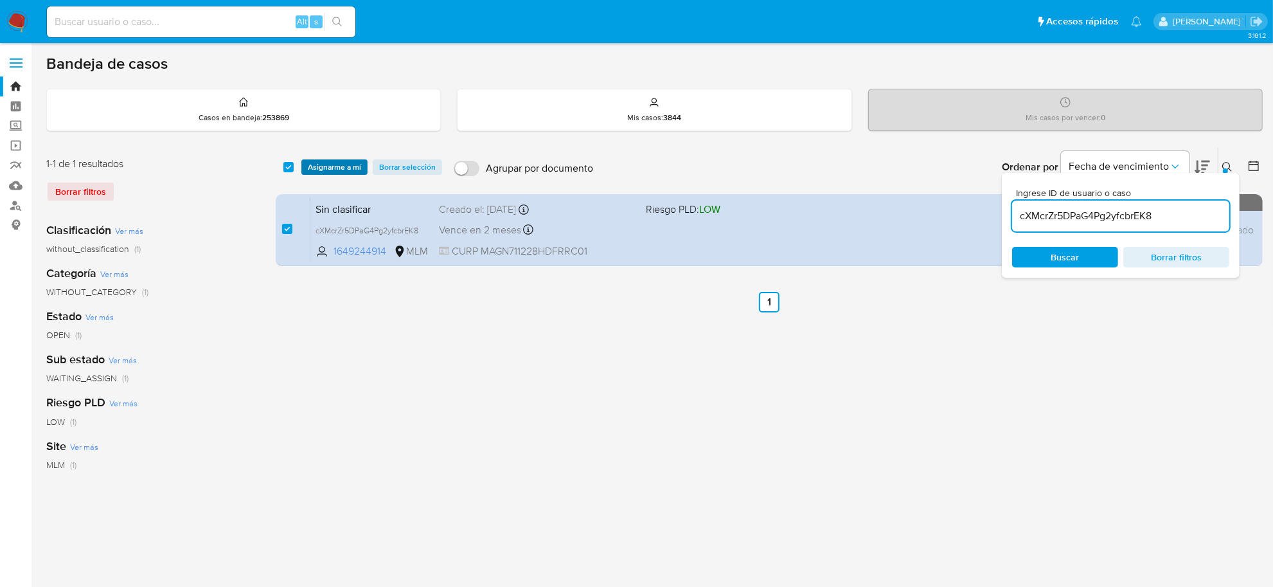
click at [340, 164] on span "Asignarme a mí" at bounding box center [334, 167] width 53 height 13
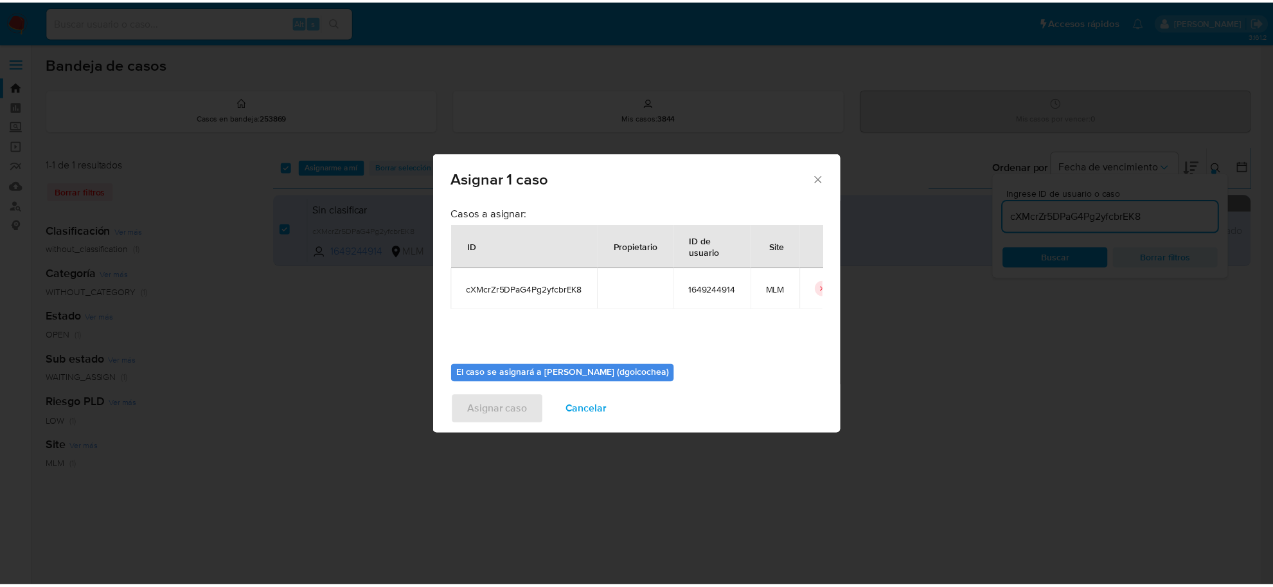
scroll to position [66, 0]
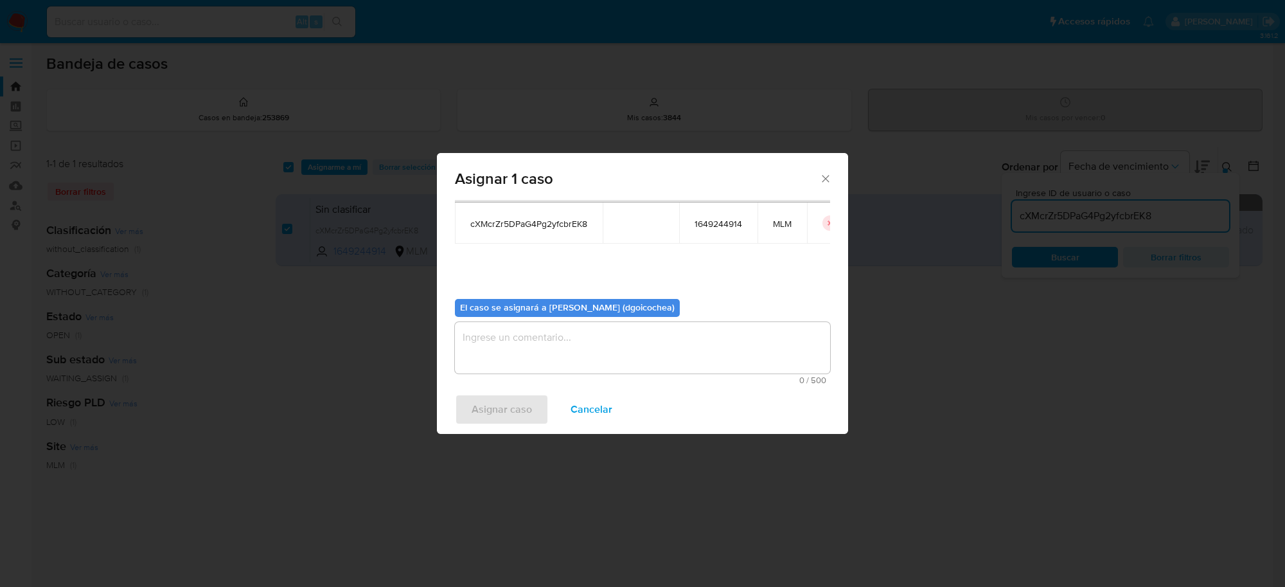
click at [632, 337] on textarea "assign-modal" at bounding box center [642, 347] width 375 height 51
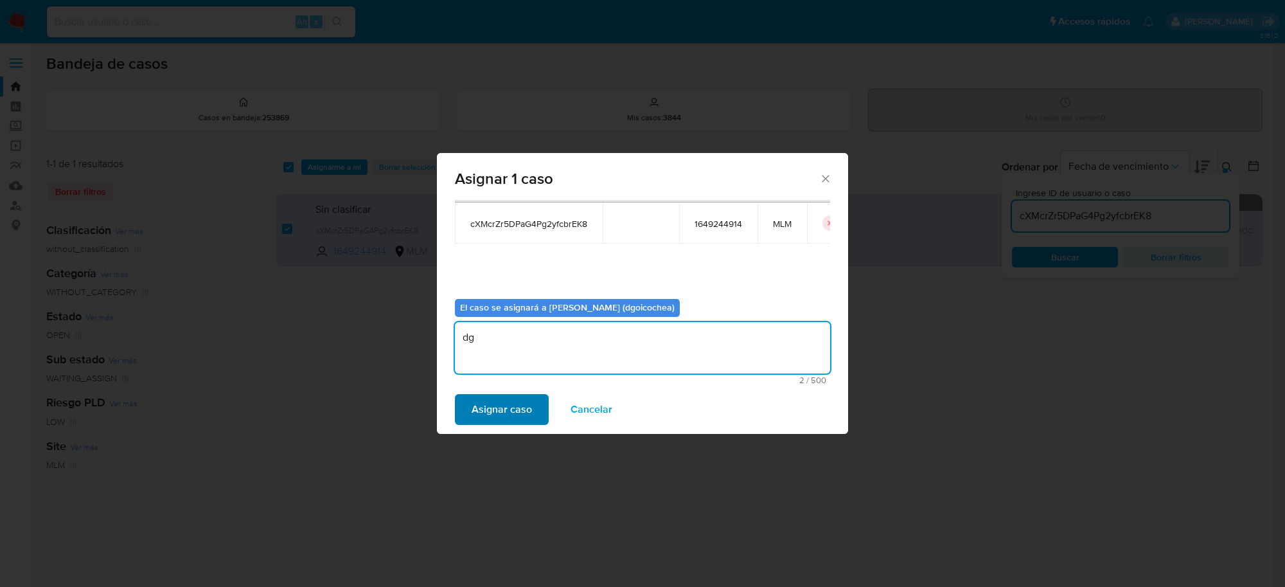
type textarea "dg"
click at [480, 416] on span "Asignar caso" at bounding box center [502, 409] width 60 height 28
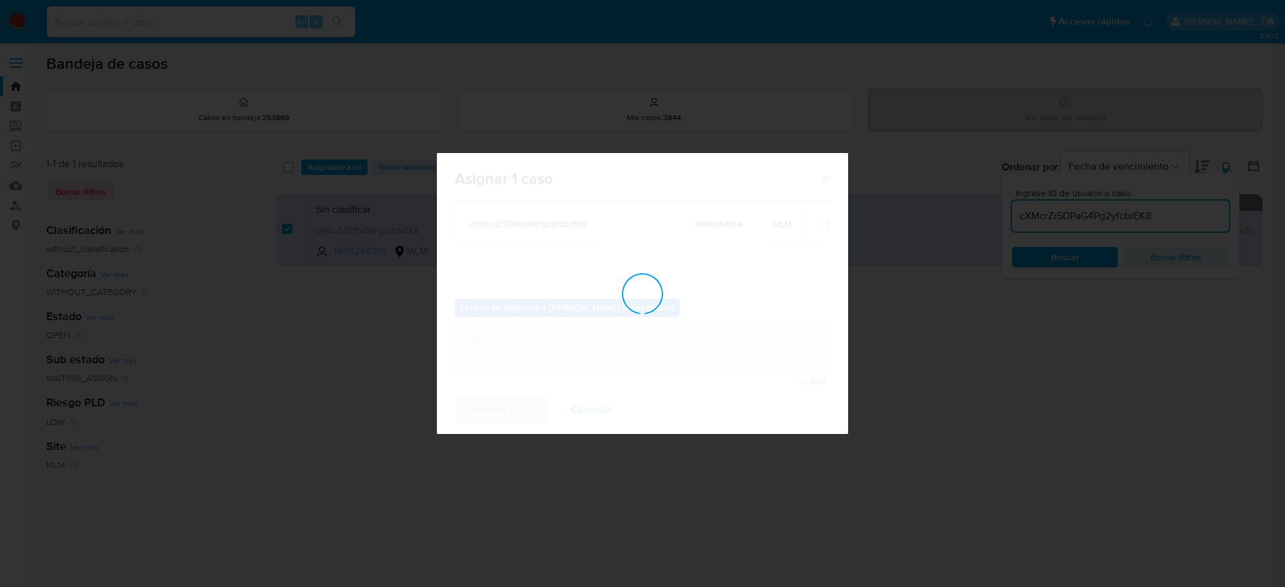
checkbox input "false"
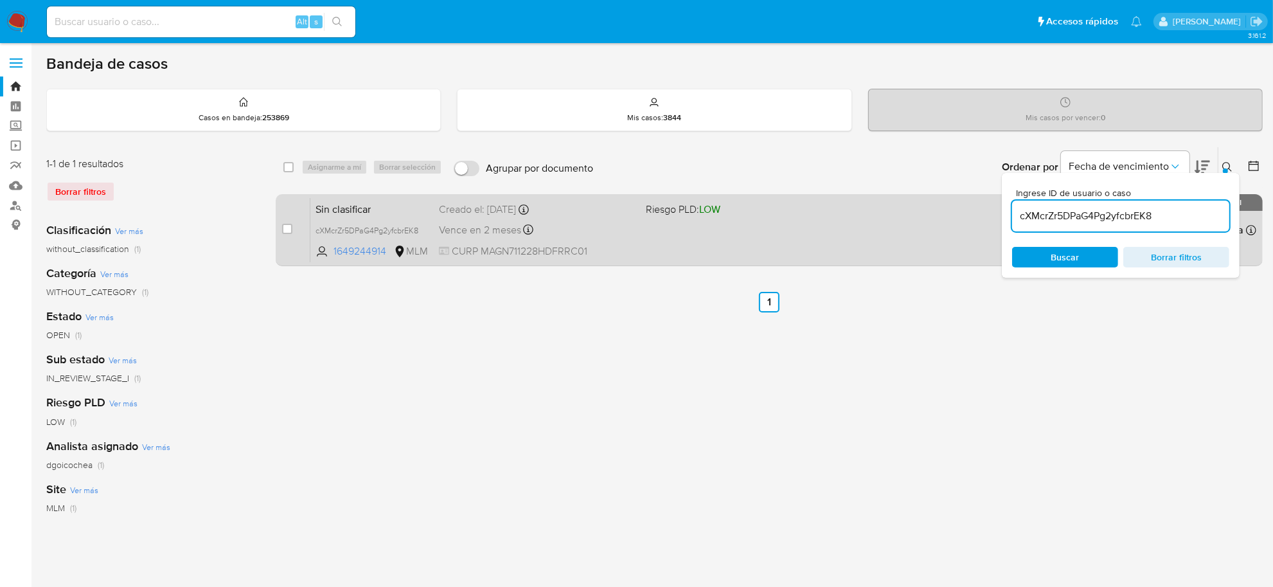
click at [335, 206] on span "Sin clasificar" at bounding box center [371, 208] width 113 height 17
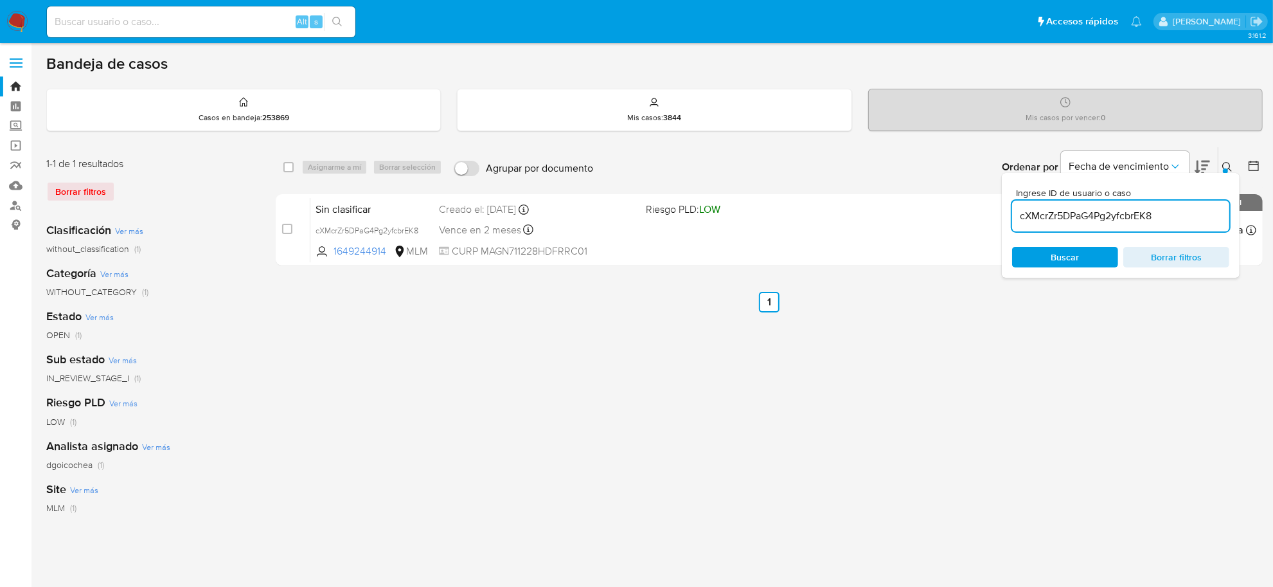
click at [1136, 215] on input "cXMcrZr5DPaG4Pg2yfcbrEK8" at bounding box center [1120, 216] width 217 height 17
paste input "814208015"
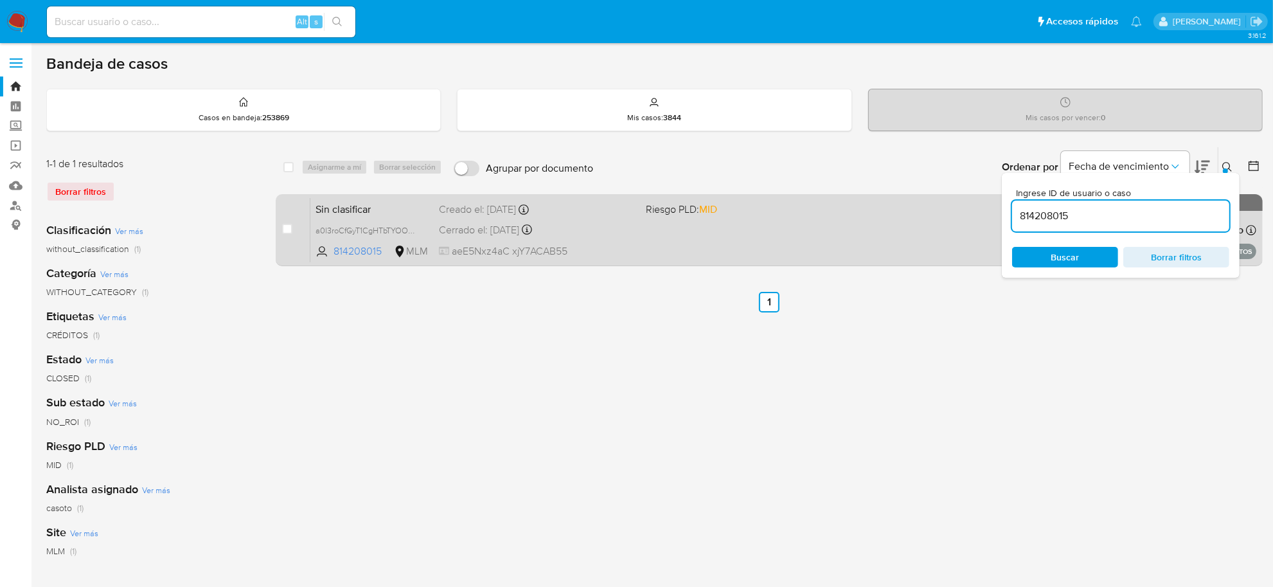
click at [328, 211] on span "Sin clasificar" at bounding box center [371, 208] width 113 height 17
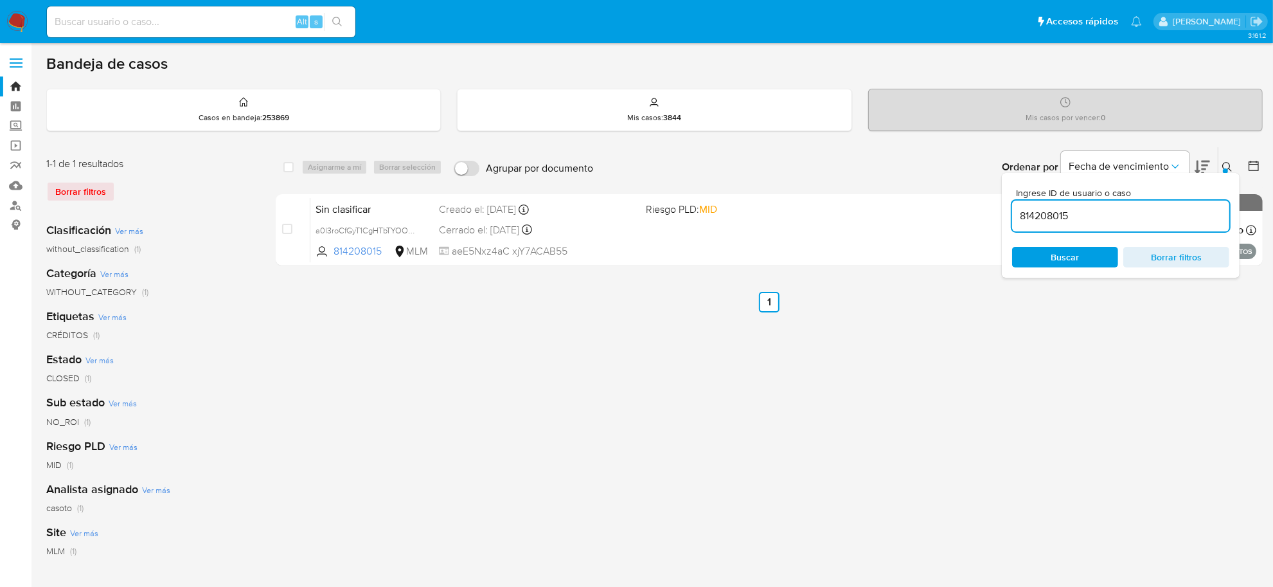
click at [656, 396] on div "select-all-cases-checkbox Asignarme a mí Borrar selección Agrupar por documento…" at bounding box center [769, 428] width 987 height 564
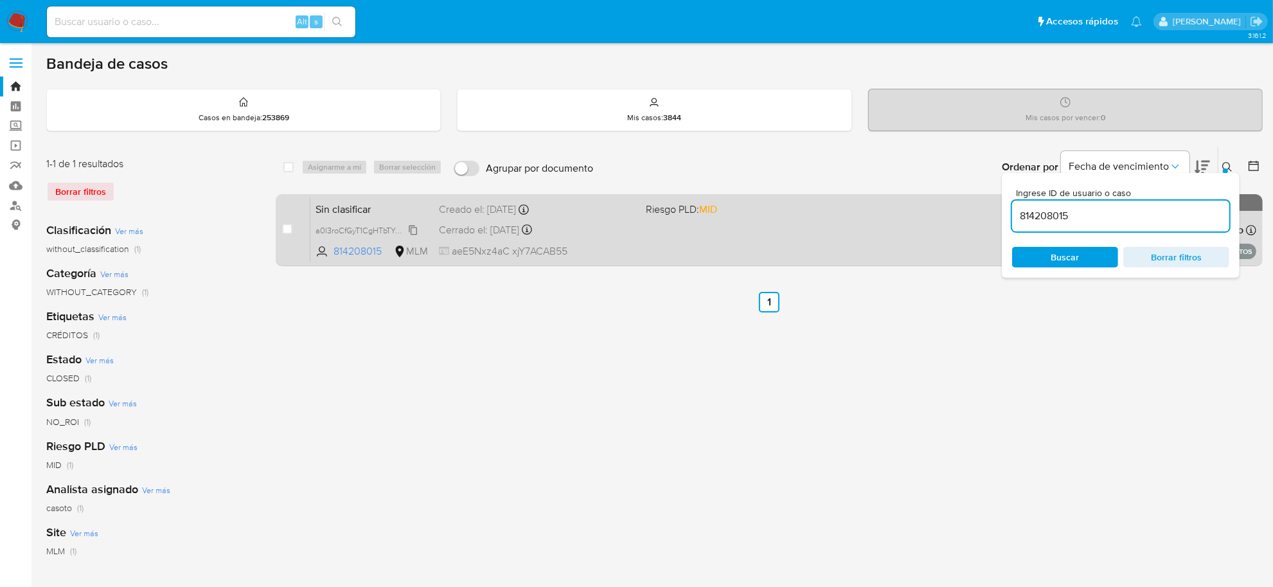
click at [410, 227] on span "a0l3roCfGyT1CgHTbTYOO8jU" at bounding box center [367, 229] width 105 height 14
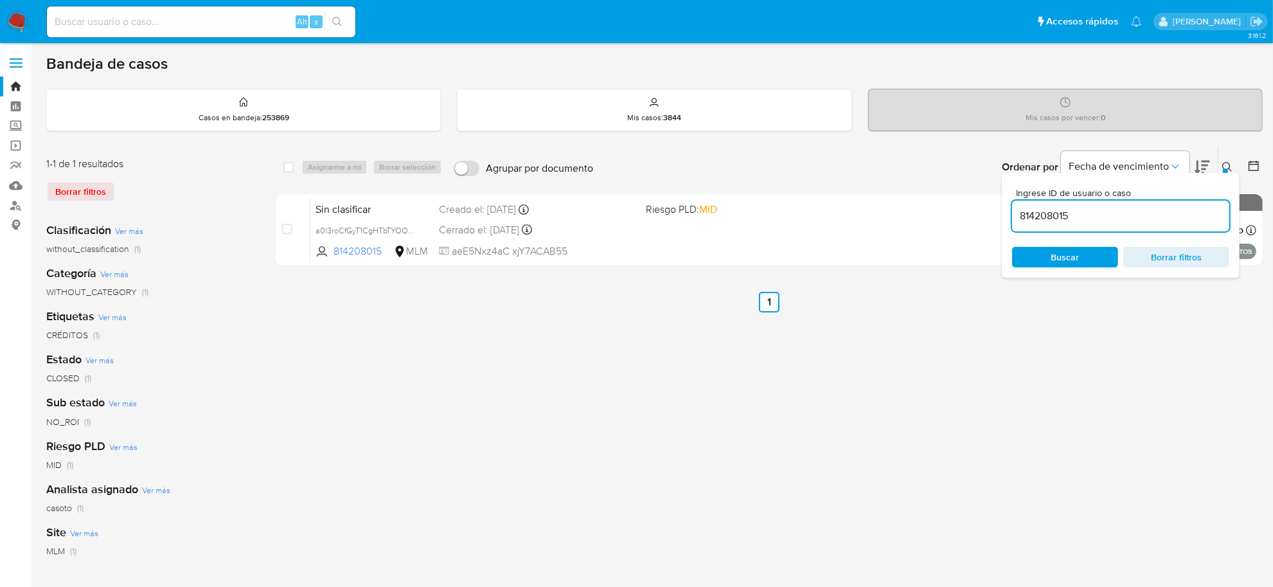
click at [1046, 217] on input "814208015" at bounding box center [1120, 216] width 217 height 17
paste input "S7ydnfd6t7v0yJulkbMv0UHR"
type input "S7ydnfd6t7v0yJulkbMv0UHR"
click at [7, 21] on img at bounding box center [17, 22] width 22 height 22
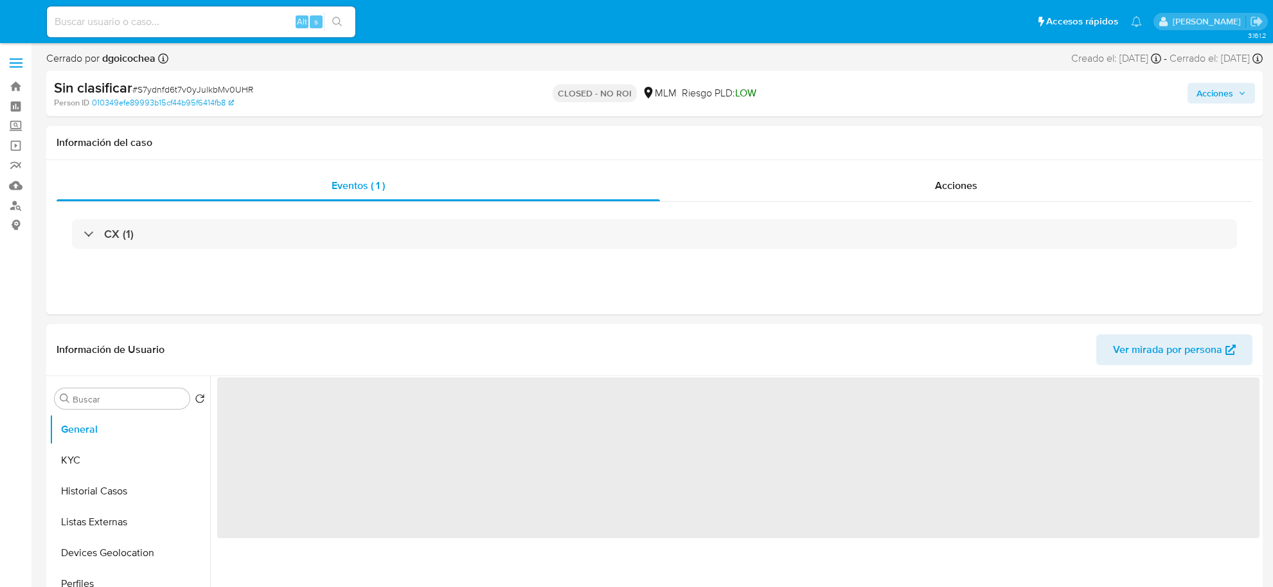
select select "10"
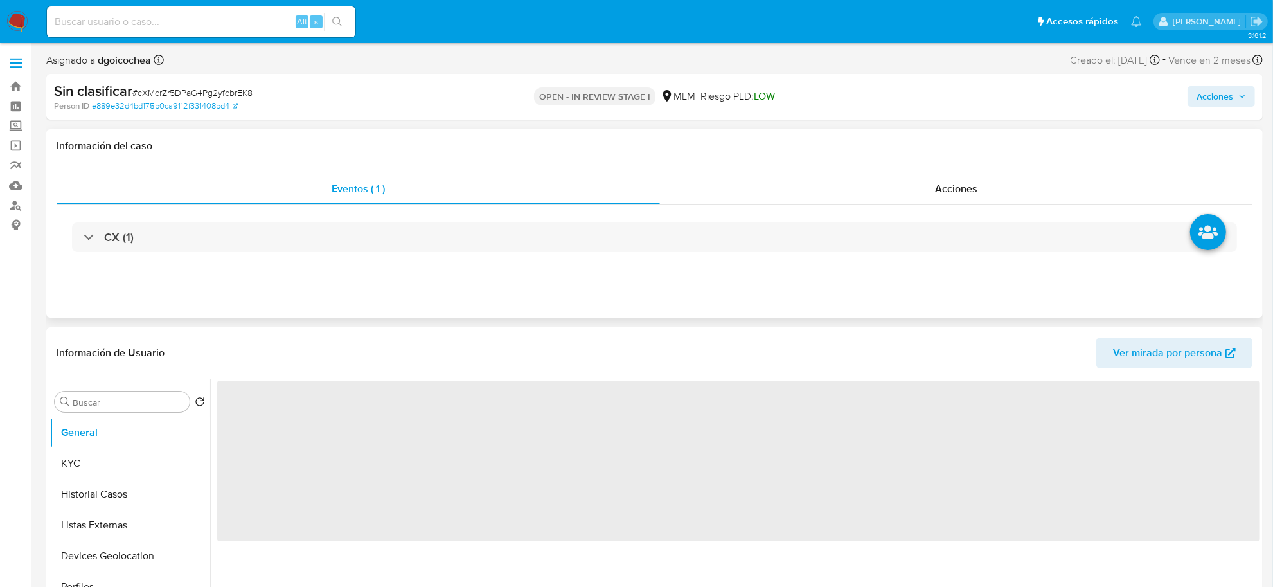
select select "10"
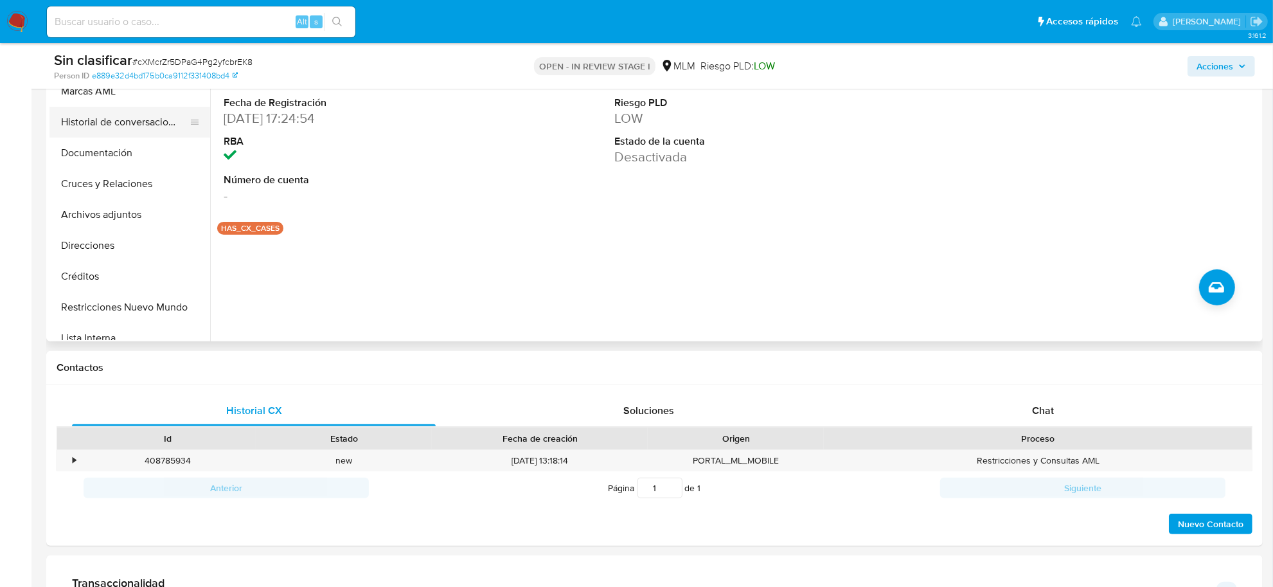
scroll to position [161, 0]
click at [112, 307] on button "Restricciones Nuevo Mundo" at bounding box center [124, 305] width 150 height 31
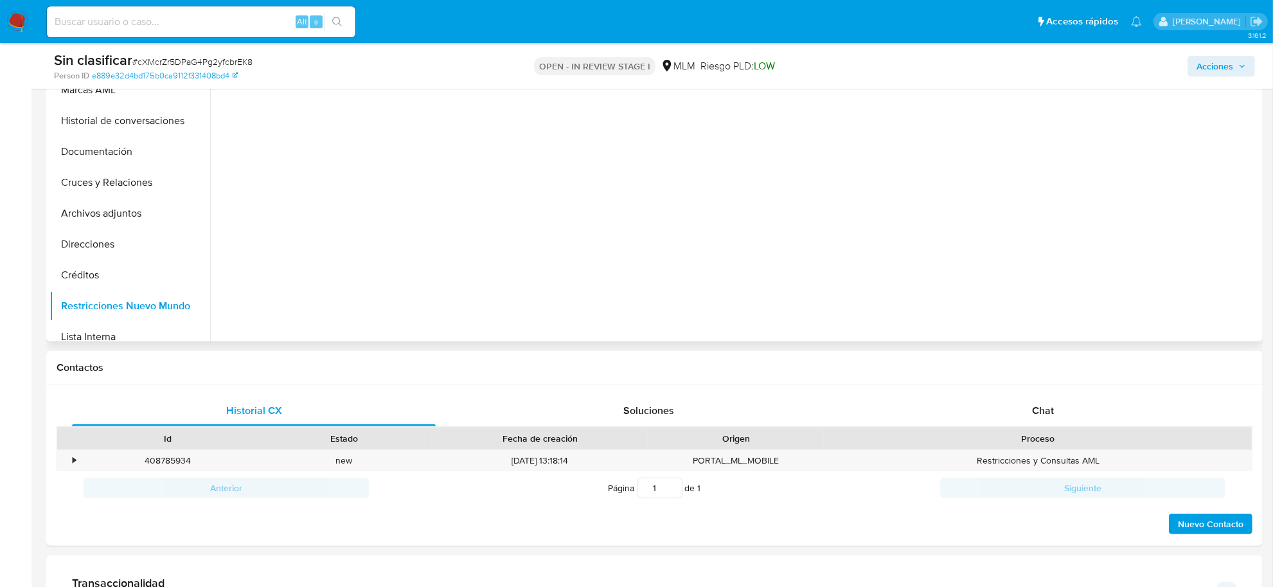
scroll to position [241, 0]
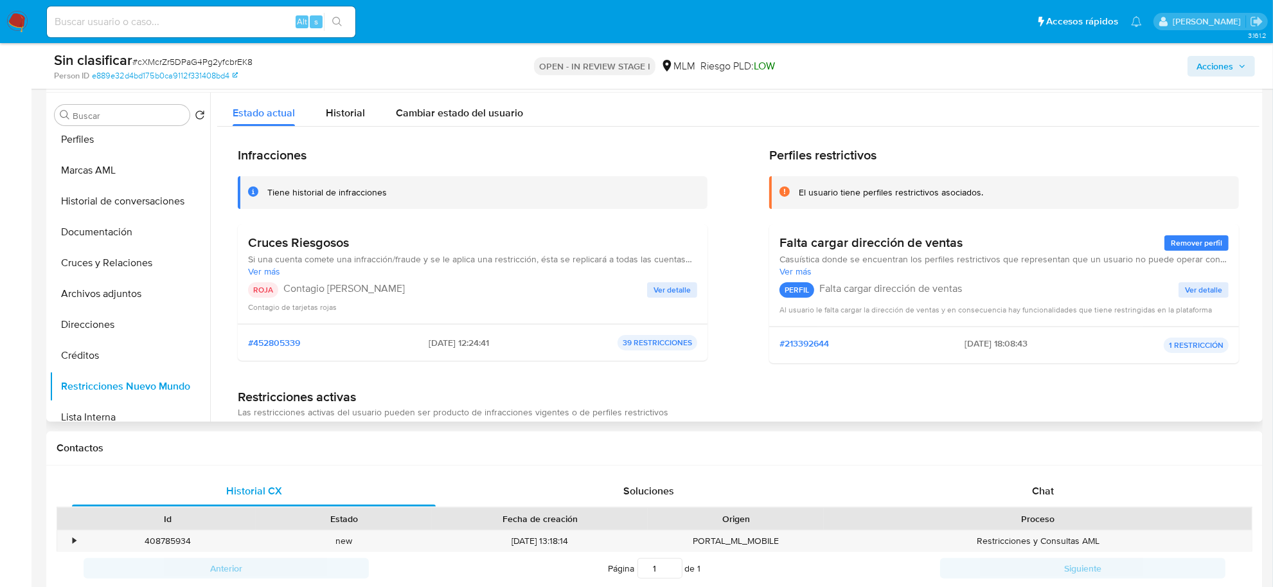
click at [676, 286] on span "Ver detalle" at bounding box center [671, 289] width 37 height 13
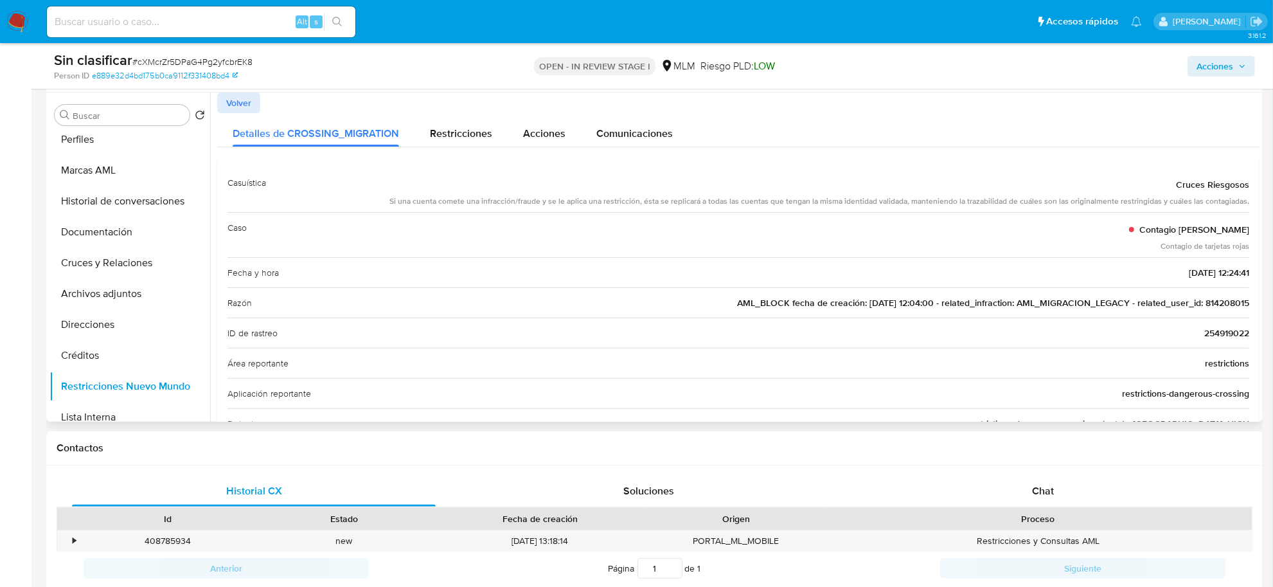
click at [1216, 299] on span "AML_BLOCK fecha de creación: [DATE] 12:04:00 - related_infraction: AML_MIGRACIO…" at bounding box center [993, 302] width 512 height 13
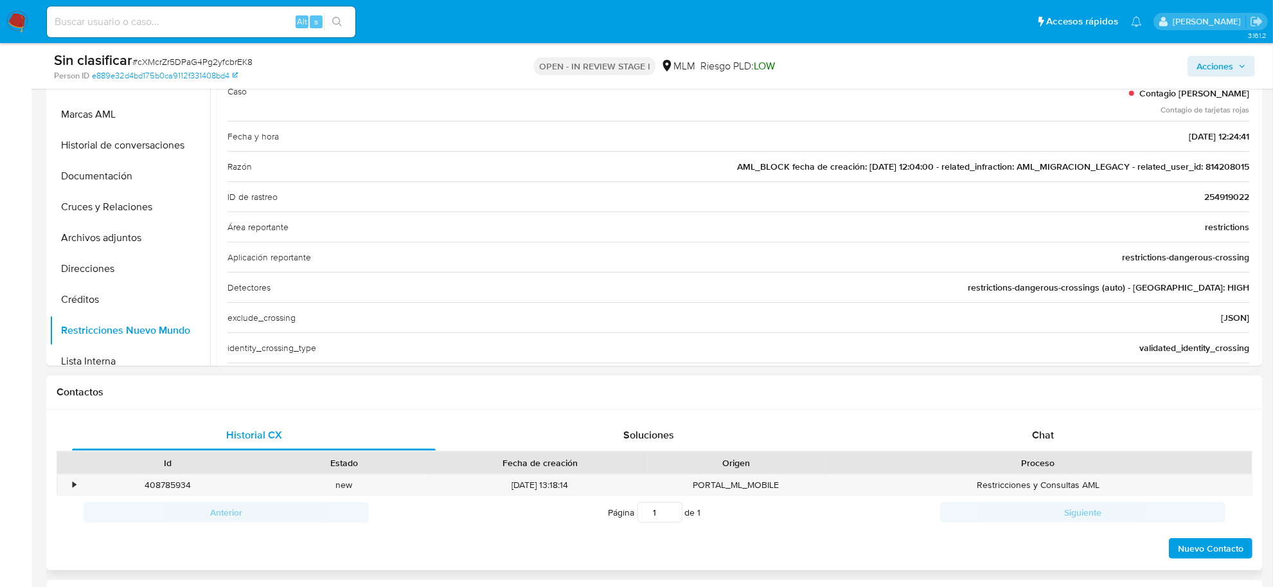
scroll to position [402, 0]
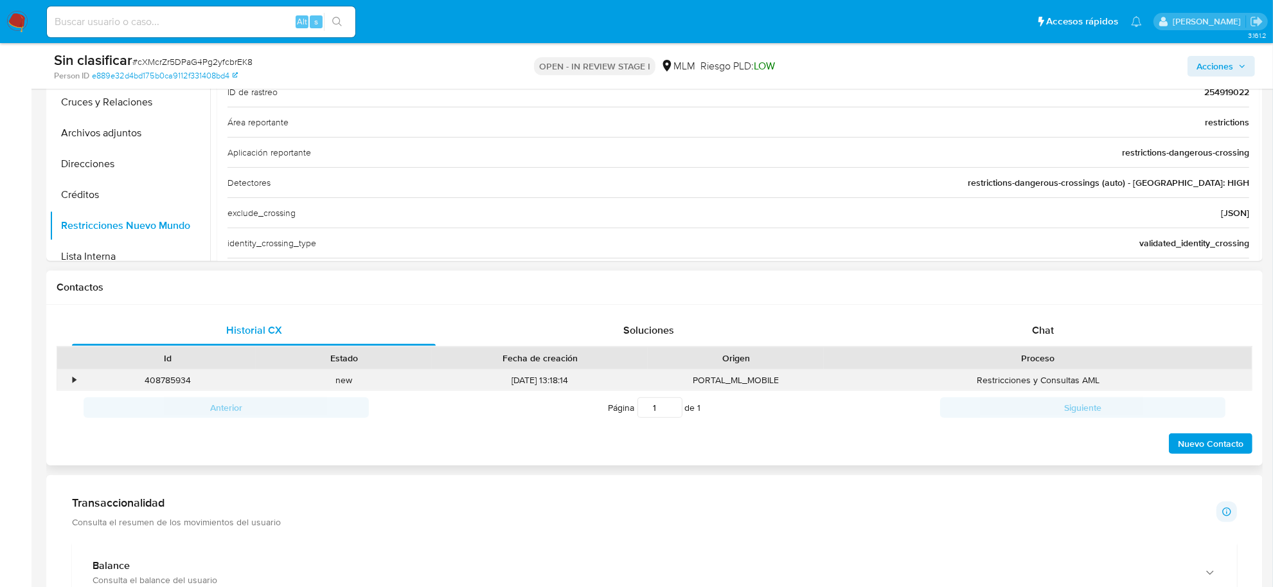
click at [69, 380] on div "•" at bounding box center [68, 379] width 22 height 21
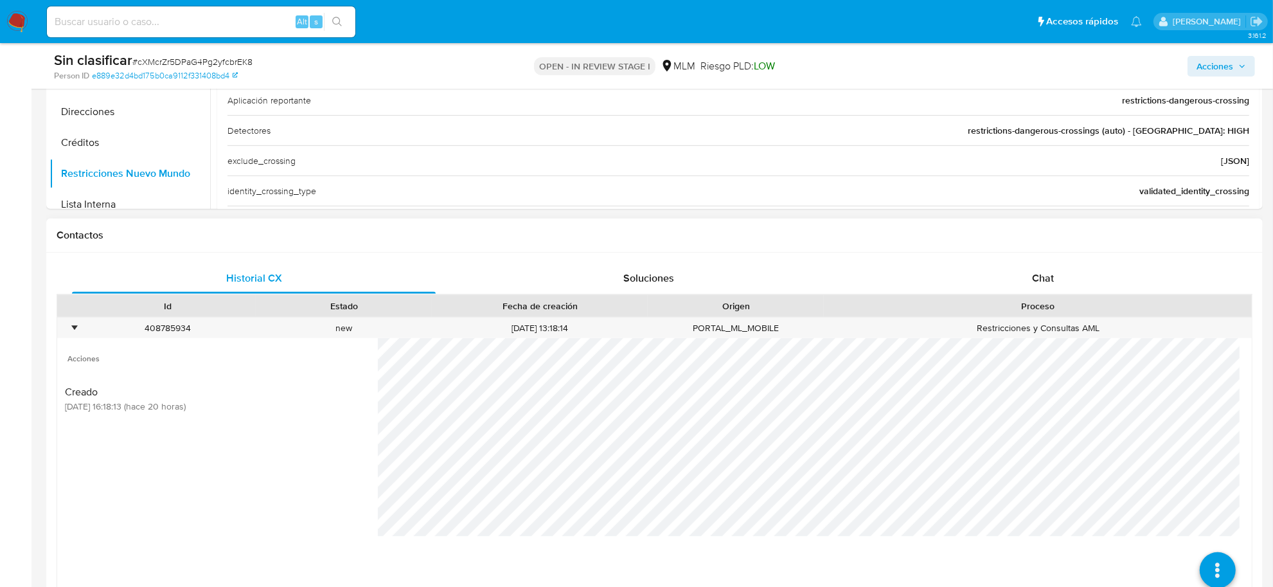
scroll to position [482, 0]
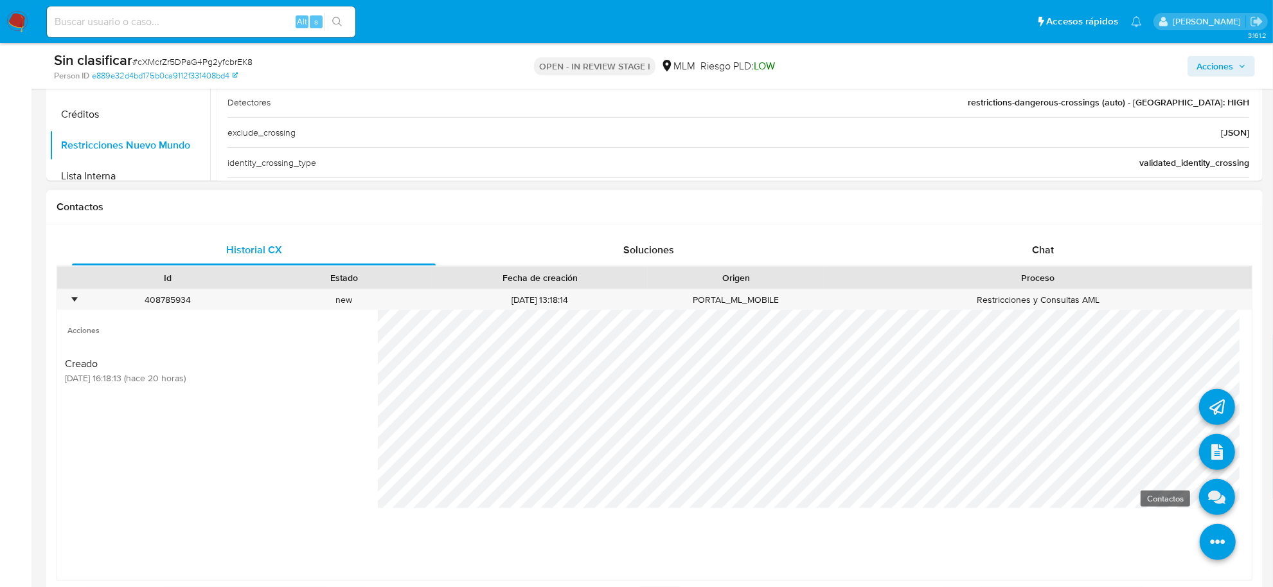
click at [1202, 499] on icon at bounding box center [1217, 497] width 36 height 36
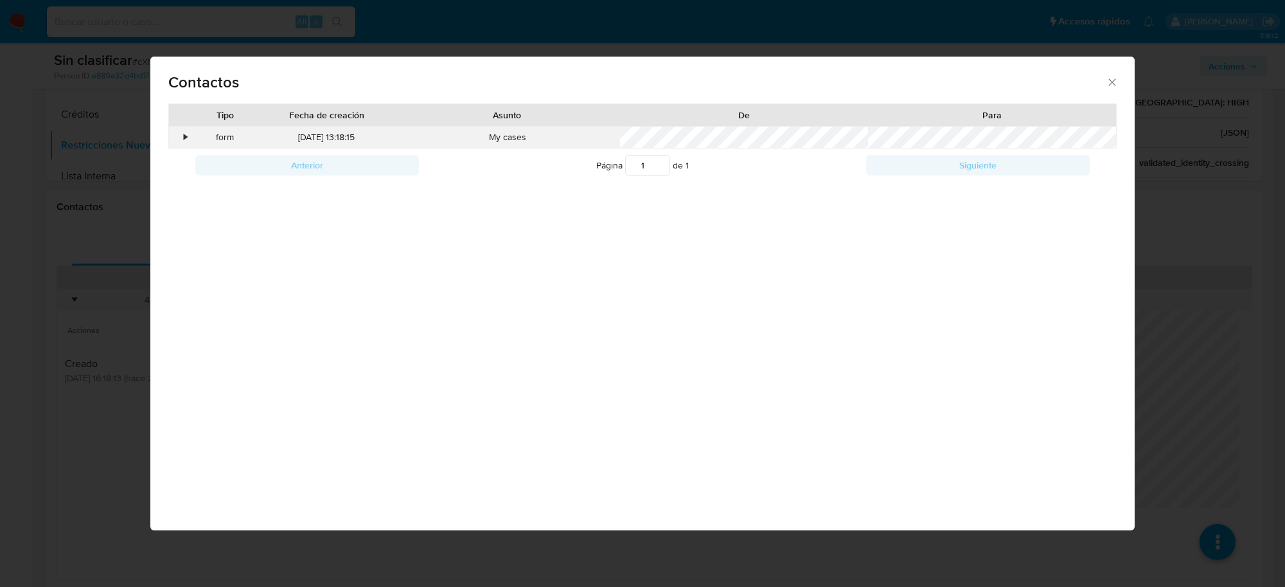
click at [182, 139] on div "•" at bounding box center [180, 138] width 22 height 22
click at [184, 139] on div "•" at bounding box center [185, 137] width 3 height 13
click at [1111, 81] on icon "close" at bounding box center [1111, 81] width 7 height 7
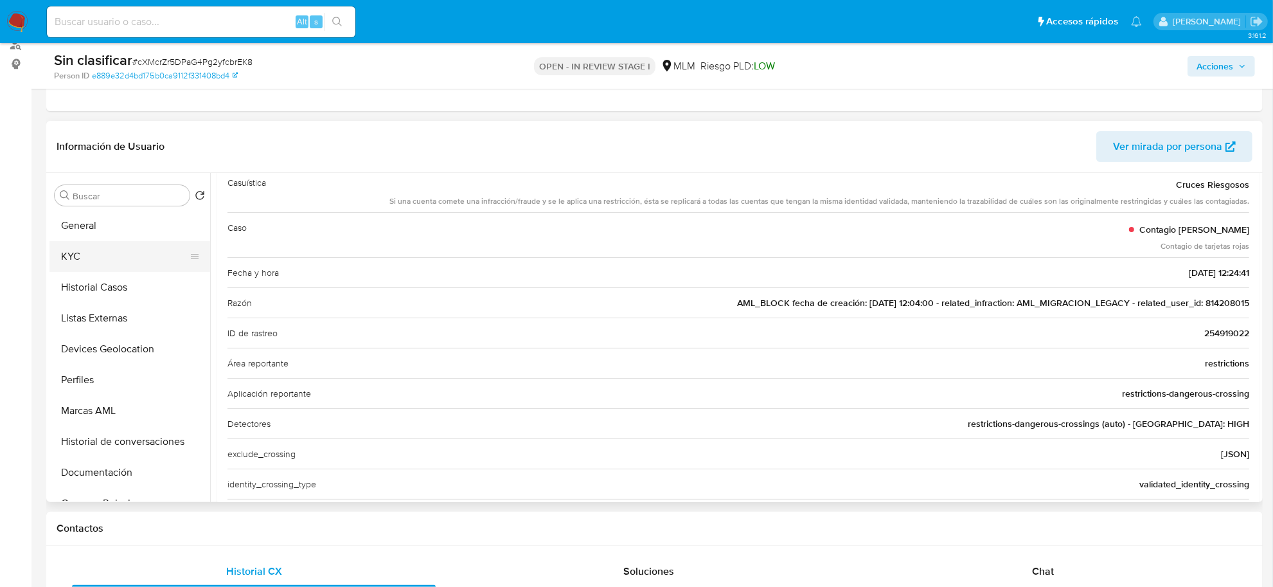
scroll to position [0, 0]
click at [85, 256] on button "KYC" at bounding box center [124, 257] width 150 height 31
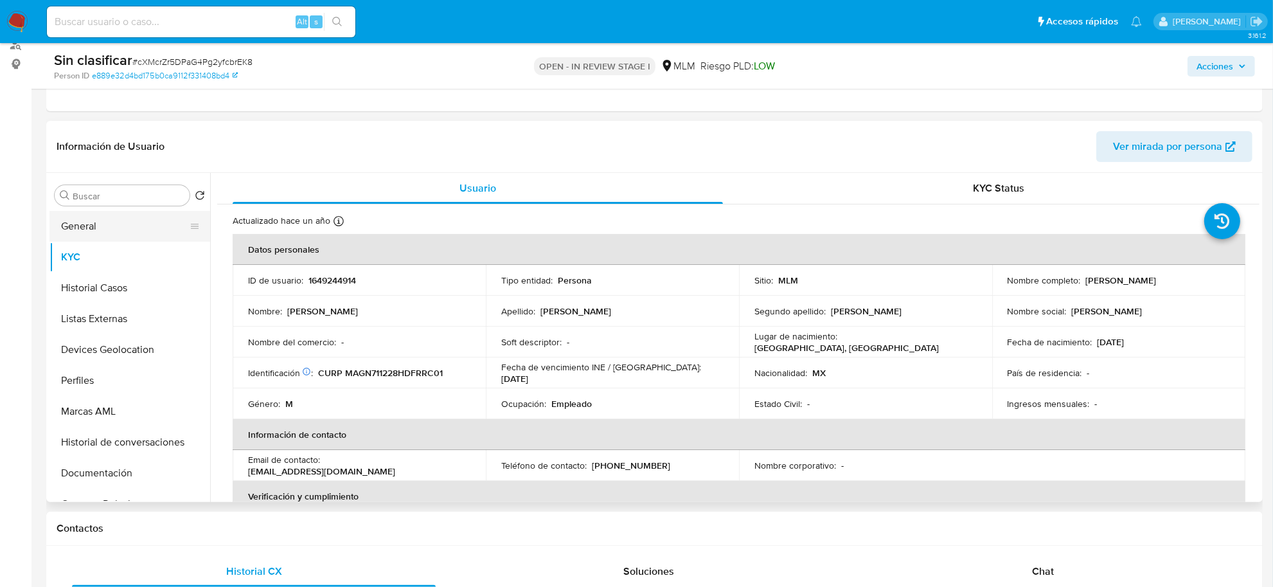
click at [114, 215] on button "General" at bounding box center [124, 226] width 150 height 31
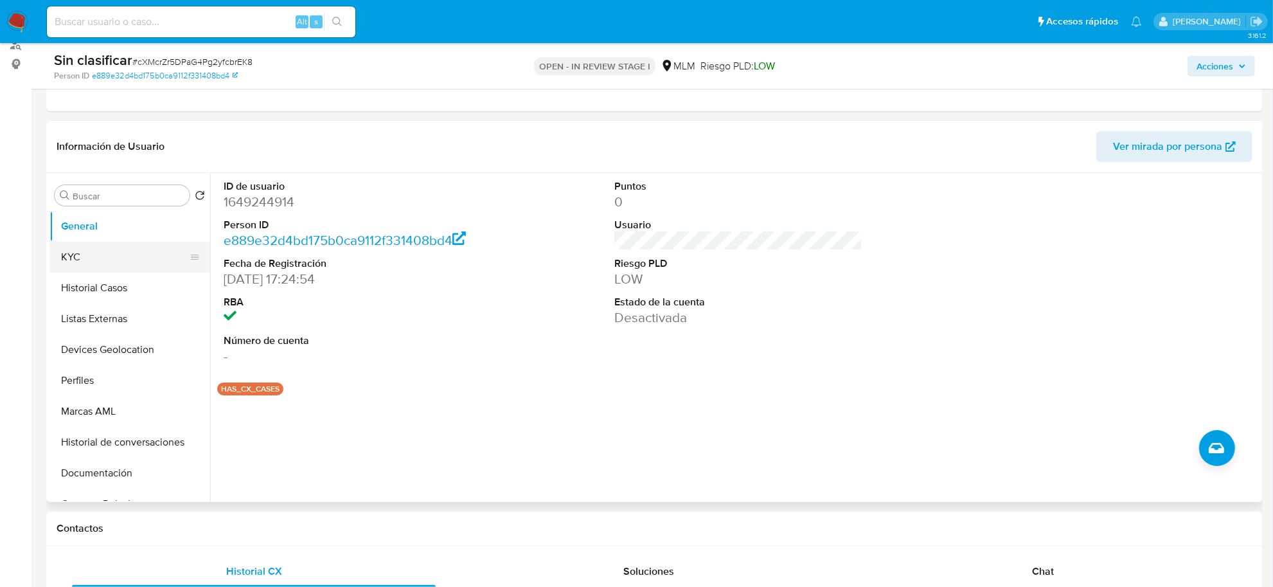
click at [107, 260] on button "KYC" at bounding box center [124, 257] width 150 height 31
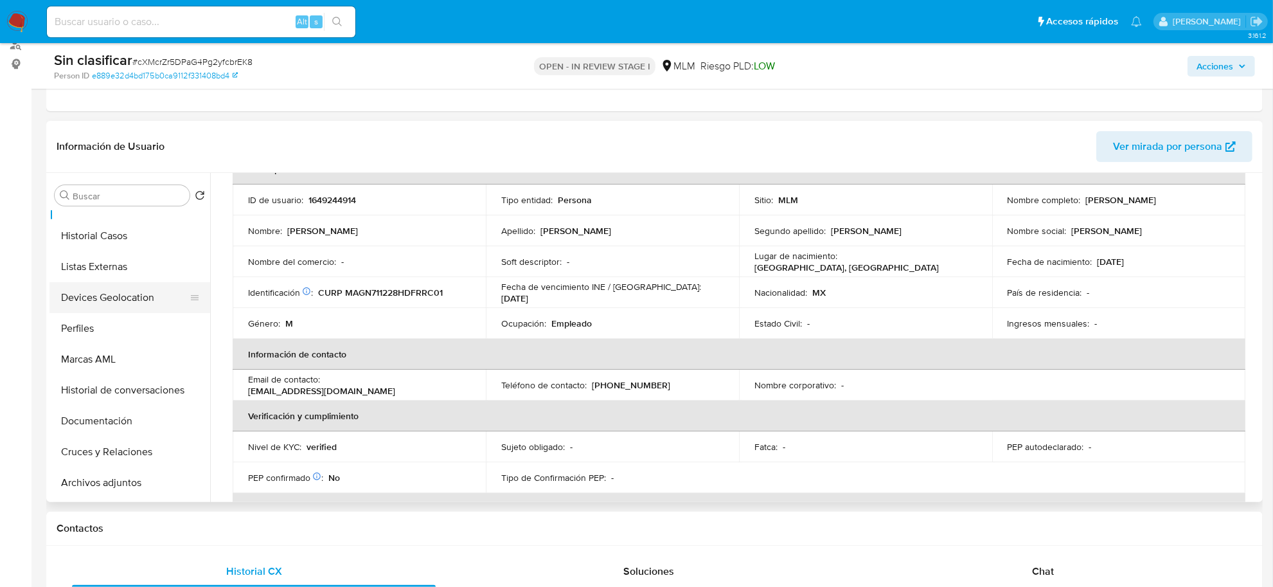
scroll to position [80, 0]
click at [119, 394] on button "Documentación" at bounding box center [124, 392] width 150 height 31
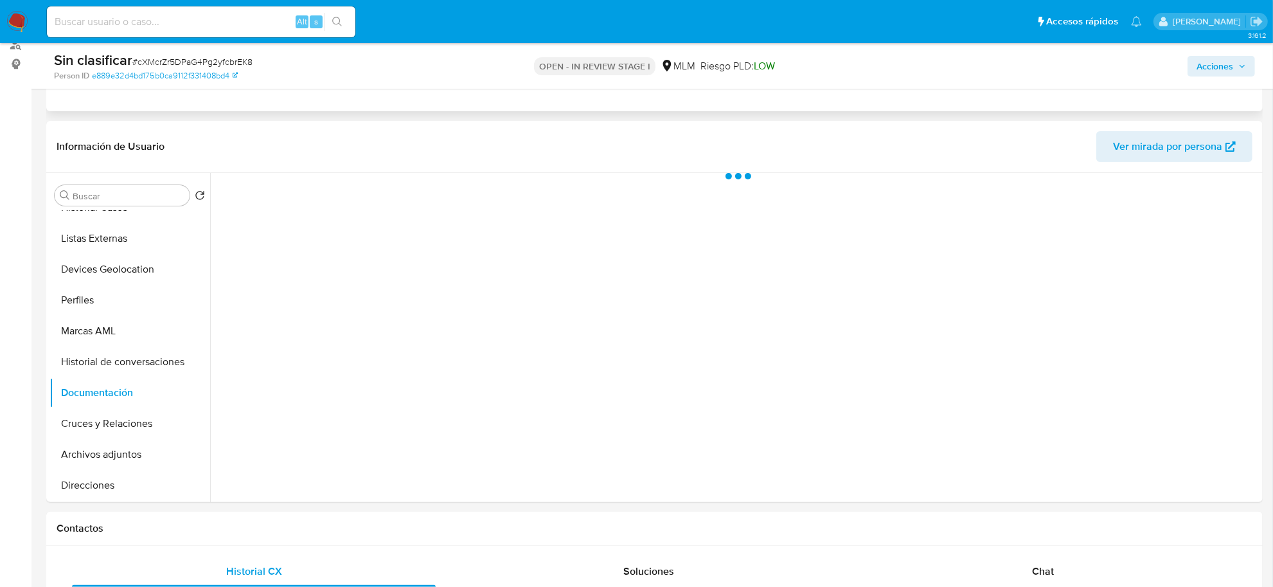
scroll to position [0, 0]
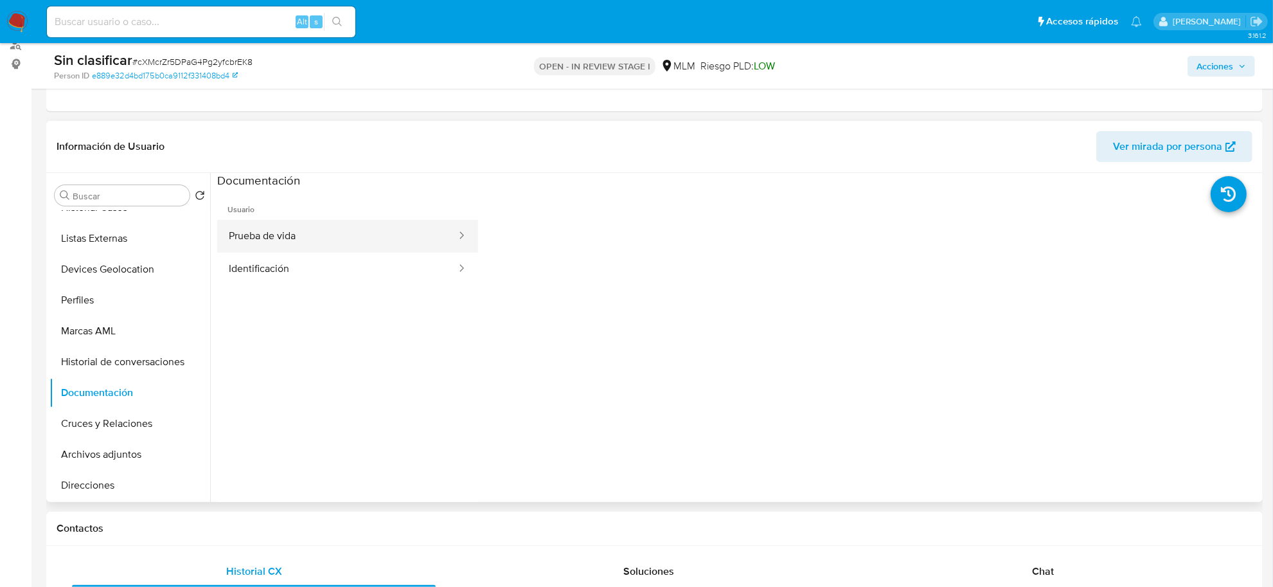
click at [258, 241] on button "Prueba de vida" at bounding box center [337, 236] width 240 height 33
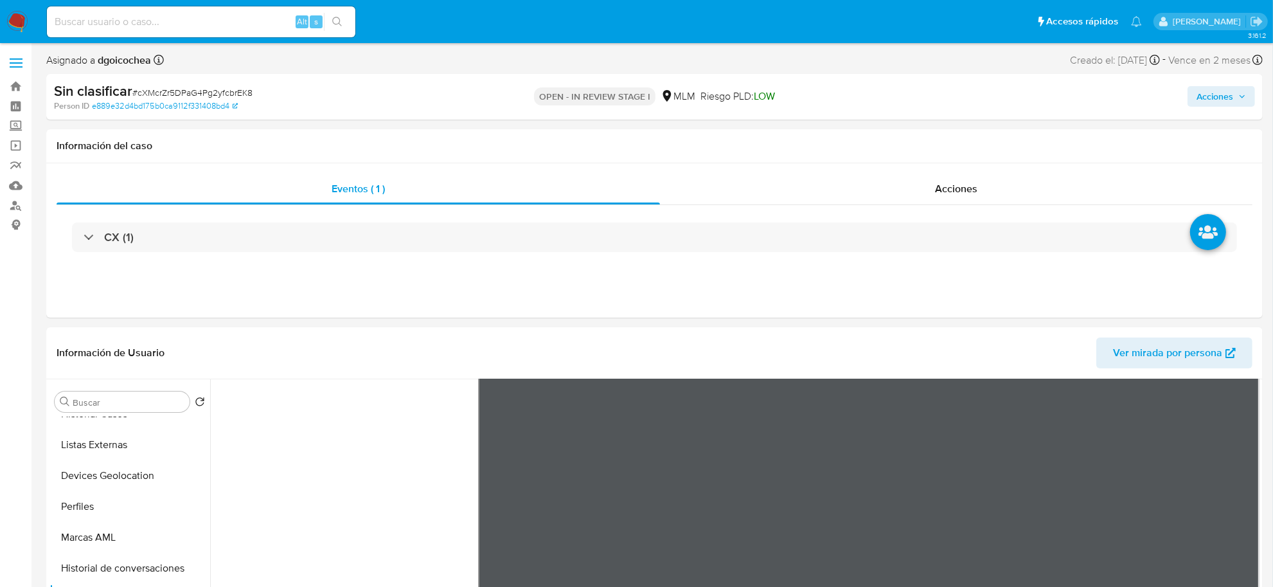
click at [1192, 100] on button "Acciones" at bounding box center [1220, 96] width 67 height 21
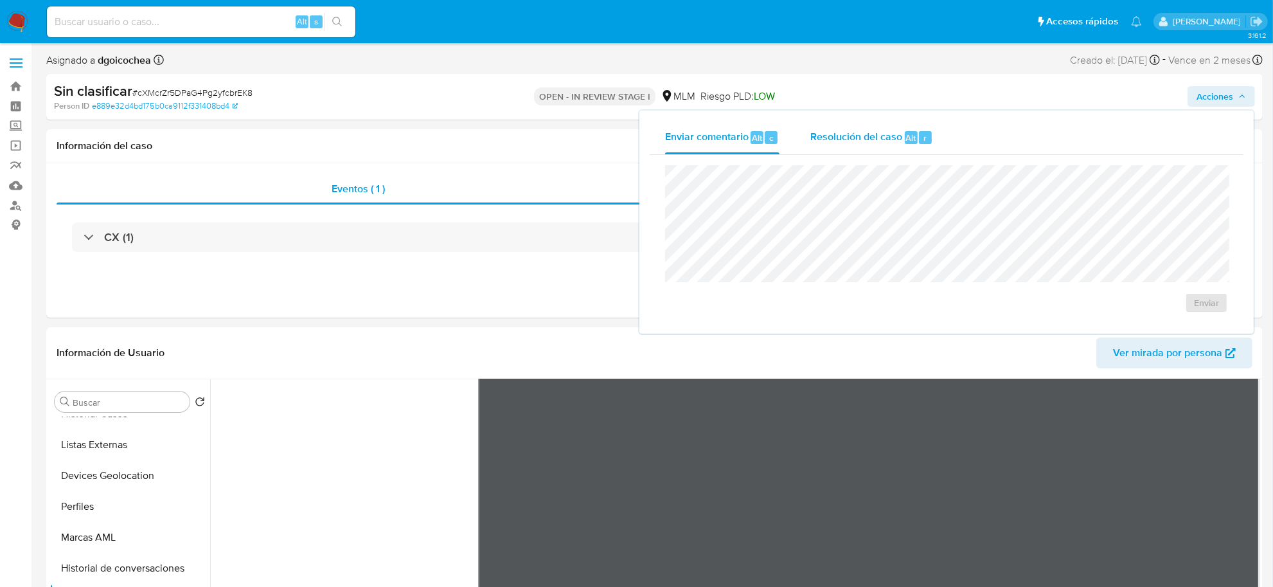
click at [849, 143] on span "Resolución del caso" at bounding box center [856, 137] width 92 height 15
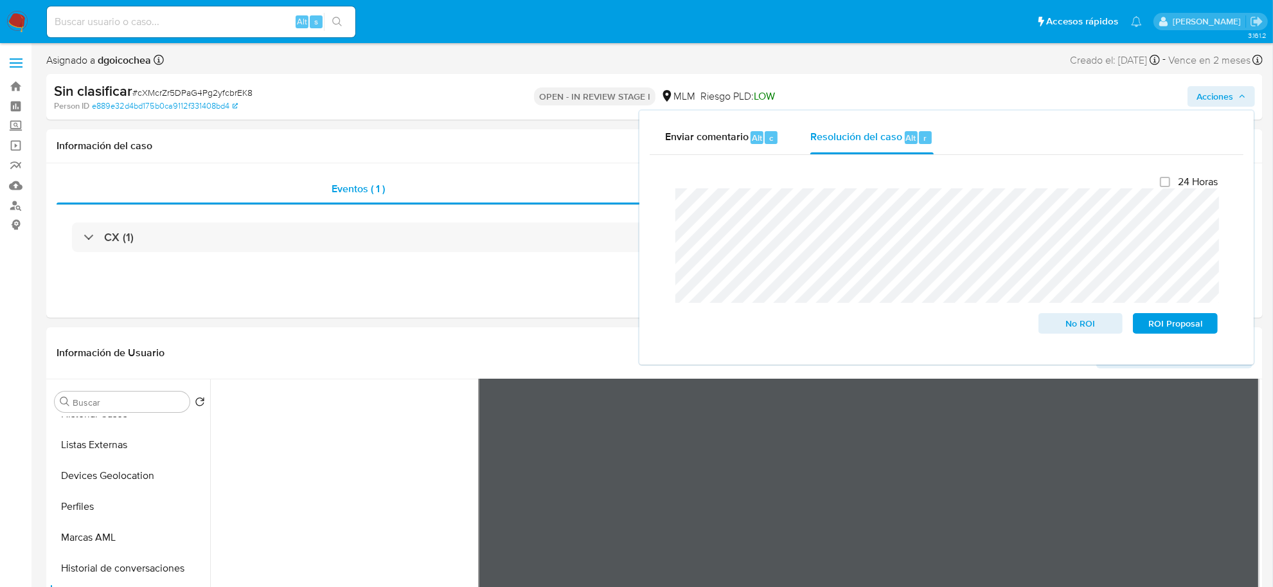
click at [643, 204] on div "Enviar comentario Alt c Resolución del caso Alt r Cierre de caso 24 Horas No RO…" at bounding box center [946, 238] width 614 height 254
click at [1102, 332] on span "No ROI" at bounding box center [1080, 323] width 67 height 18
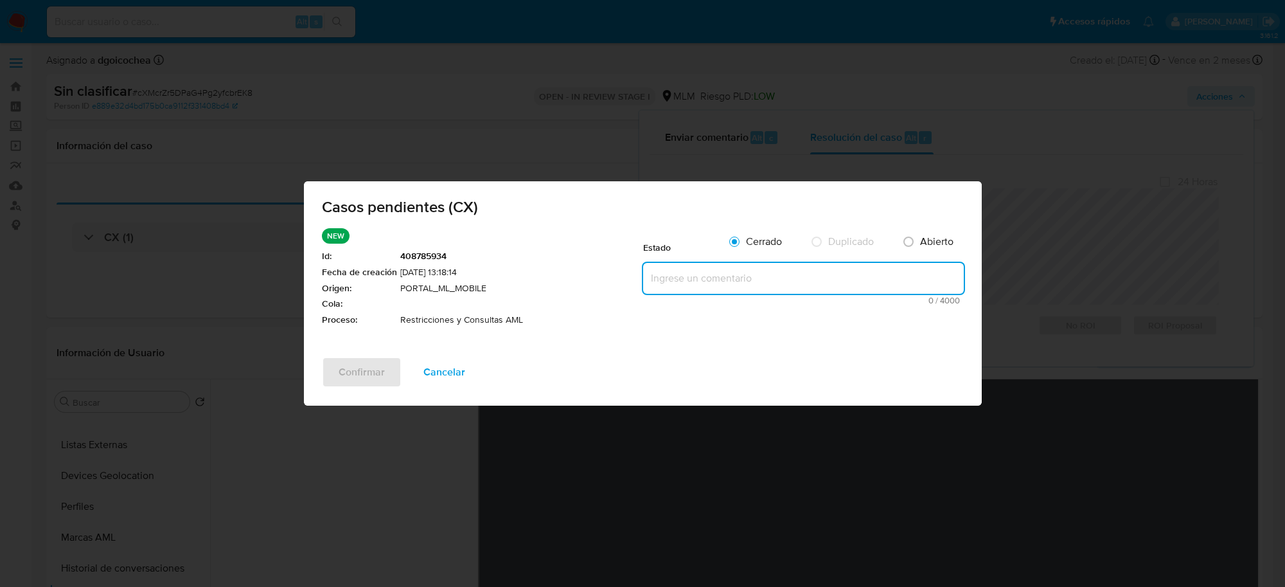
click at [653, 265] on textarea at bounding box center [803, 278] width 321 height 31
paste textarea "Se valida CX, cliente con bloqueo en cuenta origen 814208015 por operaciones de…"
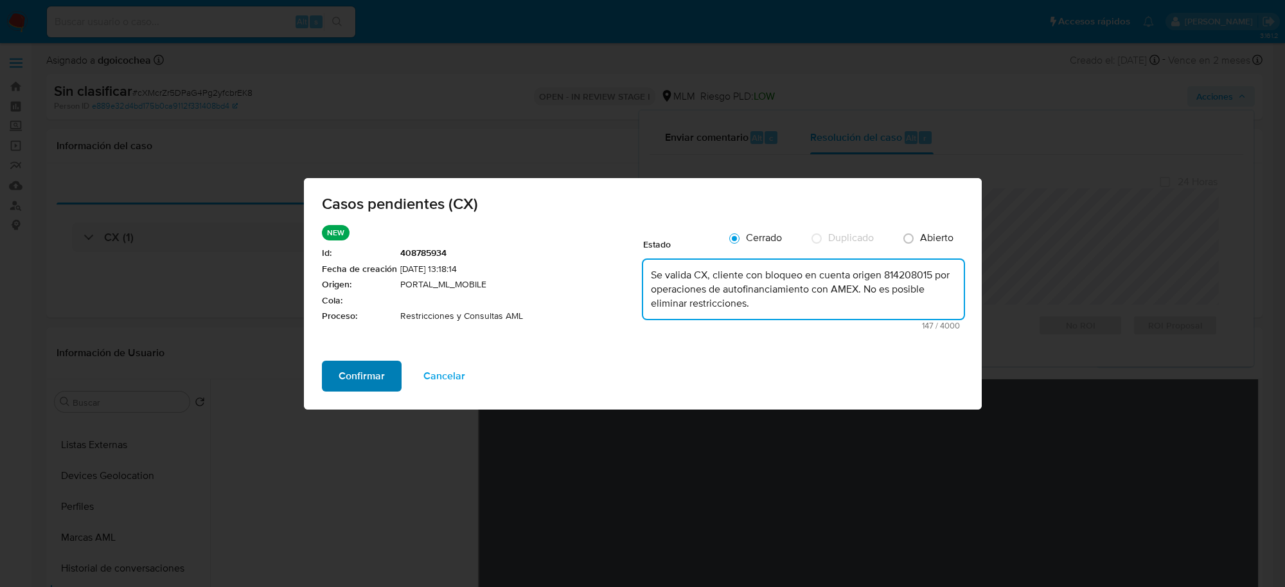
type textarea "Se valida CX, cliente con bloqueo en cuenta origen 814208015 por operaciones de…"
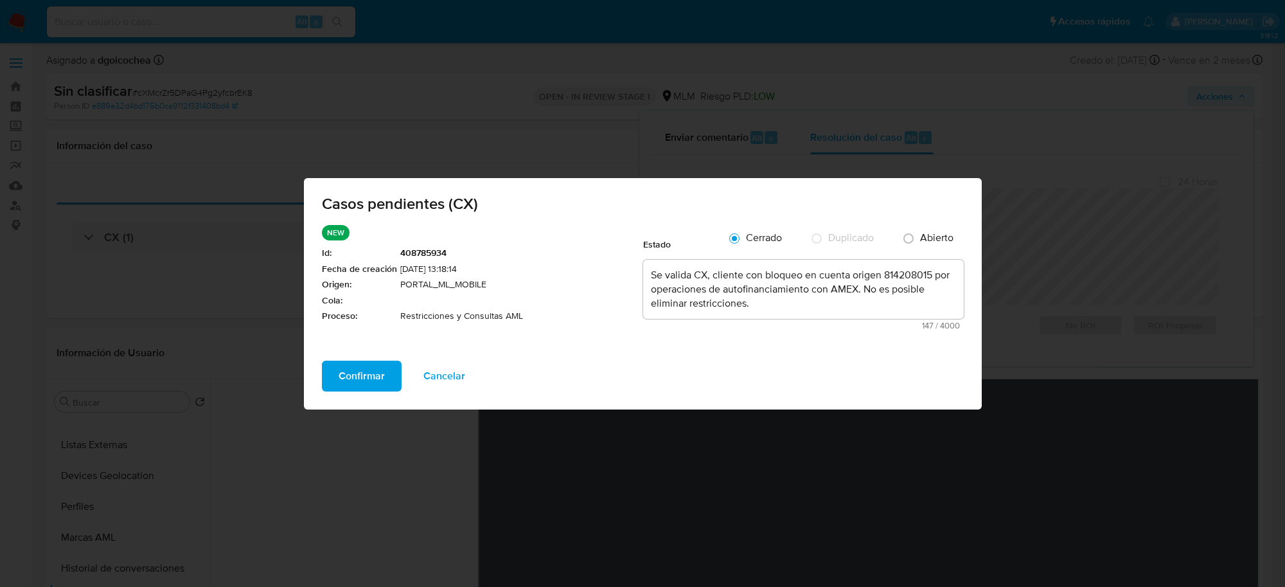
click at [344, 367] on span "Confirmar" at bounding box center [362, 376] width 46 height 28
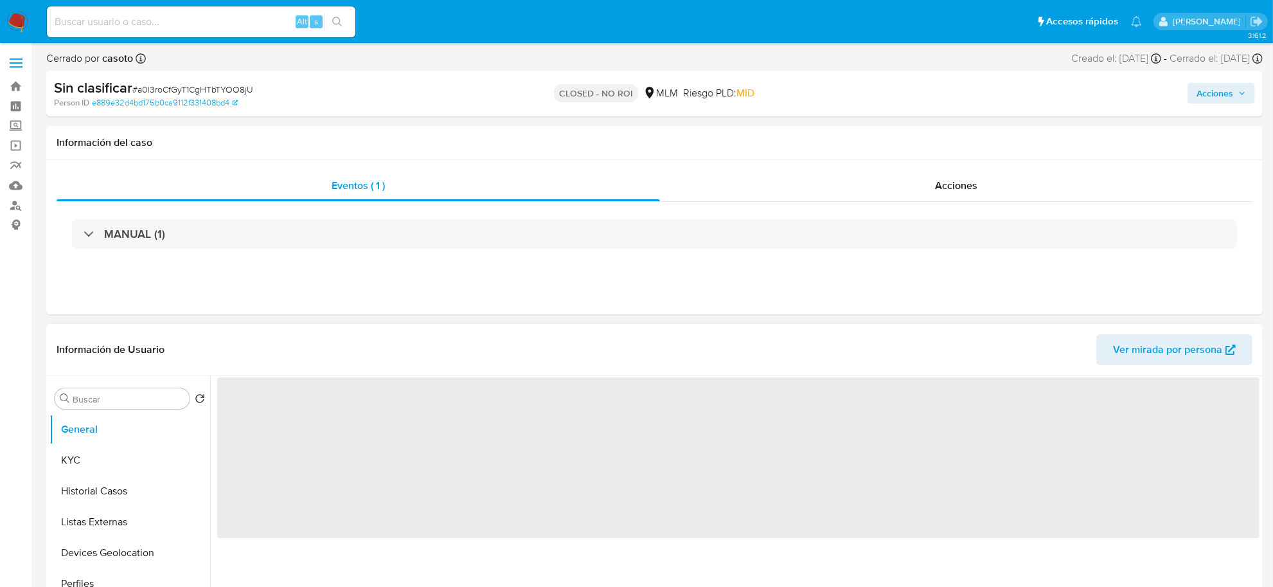
select select "10"
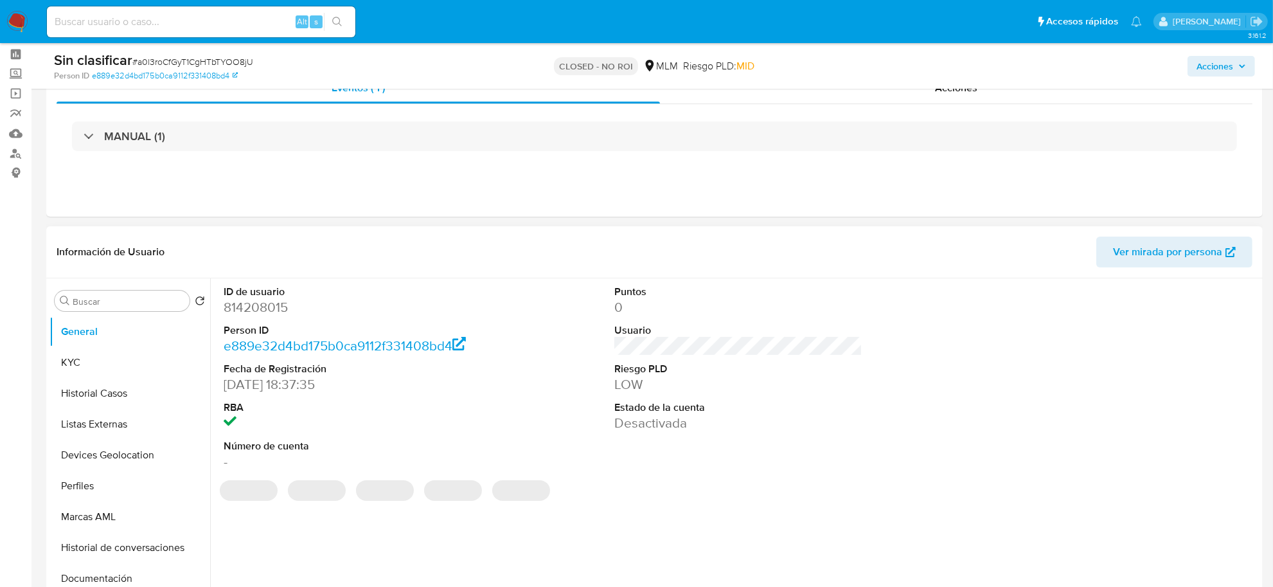
scroll to position [80, 0]
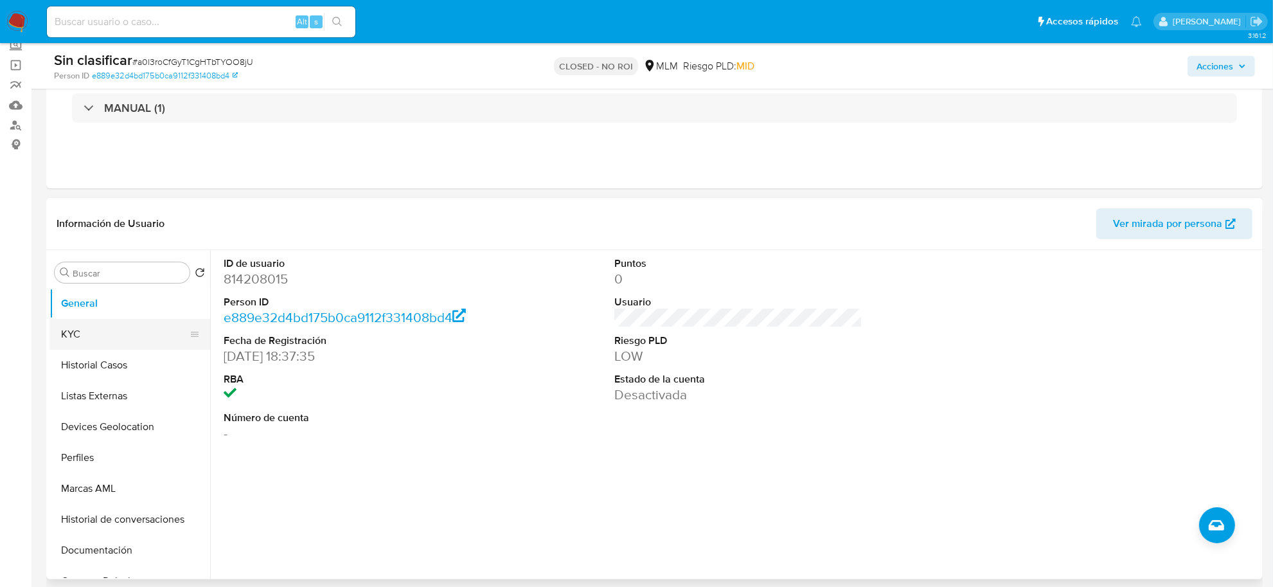
click at [96, 331] on button "KYC" at bounding box center [124, 334] width 150 height 31
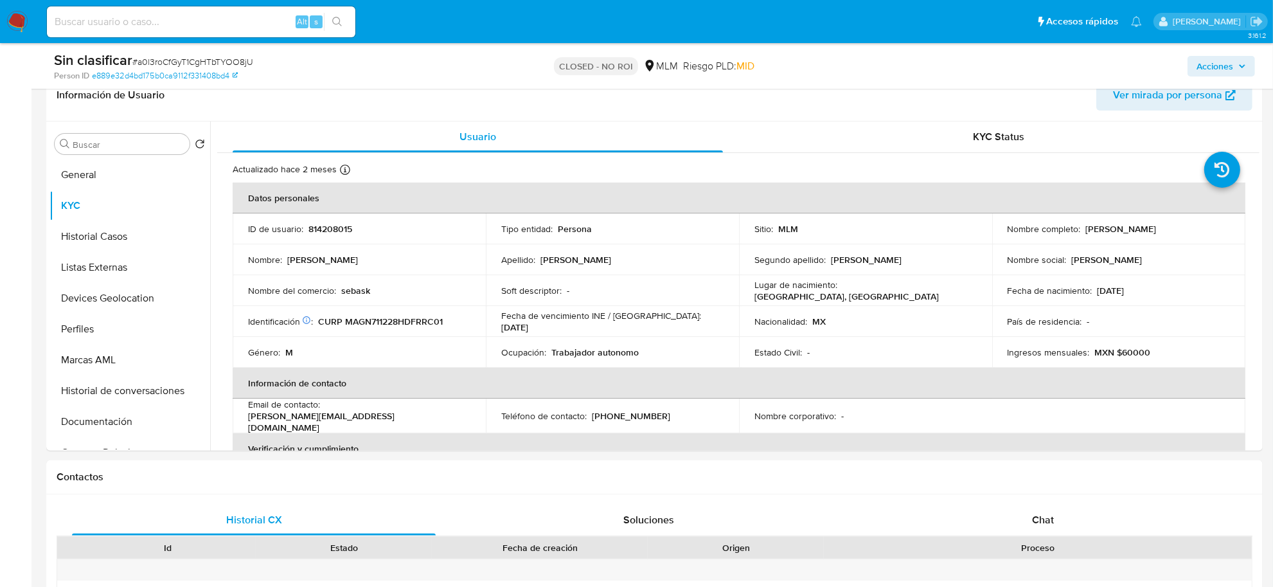
scroll to position [213, 0]
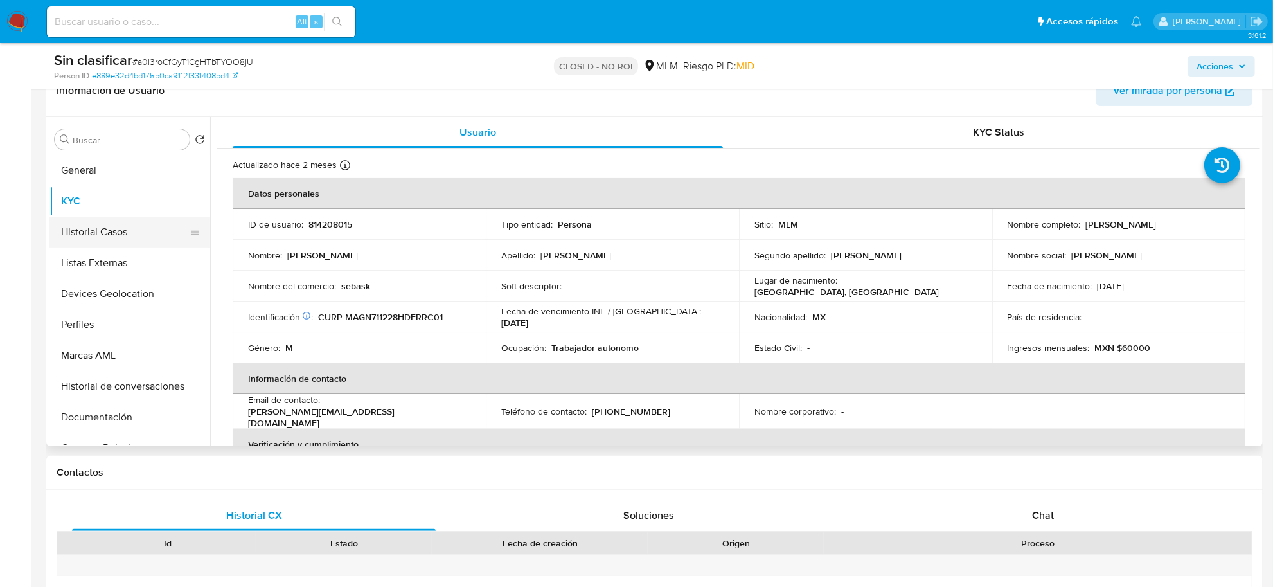
click at [82, 235] on button "Historial Casos" at bounding box center [124, 232] width 150 height 31
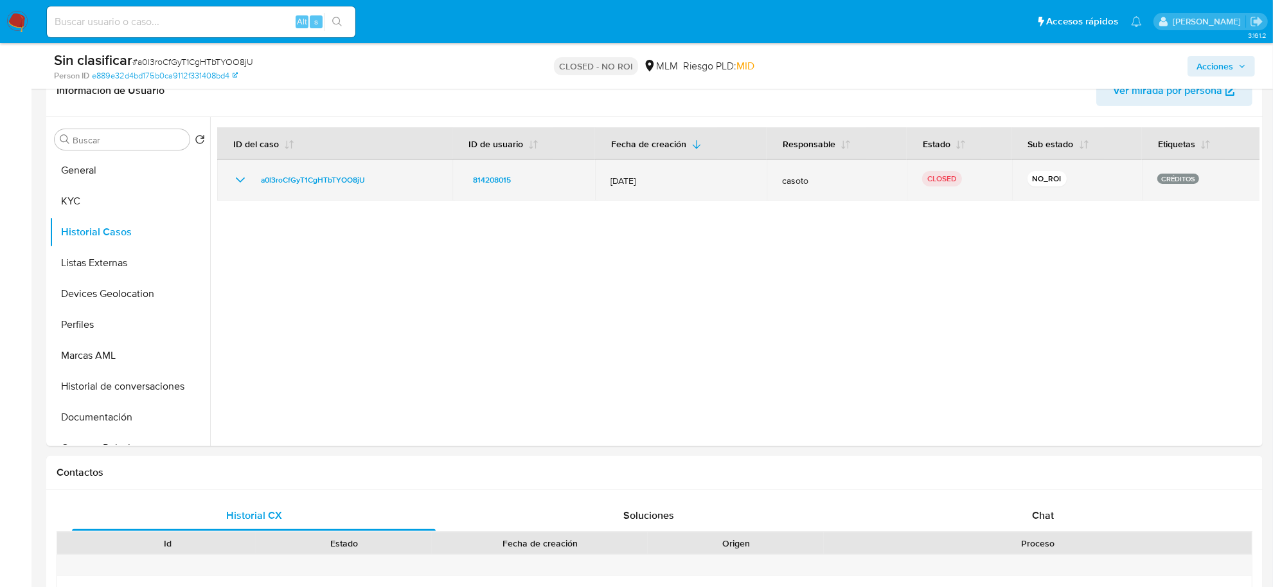
click at [241, 175] on icon "Mostrar/Ocultar" at bounding box center [240, 179] width 15 height 15
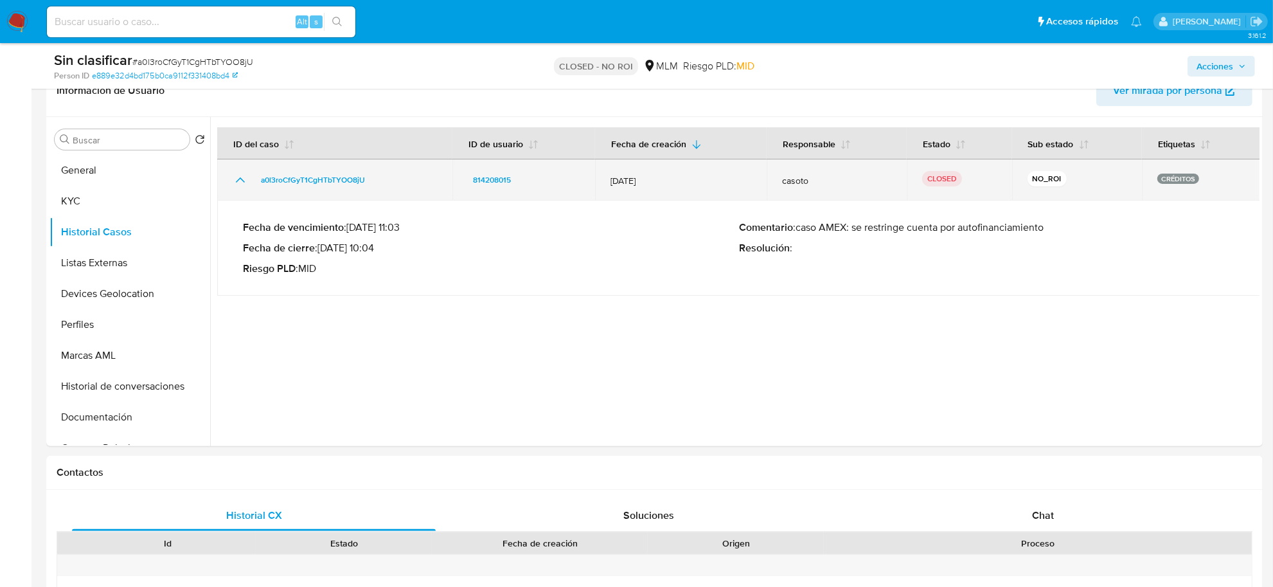
click at [241, 175] on icon "Mostrar/Ocultar" at bounding box center [240, 179] width 15 height 15
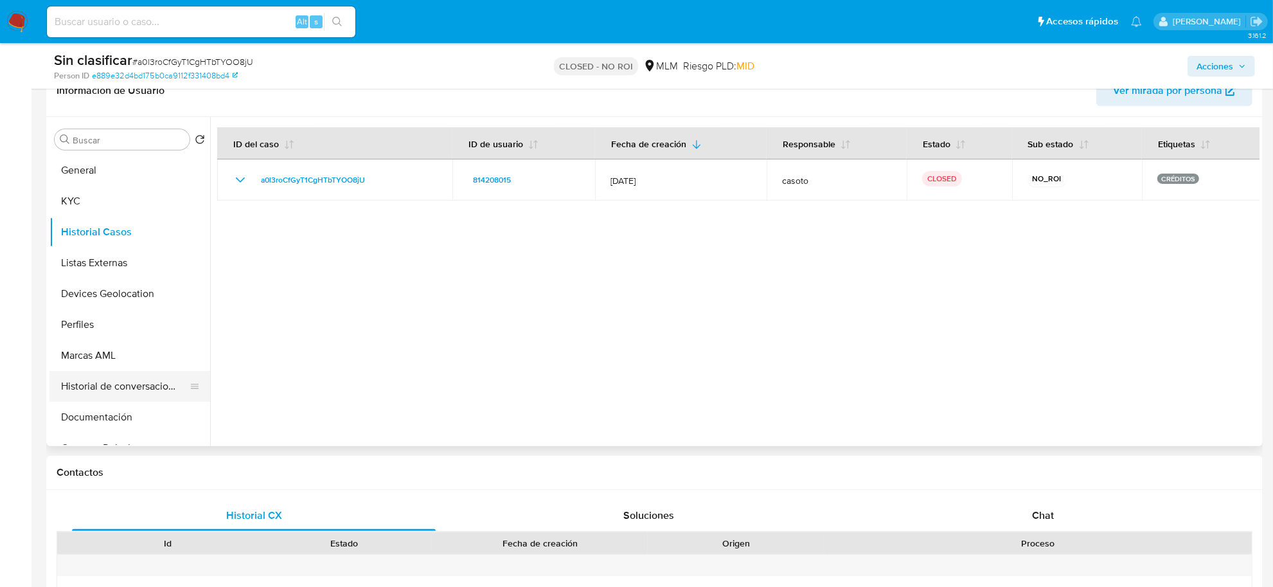
drag, startPoint x: 111, startPoint y: 407, endPoint x: 123, endPoint y: 396, distance: 16.0
click at [112, 407] on button "Documentación" at bounding box center [129, 417] width 161 height 31
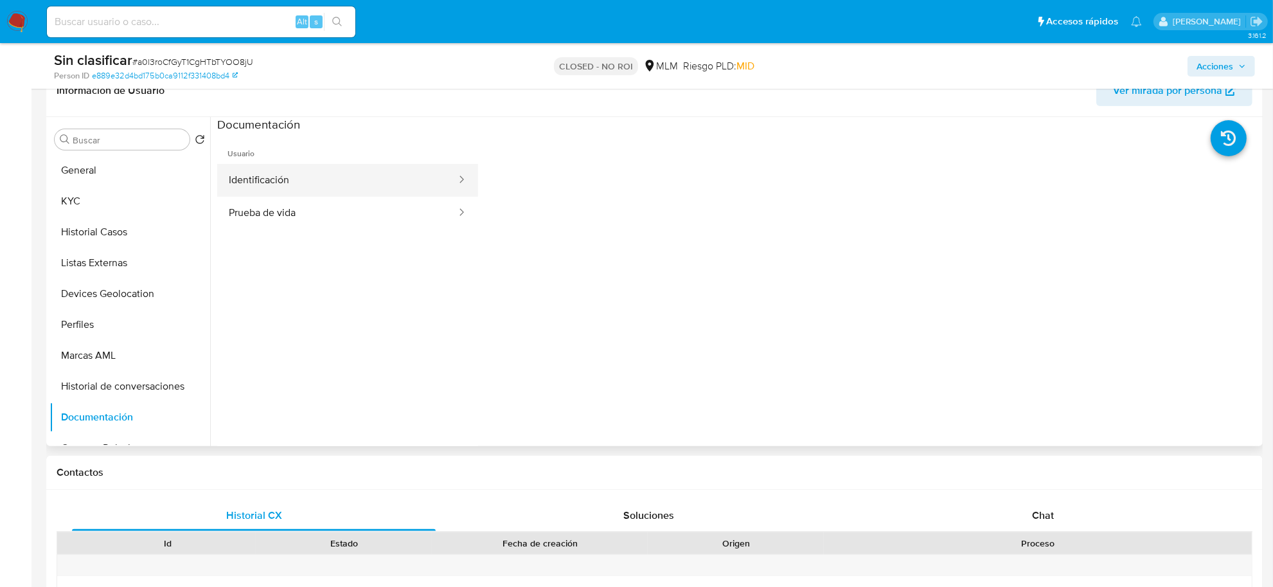
click at [303, 172] on button "Identificación" at bounding box center [337, 180] width 240 height 33
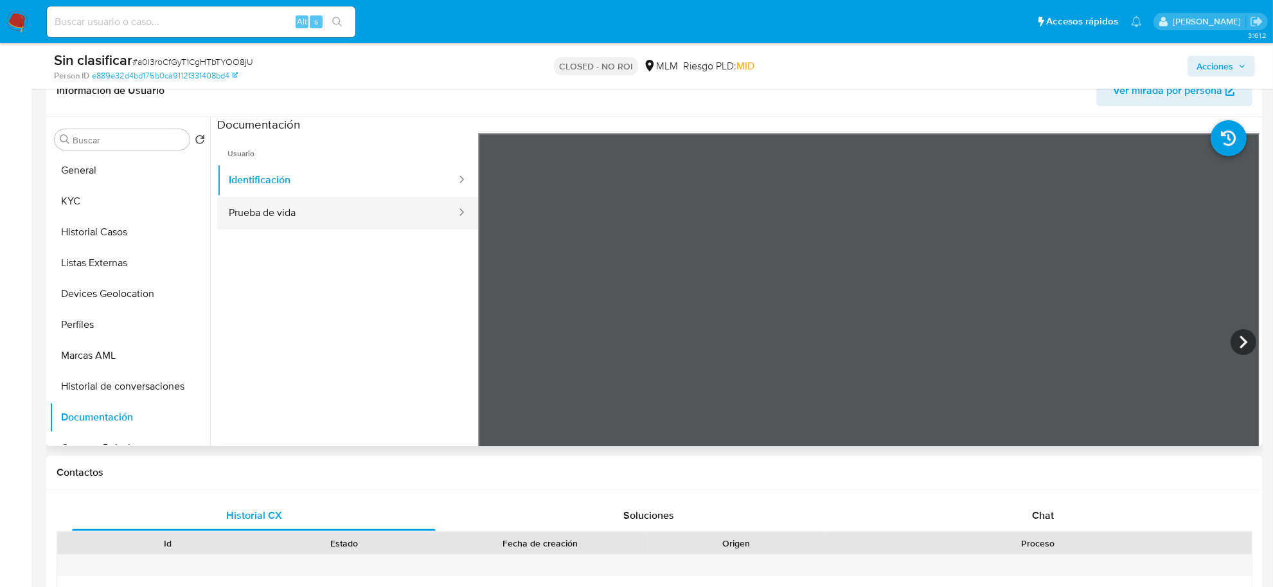
click at [313, 216] on button "Prueba de vida" at bounding box center [337, 213] width 240 height 33
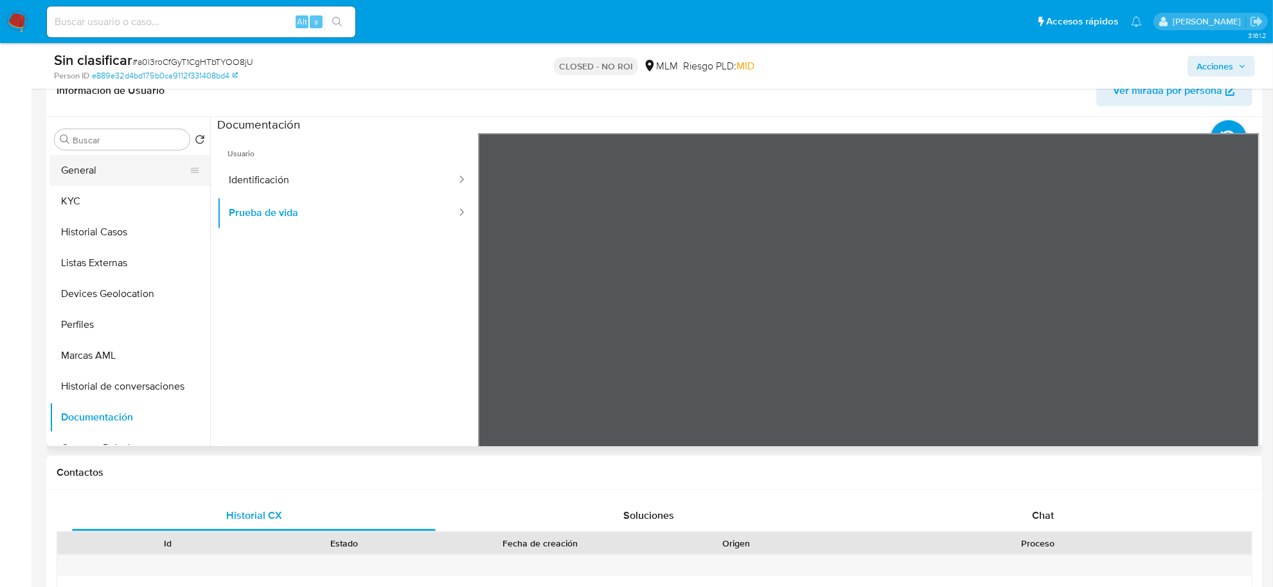
click at [113, 180] on button "General" at bounding box center [124, 170] width 150 height 31
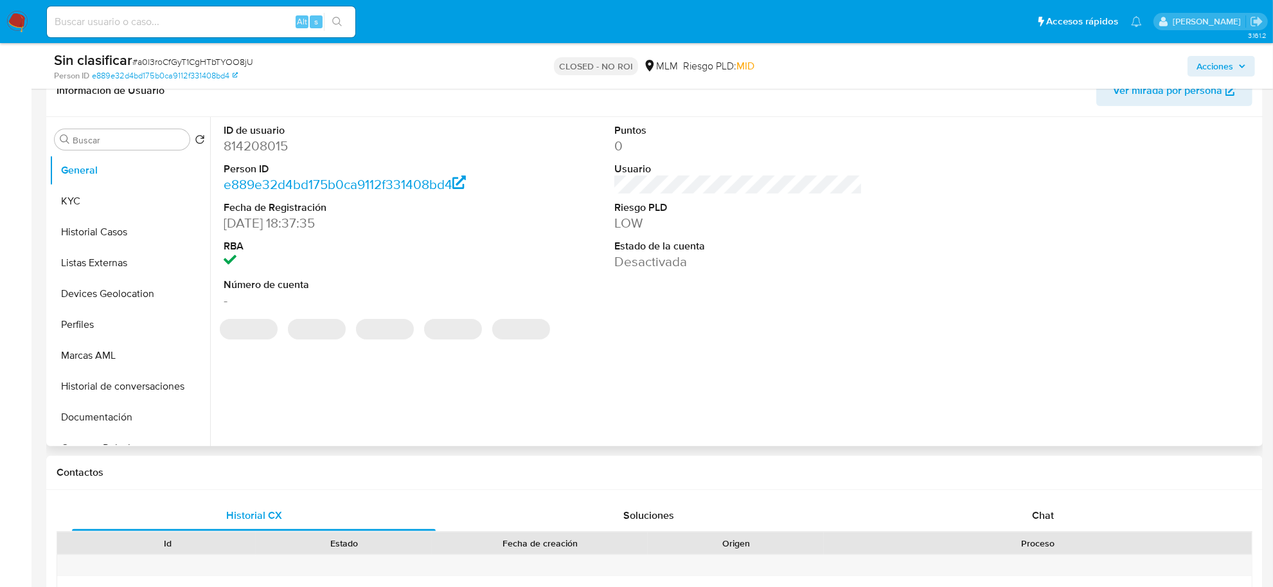
click at [246, 135] on dt "ID de usuario" at bounding box center [348, 130] width 248 height 14
click at [238, 143] on dd "814208015" at bounding box center [348, 146] width 248 height 18
copy dd "814208015"
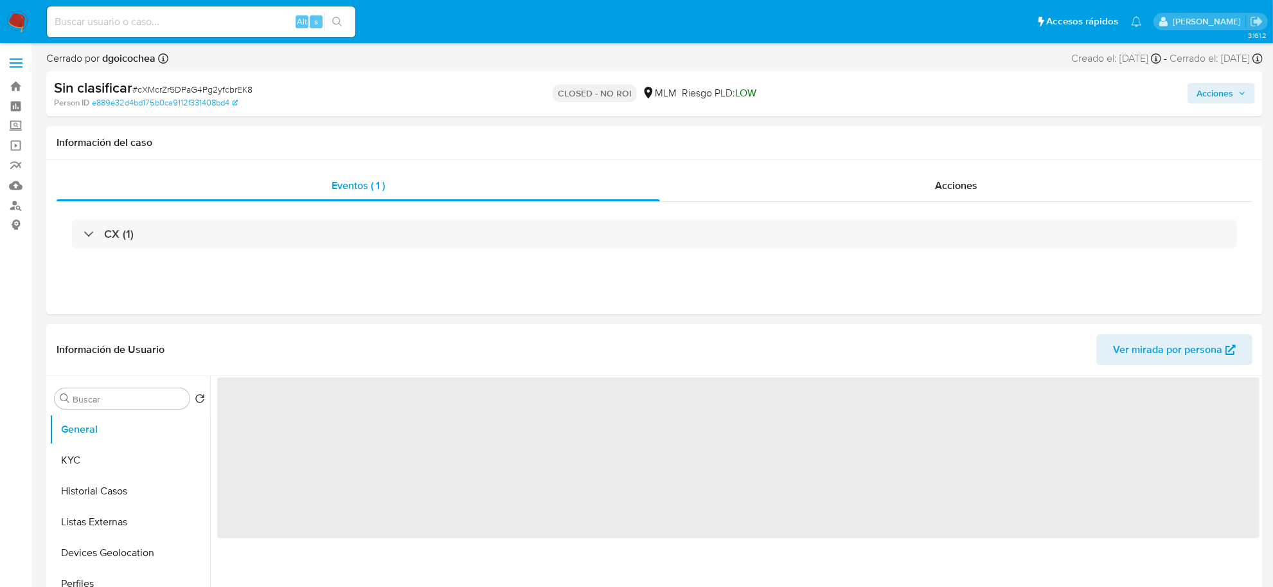
select select "10"
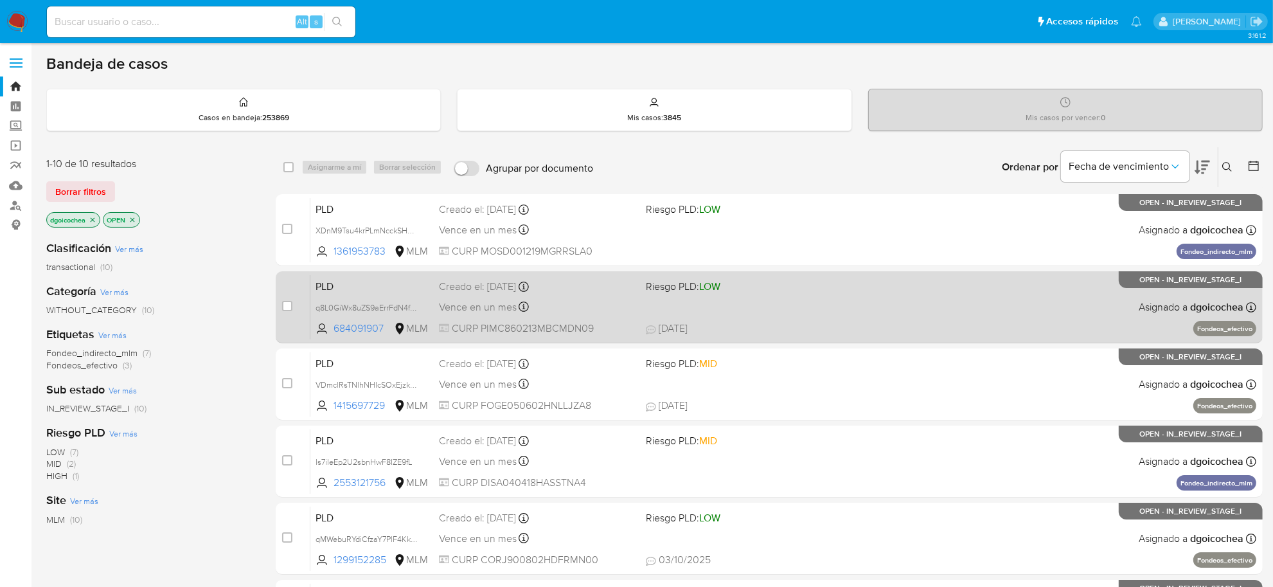
click at [322, 283] on span "PLD" at bounding box center [371, 285] width 113 height 17
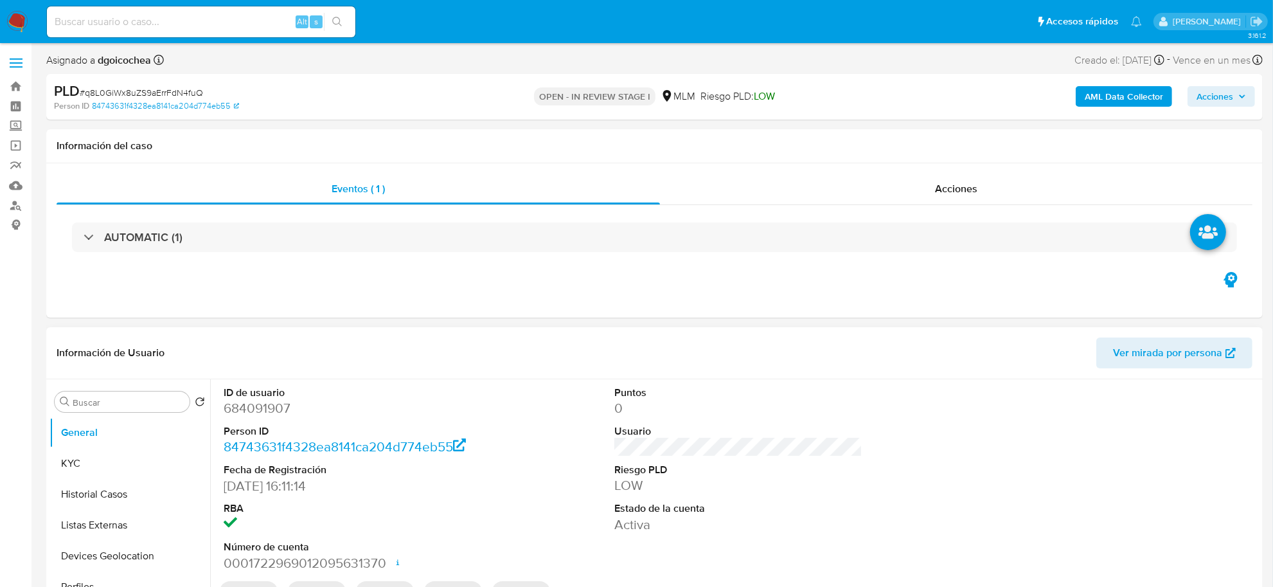
select select "10"
click at [238, 414] on dd "684091907" at bounding box center [348, 408] width 248 height 18
copy dd "684091907"
click at [1017, 426] on div at bounding box center [1129, 478] width 261 height 199
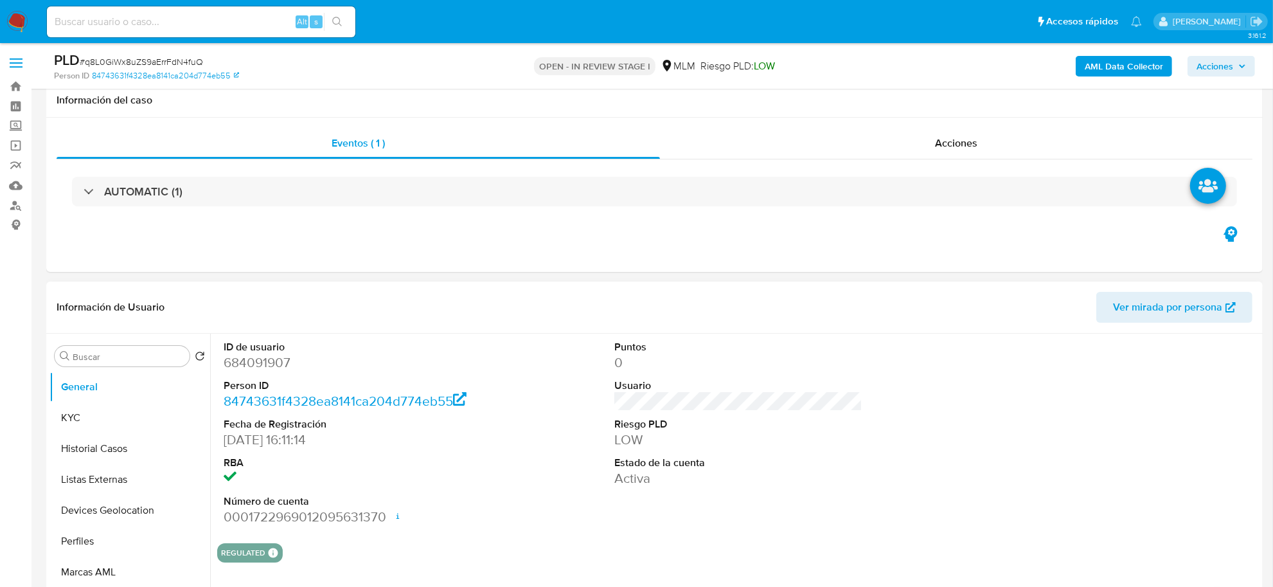
scroll to position [321, 0]
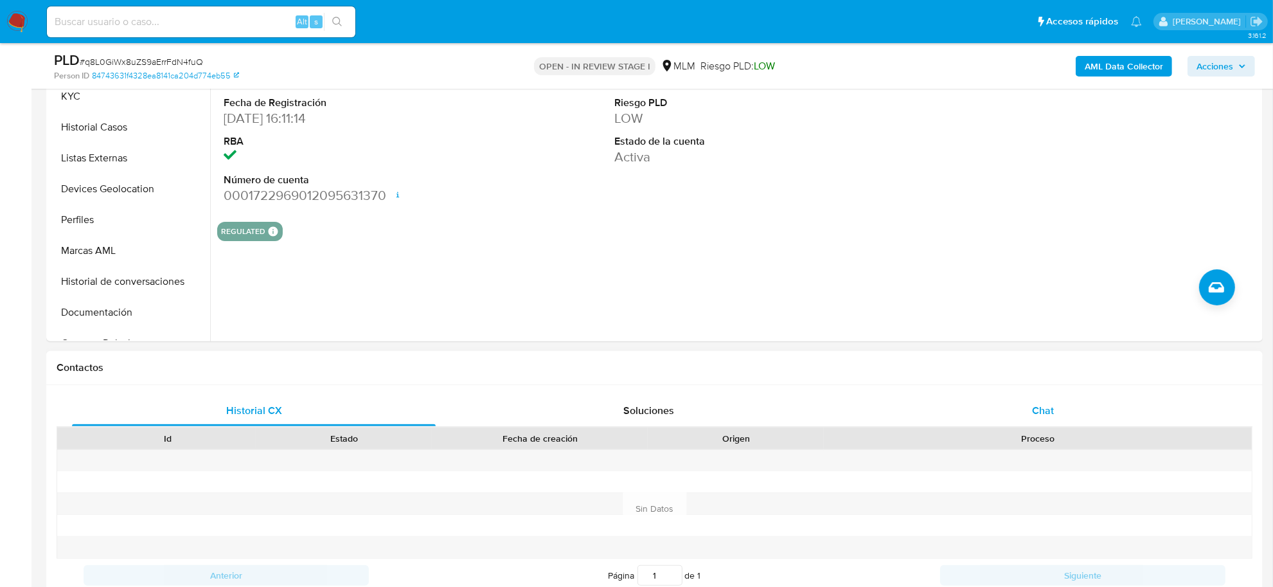
click at [1054, 412] on div "Chat" at bounding box center [1043, 410] width 364 height 31
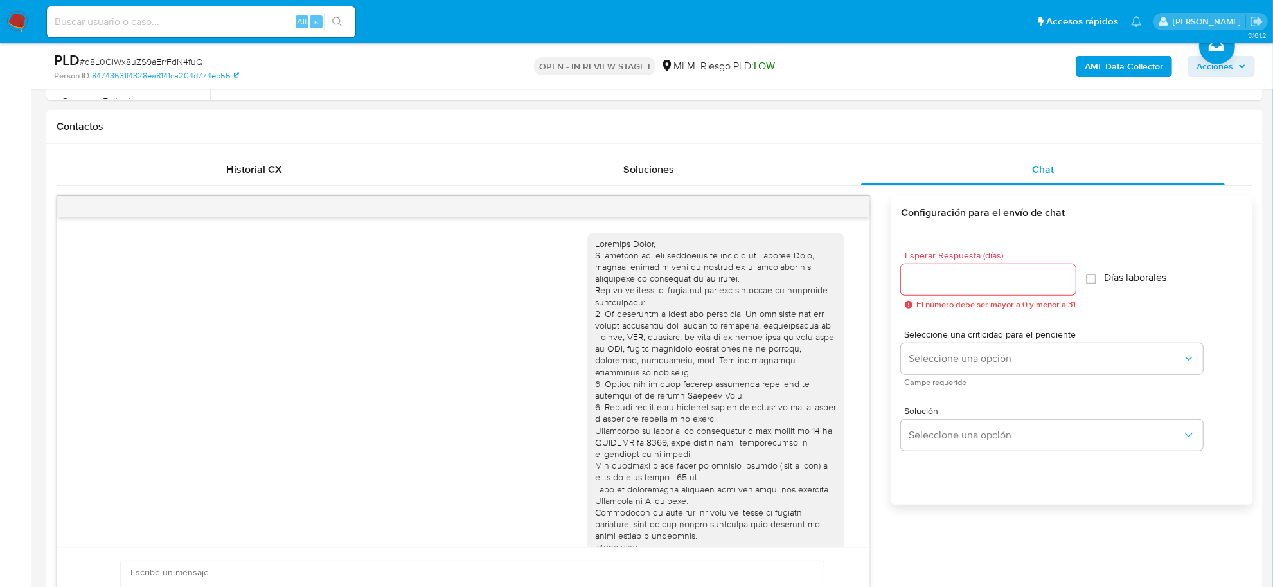
scroll to position [227, 0]
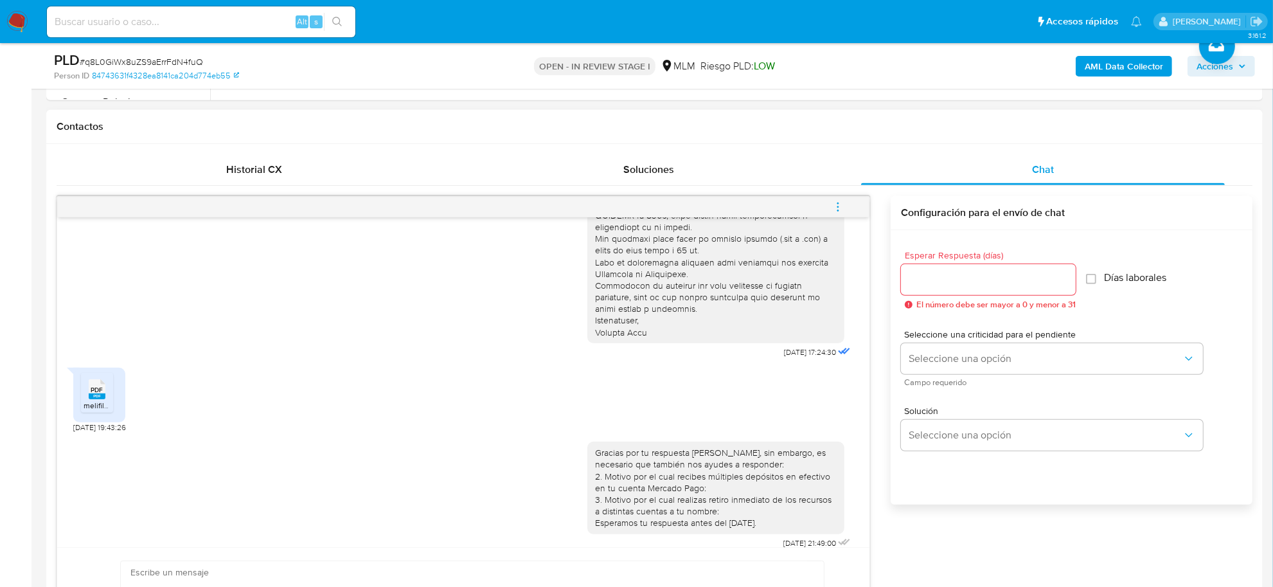
click at [840, 210] on icon "menu-action" at bounding box center [838, 207] width 12 height 12
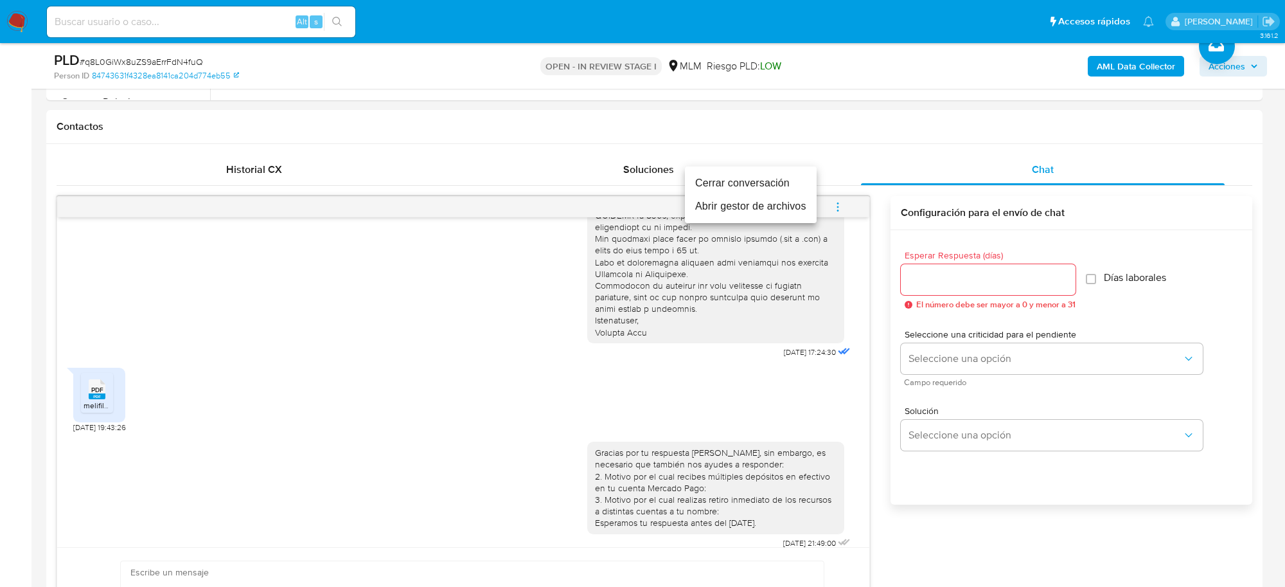
click at [761, 183] on li "Cerrar conversación" at bounding box center [751, 183] width 132 height 23
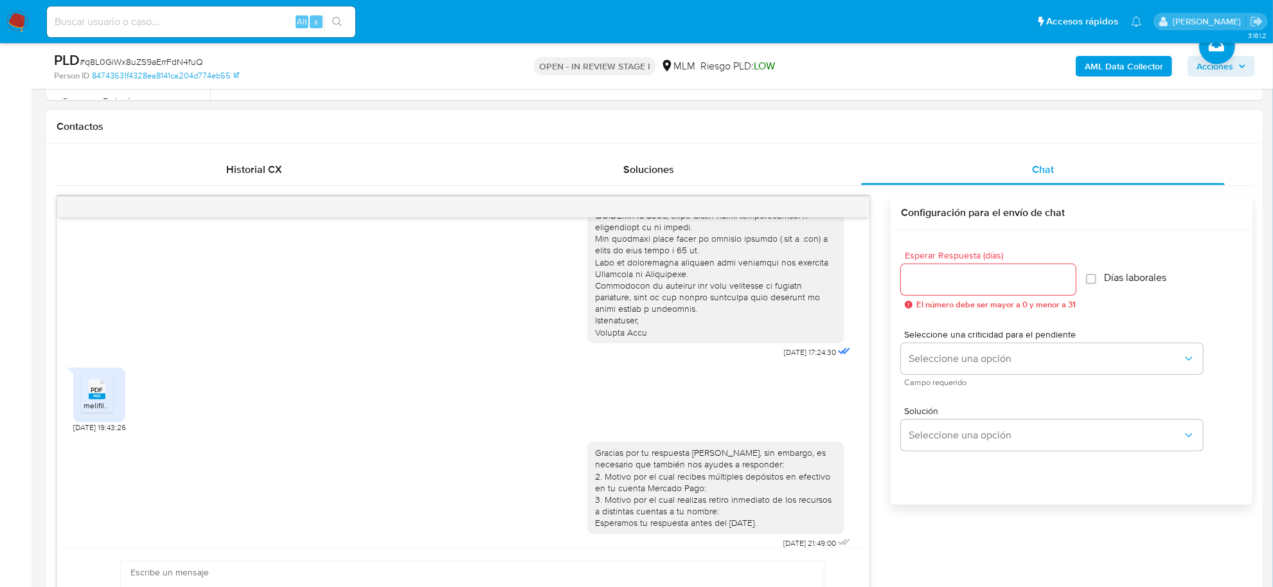
click at [213, 366] on div "PDF PDF melifile1049125469957994140.pdf 29/09/2025 19:43:26" at bounding box center [463, 396] width 780 height 71
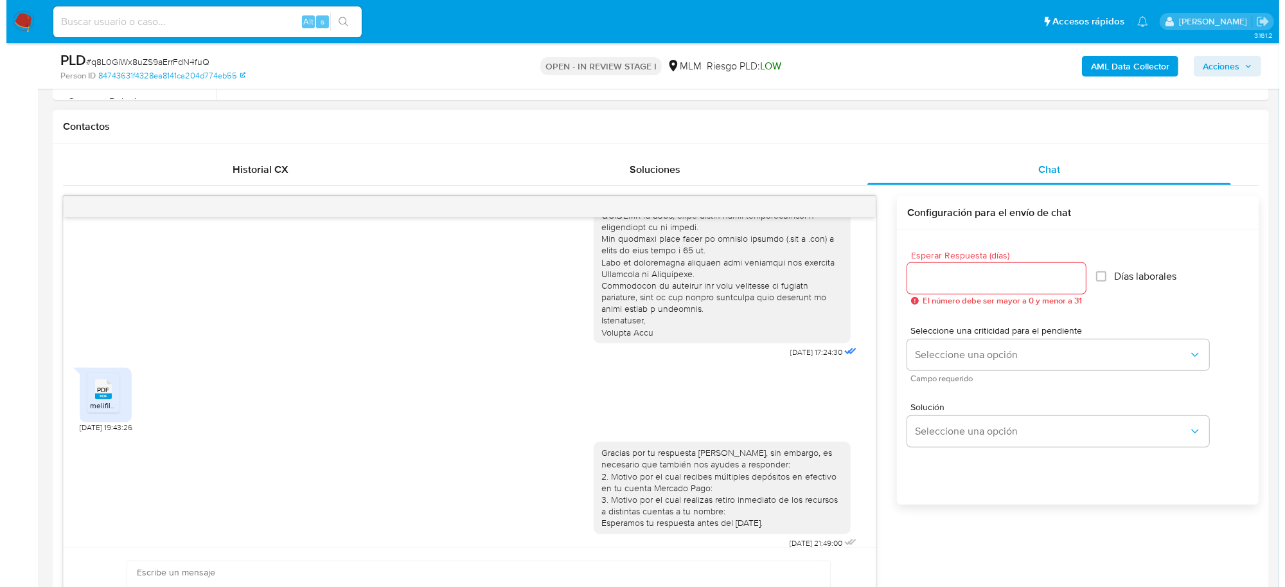
scroll to position [178, 0]
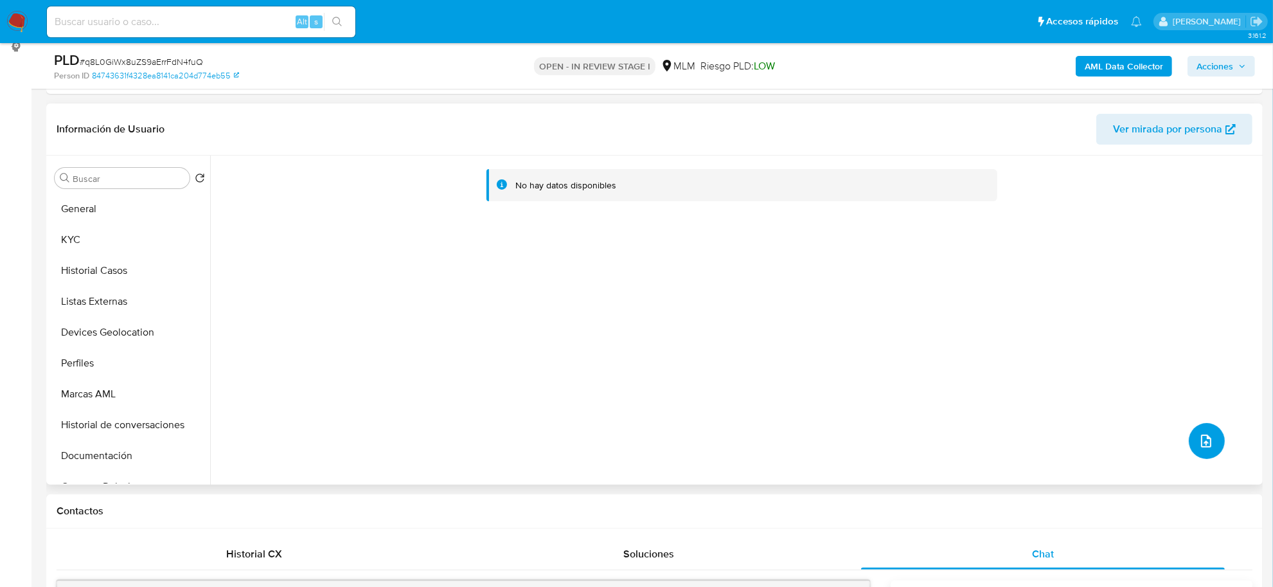
click at [1206, 433] on span "upload-file" at bounding box center [1205, 440] width 15 height 15
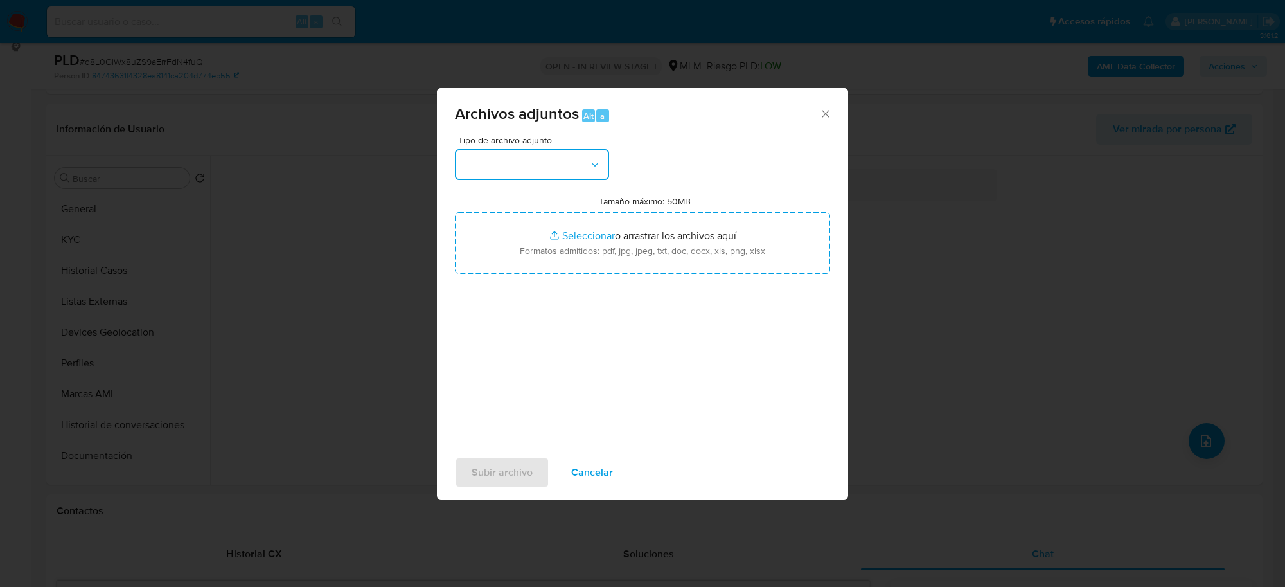
click at [544, 161] on button "button" at bounding box center [532, 164] width 154 height 31
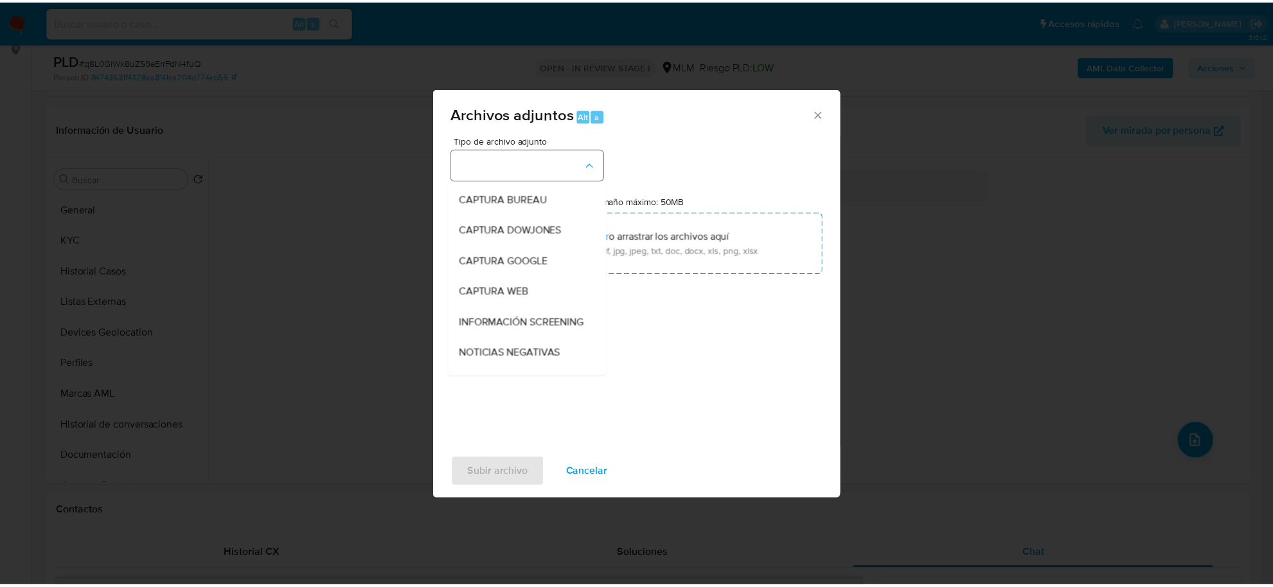
scroll to position [98, 0]
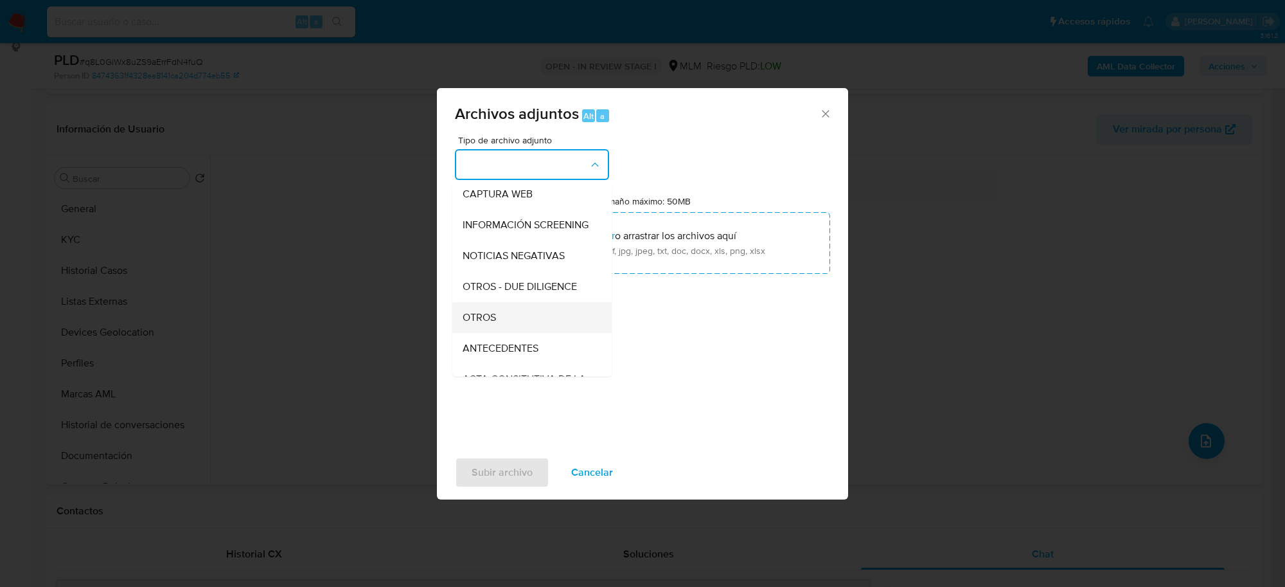
click at [485, 324] on span "OTROS" at bounding box center [479, 317] width 33 height 13
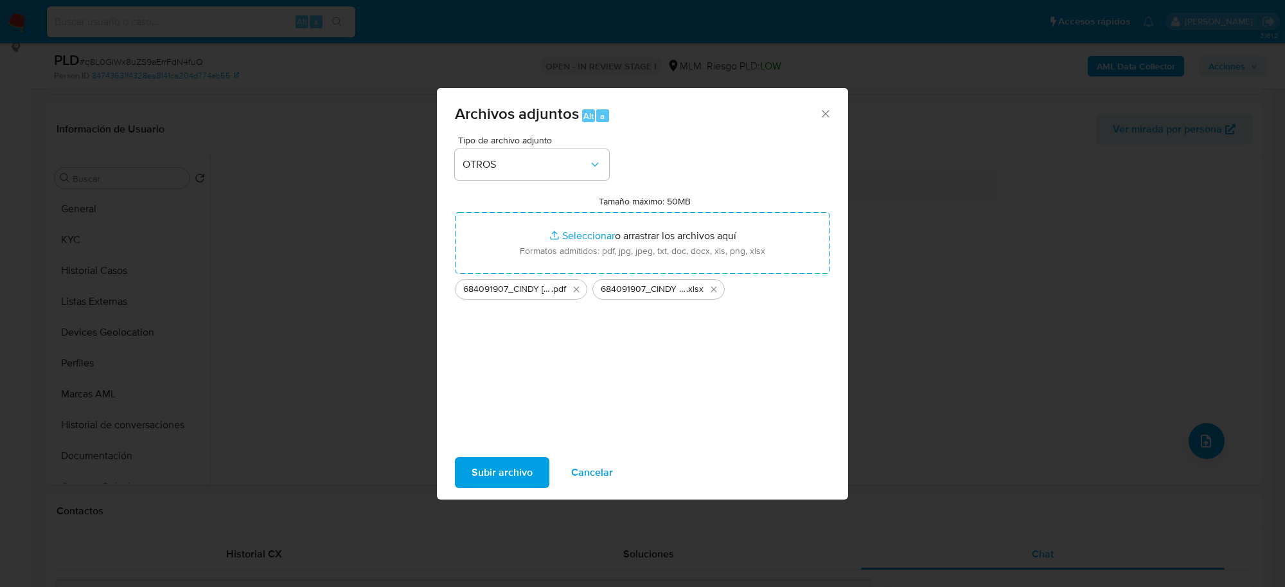
click at [527, 472] on span "Subir archivo" at bounding box center [502, 472] width 61 height 28
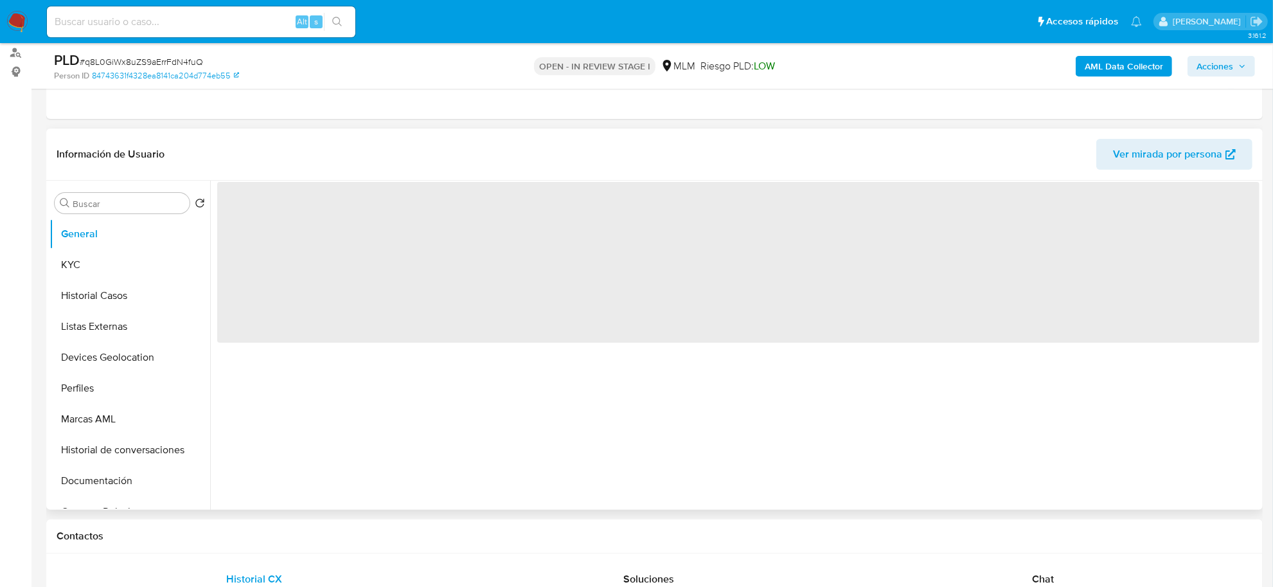
select select "10"
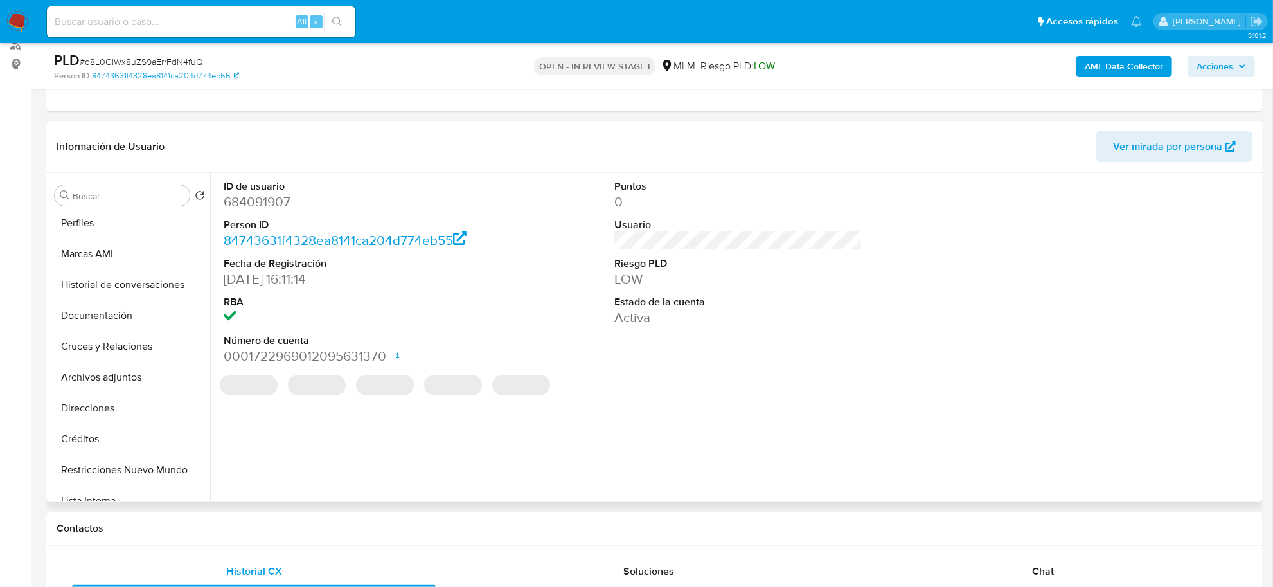
scroll to position [161, 0]
click at [116, 369] on button "Archivos adjuntos" at bounding box center [124, 373] width 150 height 31
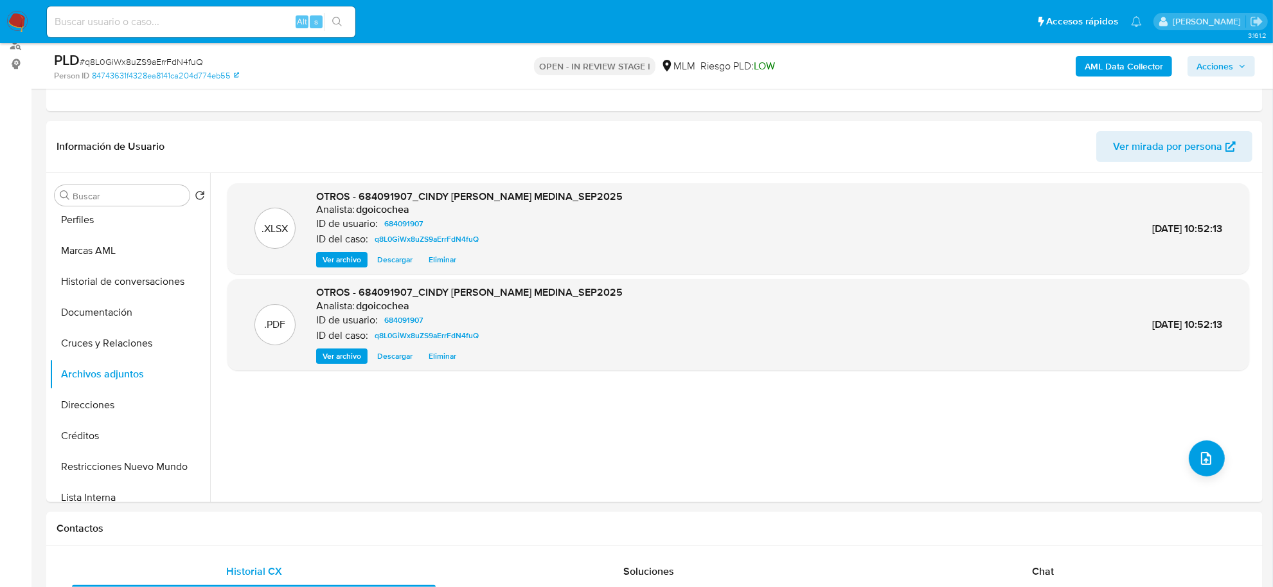
click at [1225, 66] on span "Acciones" at bounding box center [1214, 66] width 37 height 21
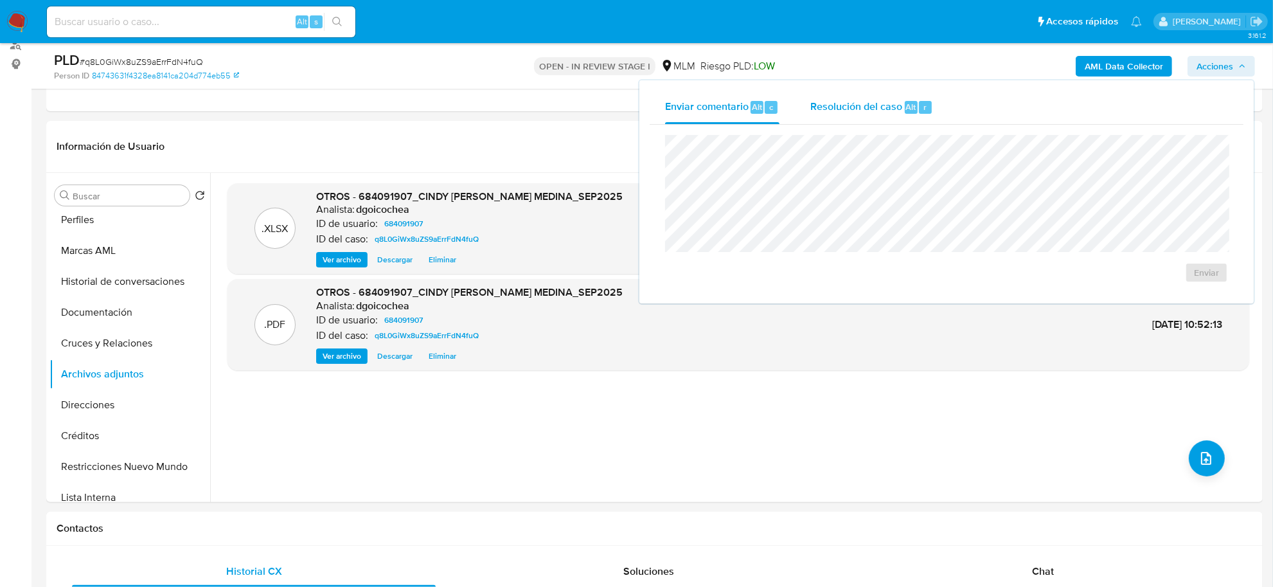
click at [844, 112] on span "Resolución del caso" at bounding box center [856, 106] width 92 height 15
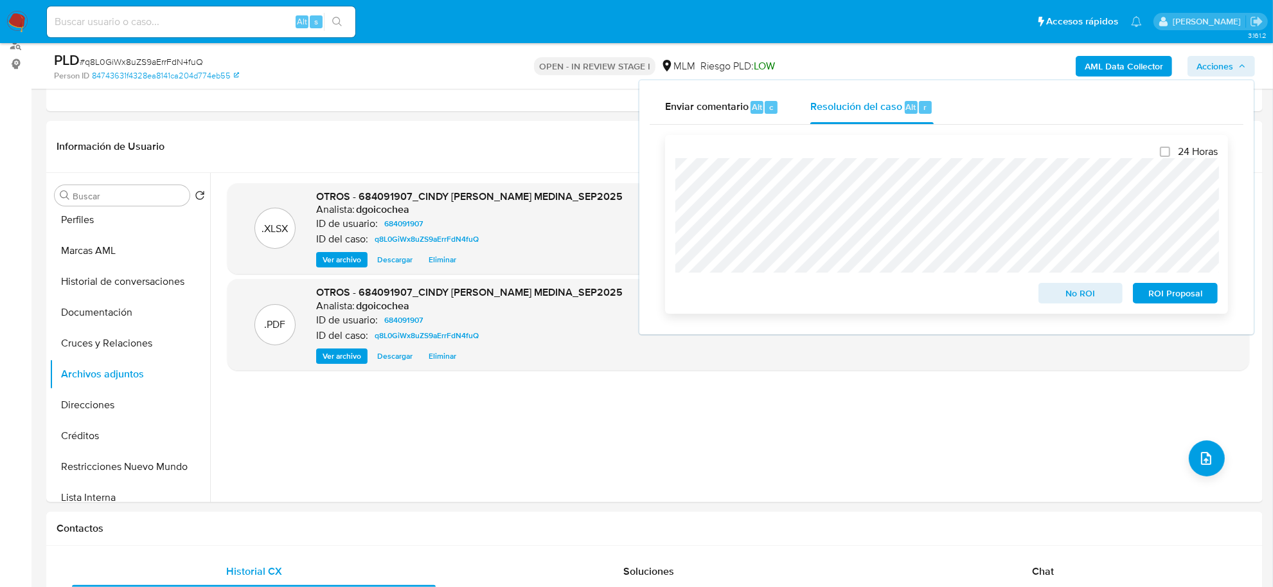
click at [1190, 289] on span "ROI Proposal" at bounding box center [1175, 293] width 67 height 18
click at [1158, 296] on span "ROI Proposal" at bounding box center [1175, 293] width 67 height 18
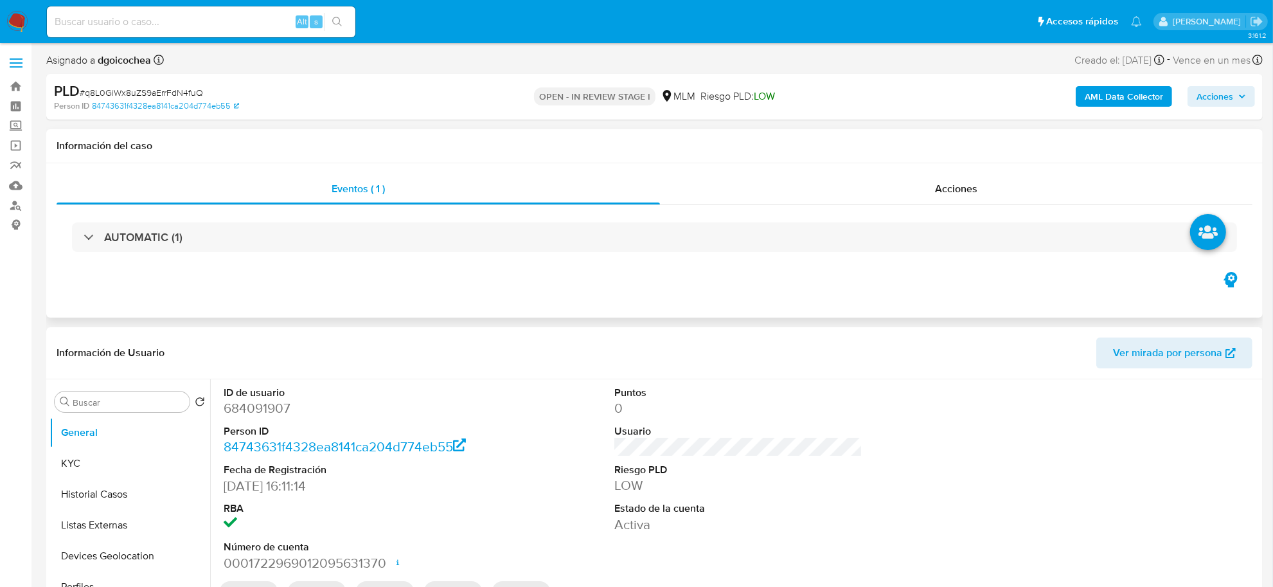
select select "10"
click at [134, 581] on button "Archivos adjuntos" at bounding box center [124, 580] width 150 height 31
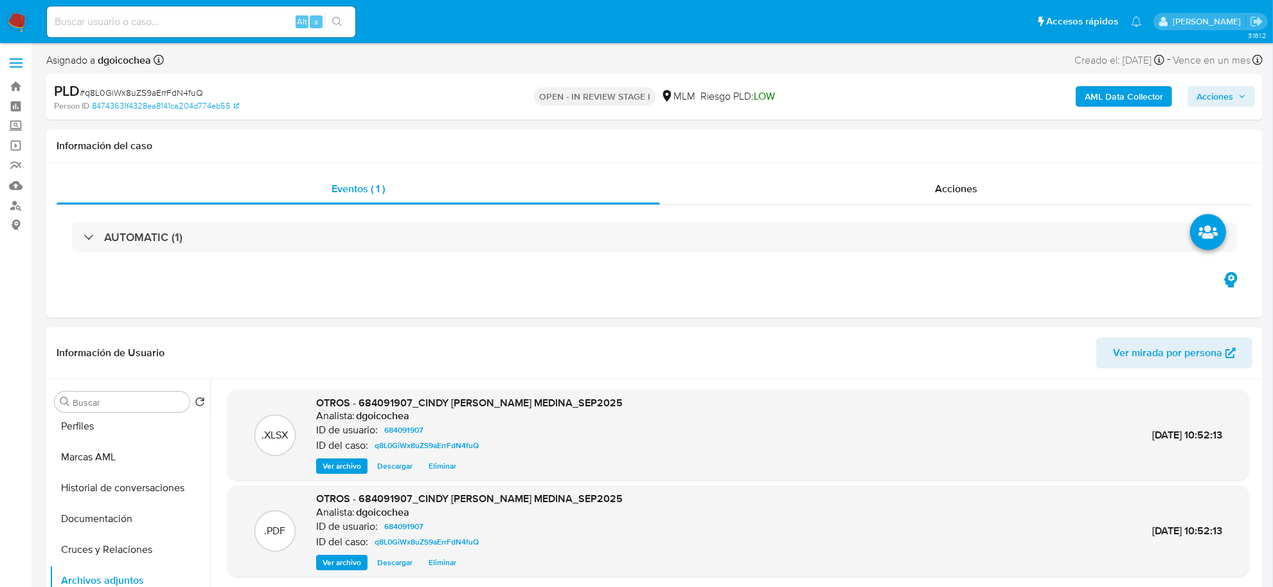
click at [1227, 91] on span "Acciones" at bounding box center [1214, 96] width 37 height 21
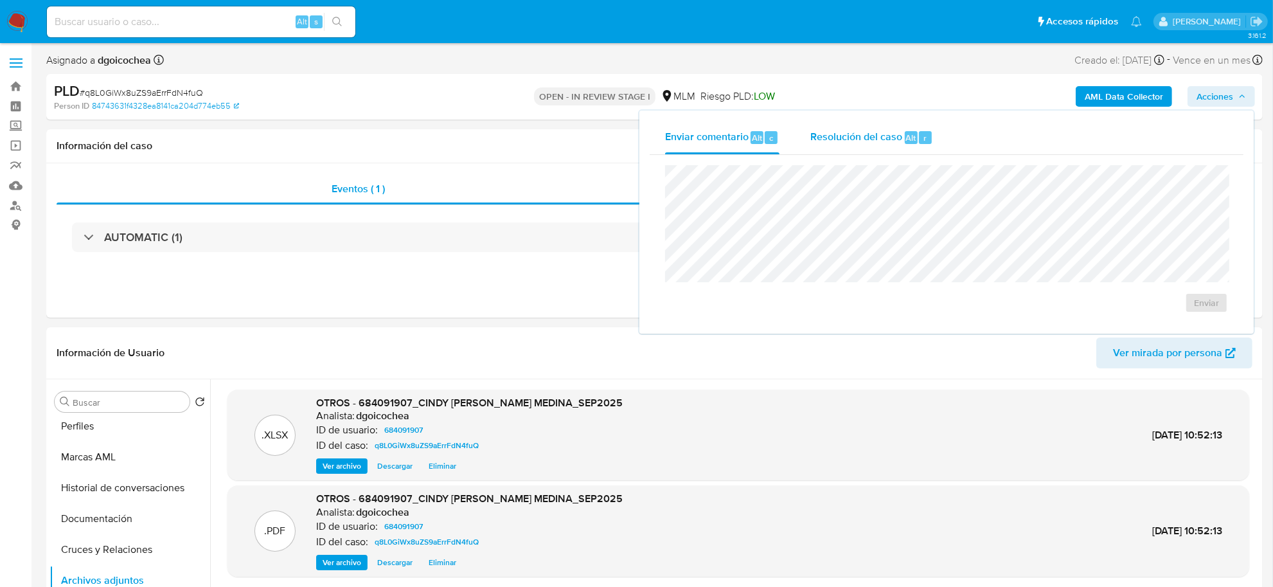
click at [850, 150] on div "Resolución del caso Alt r" at bounding box center [871, 137] width 123 height 33
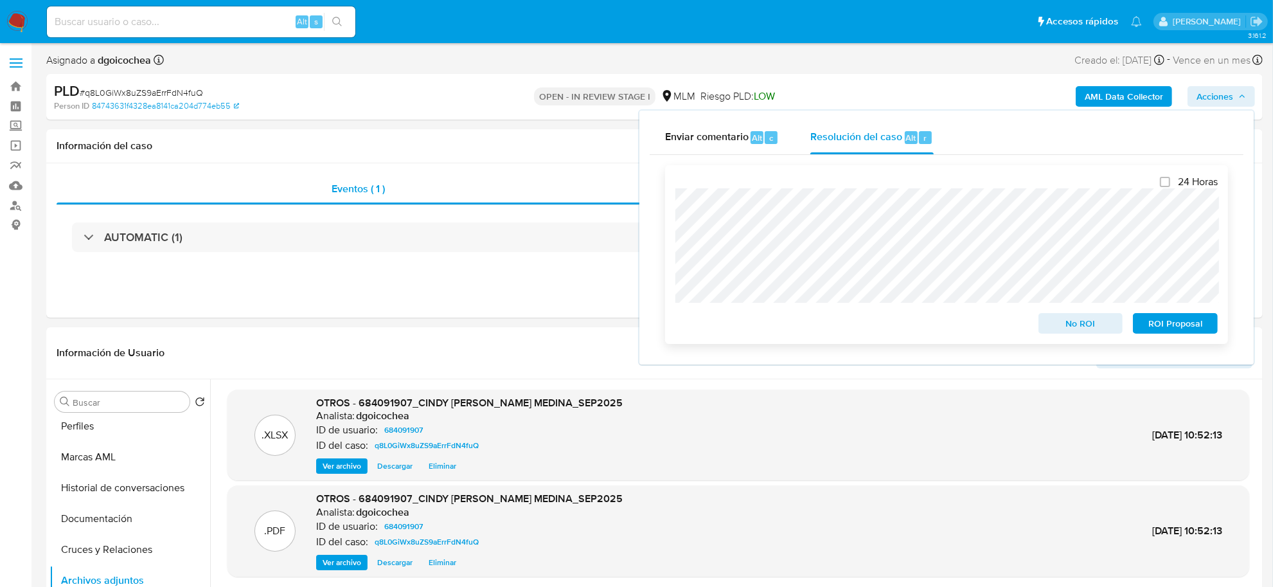
click at [1203, 325] on span "ROI Proposal" at bounding box center [1175, 323] width 67 height 18
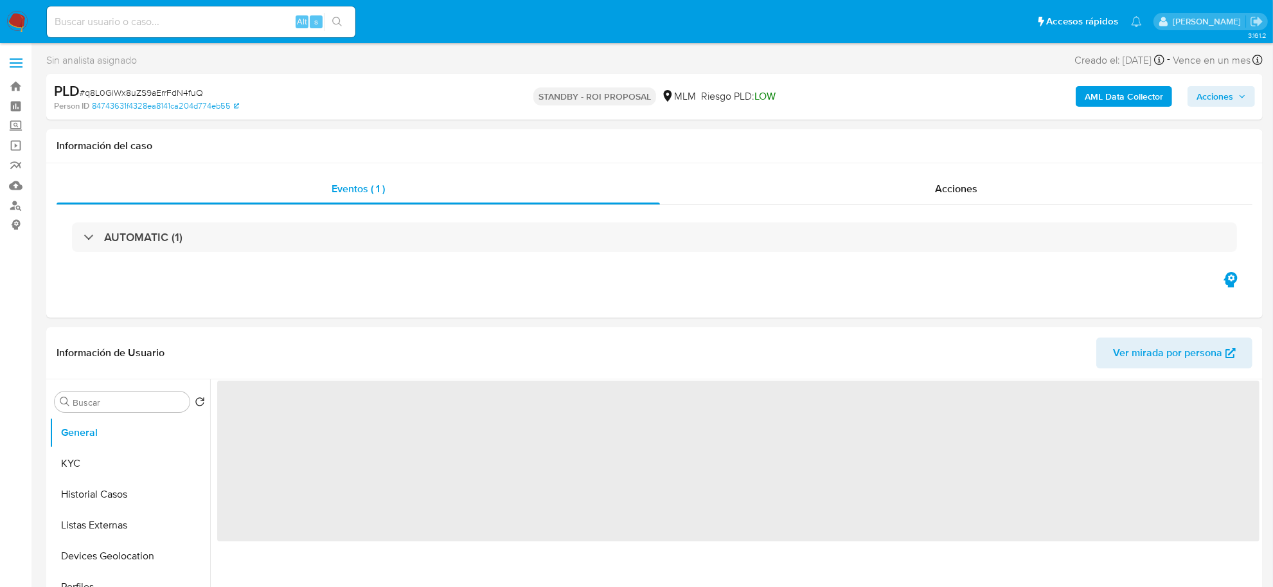
select select "10"
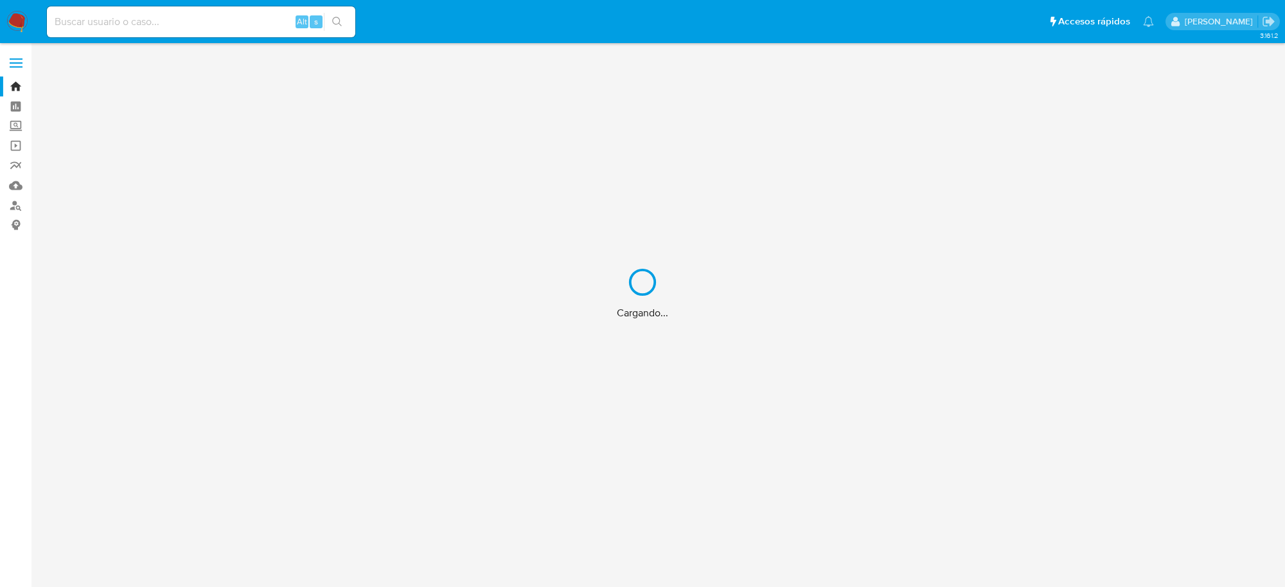
click at [14, 21] on div "Cargando..." at bounding box center [642, 293] width 1285 height 587
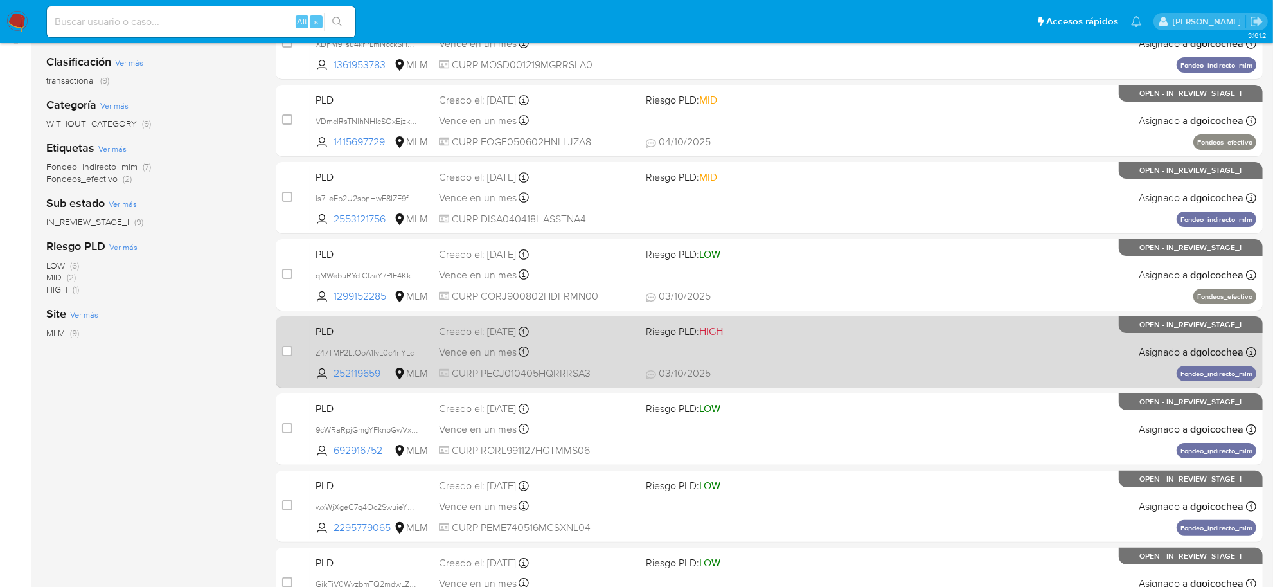
scroll to position [75, 0]
